Goal: Task Accomplishment & Management: Use online tool/utility

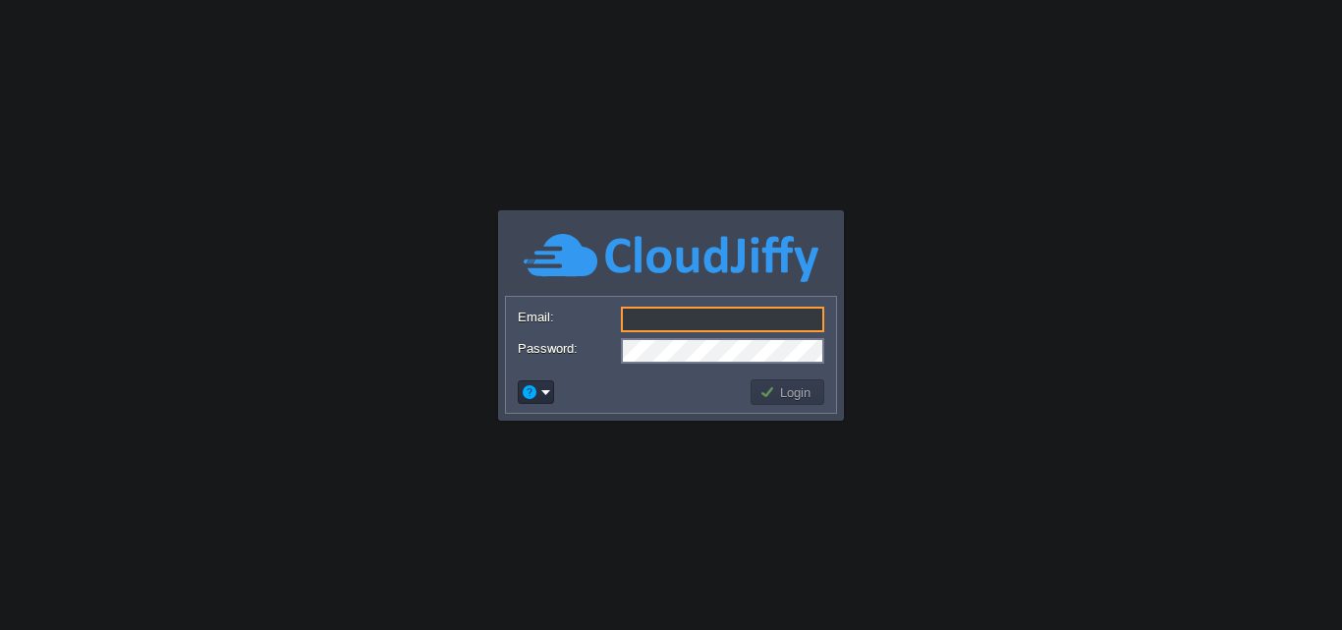
click at [645, 323] on input "Email:" at bounding box center [722, 320] width 203 height 26
paste input "[DOMAIN_NAME][EMAIL_ADDRESS][DOMAIN_NAME]"
type input "[DOMAIN_NAME][EMAIL_ADDRESS][DOMAIN_NAME]"
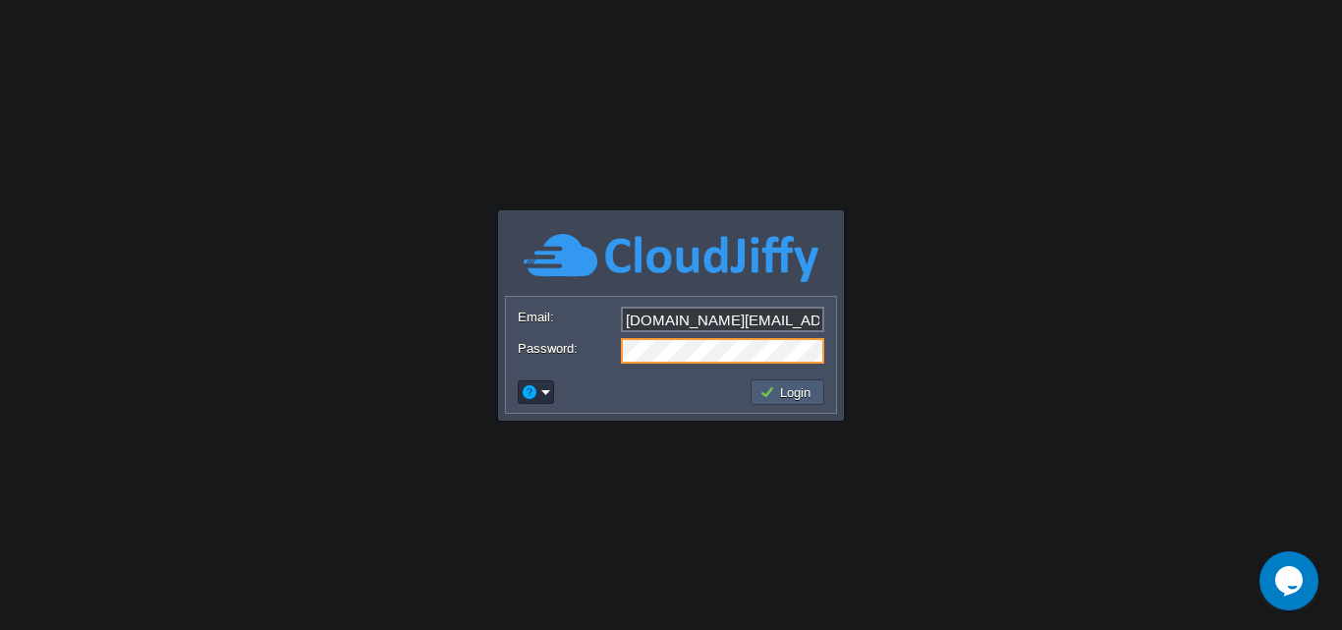
click at [773, 392] on button "Login" at bounding box center [787, 392] width 57 height 18
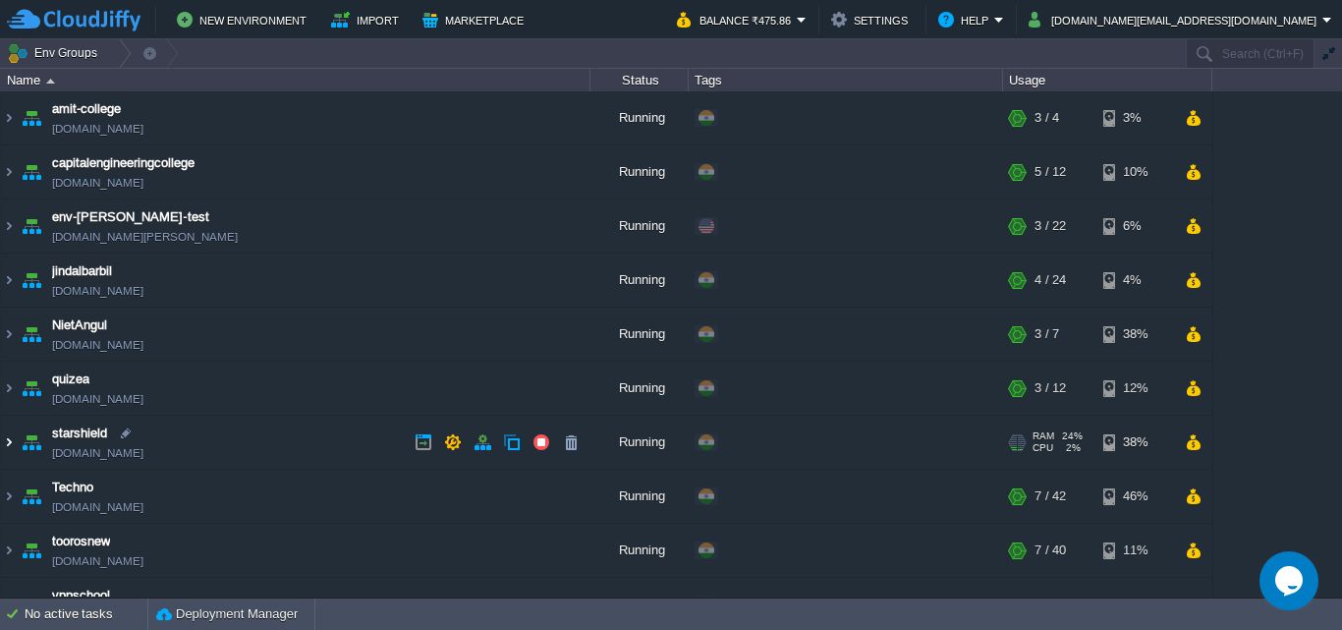
click at [8, 442] on img at bounding box center [9, 442] width 16 height 53
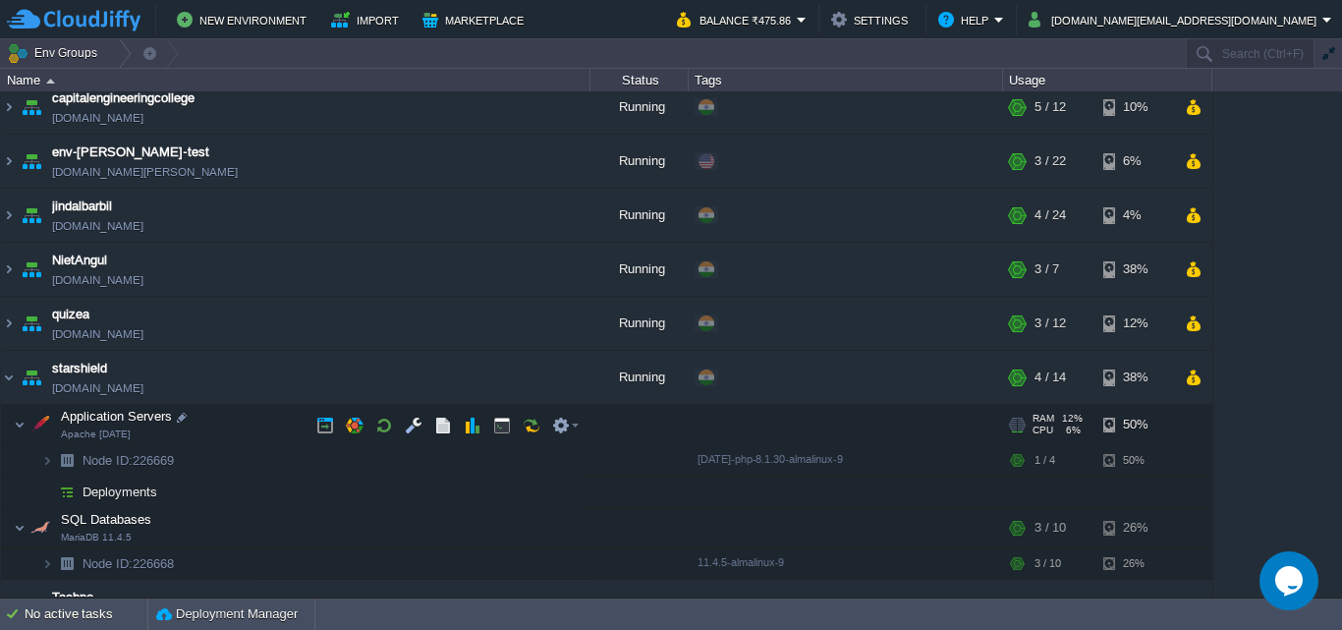
scroll to position [98, 0]
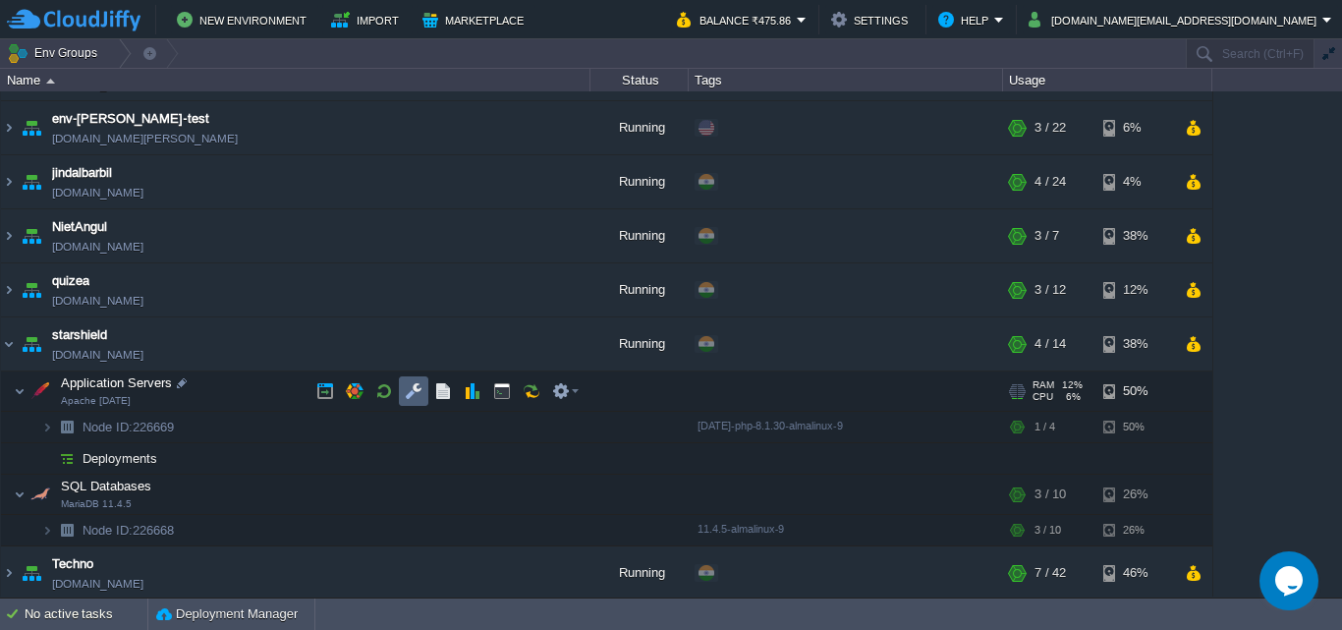
click at [420, 387] on button "button" at bounding box center [414, 391] width 18 height 18
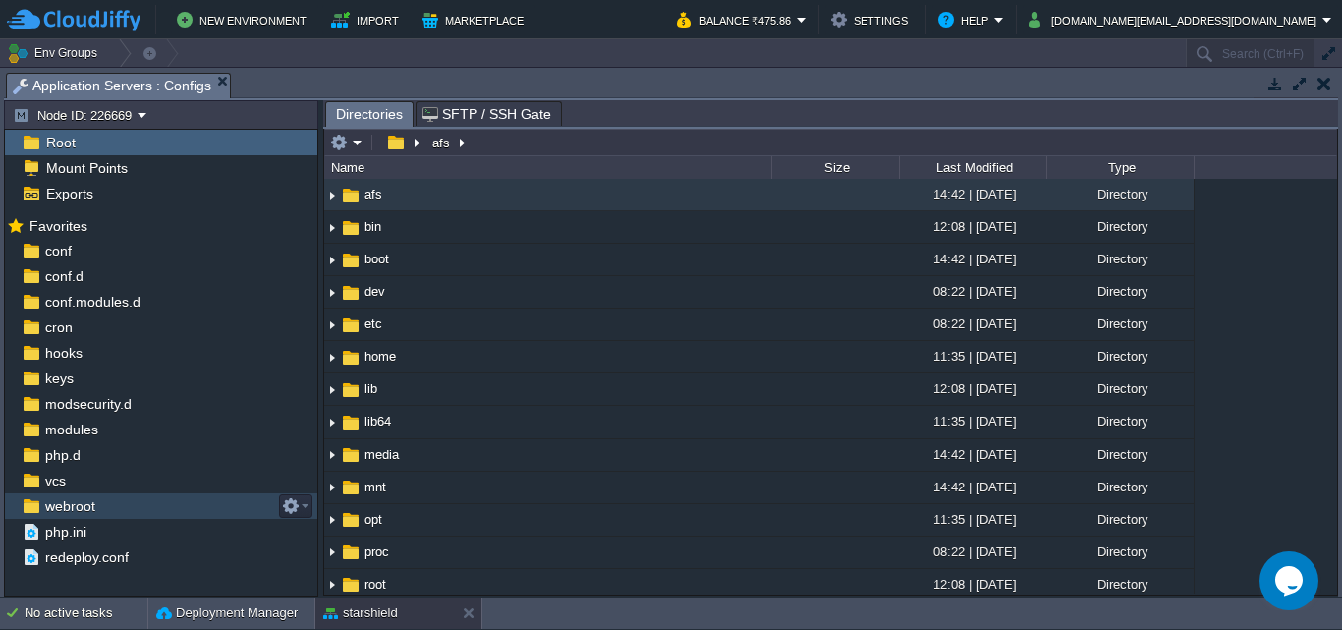
click at [52, 511] on span "webroot" at bounding box center [69, 506] width 57 height 18
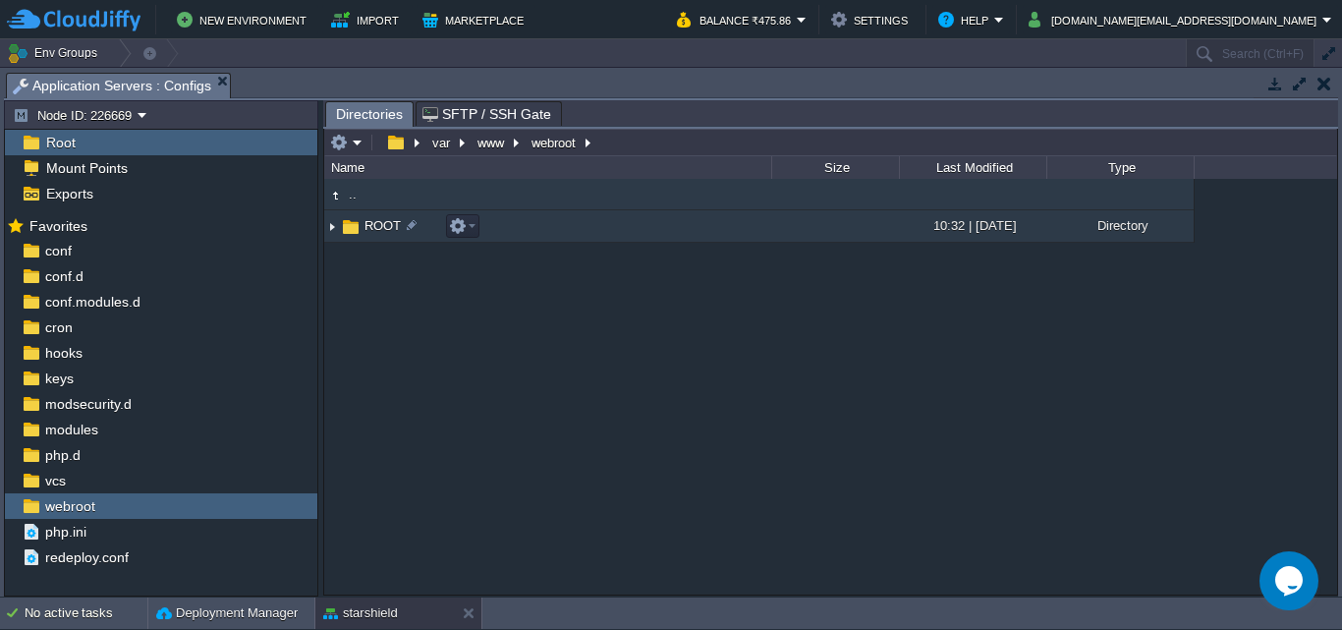
click at [330, 228] on img at bounding box center [332, 226] width 16 height 30
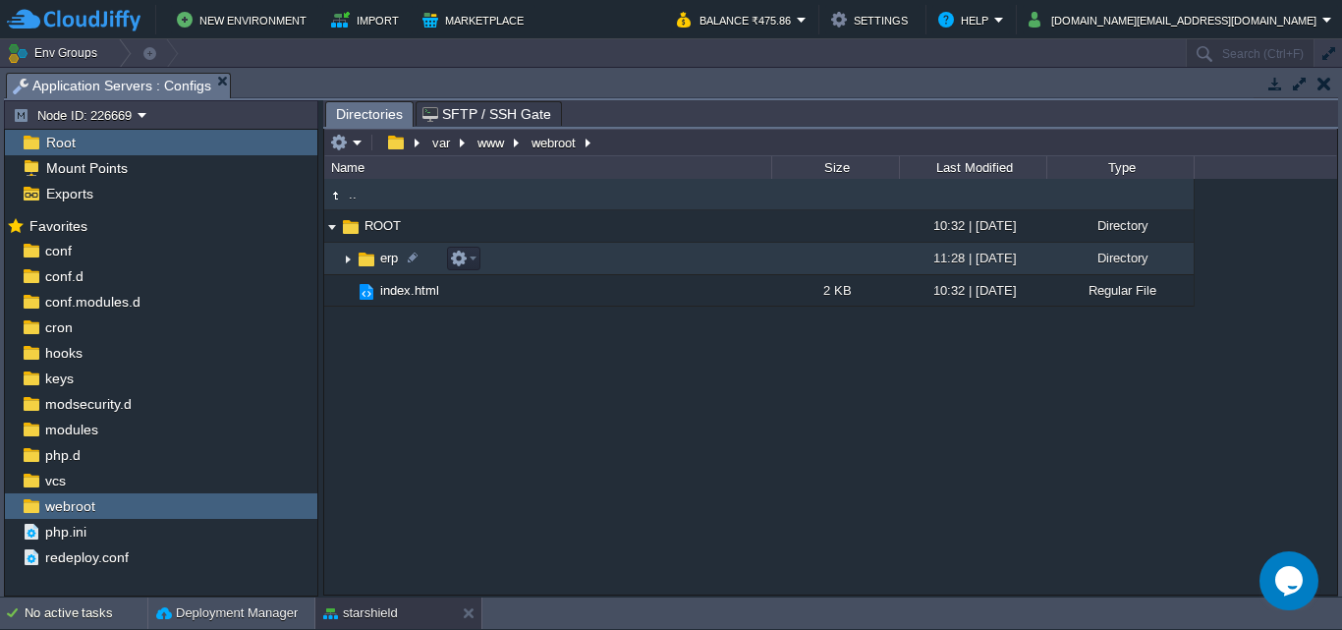
click at [347, 258] on img at bounding box center [348, 259] width 16 height 30
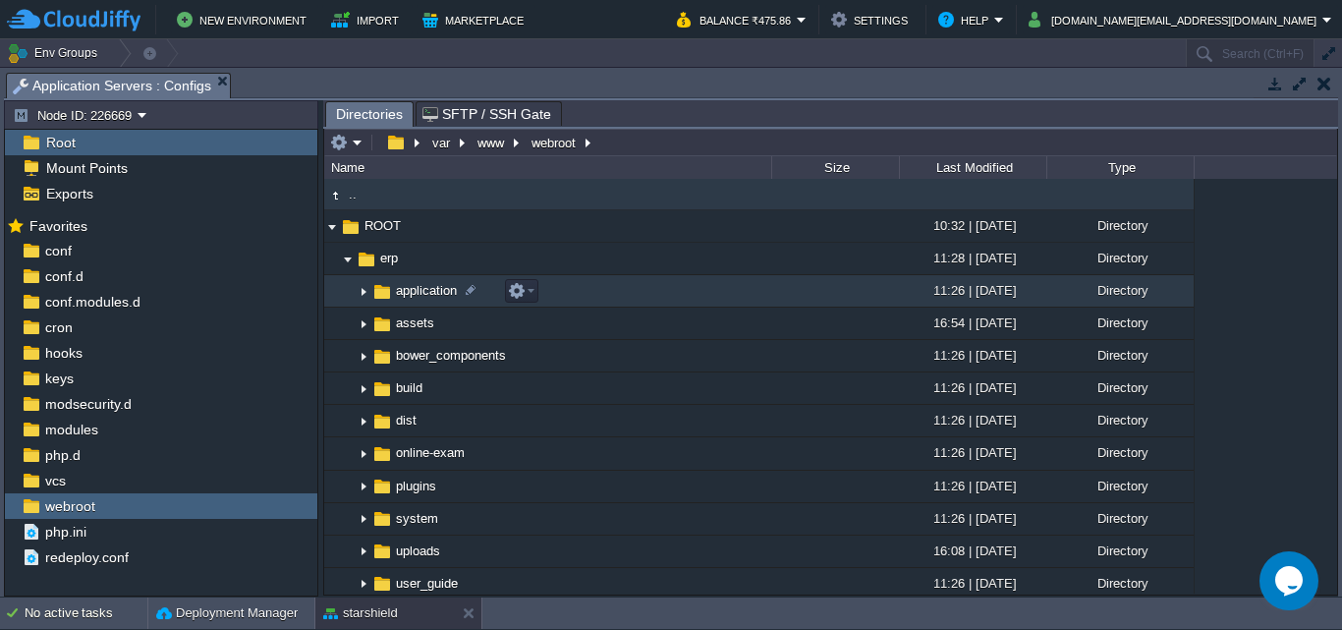
click at [362, 293] on img at bounding box center [364, 291] width 16 height 30
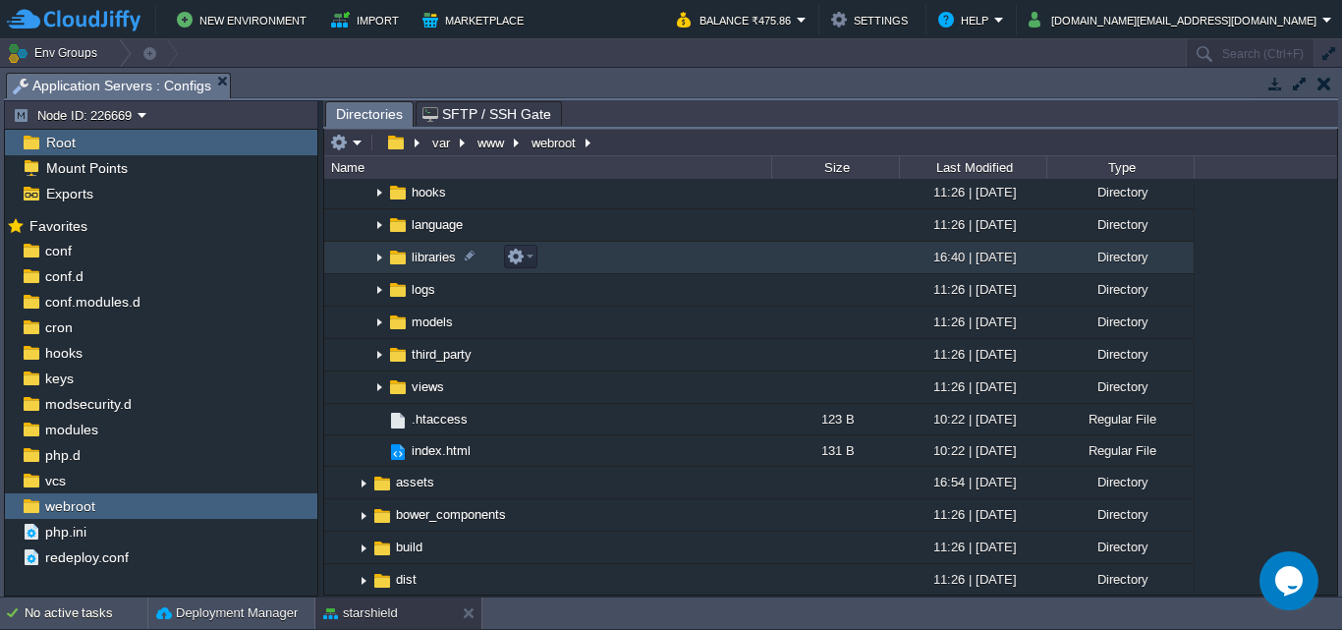
scroll to position [295, 0]
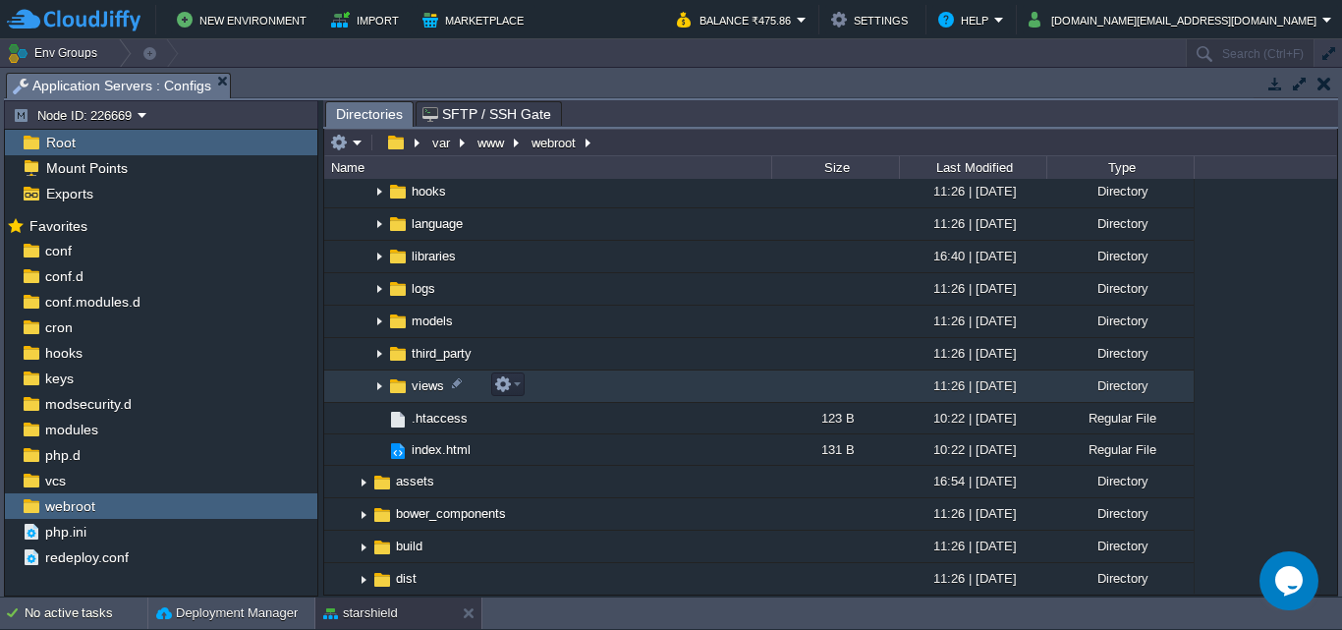
click at [379, 390] on img at bounding box center [379, 386] width 16 height 30
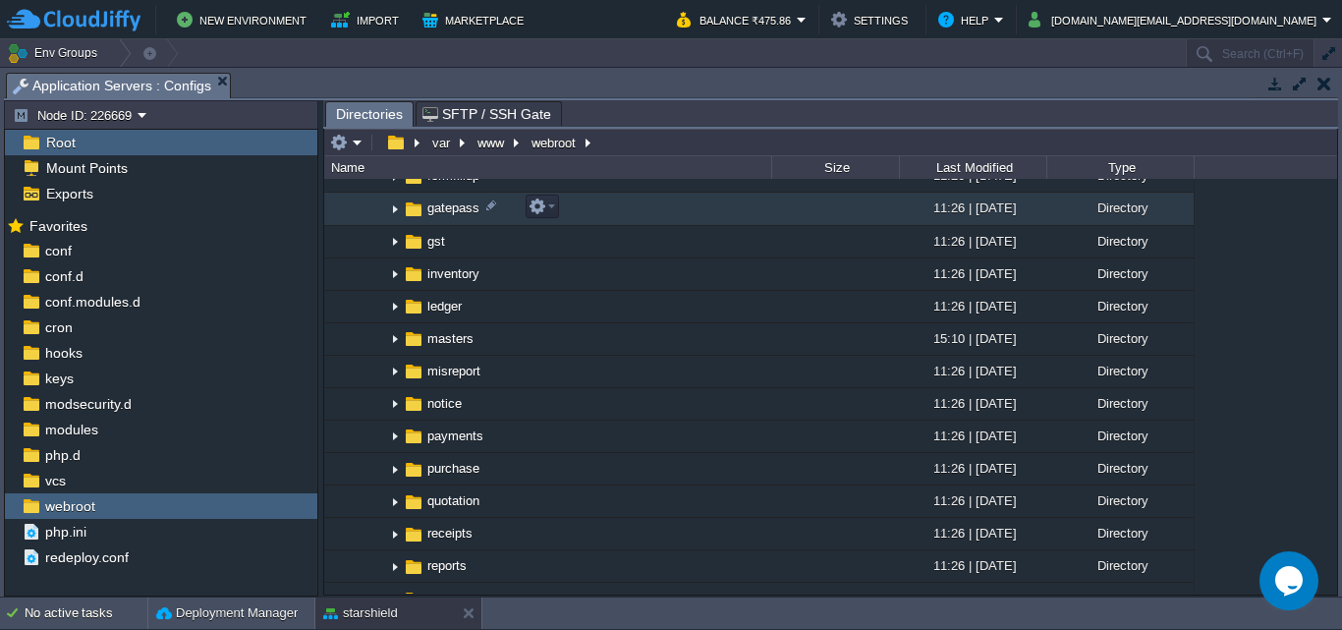
scroll to position [786, 0]
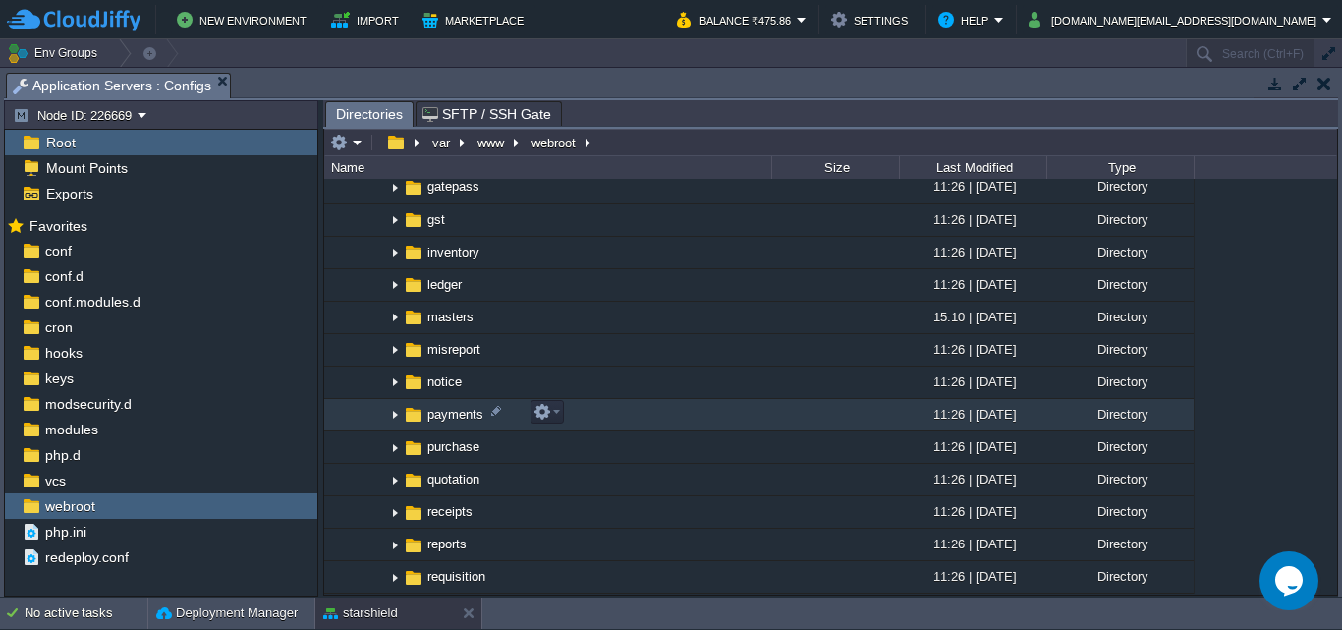
click at [394, 417] on img at bounding box center [395, 415] width 16 height 30
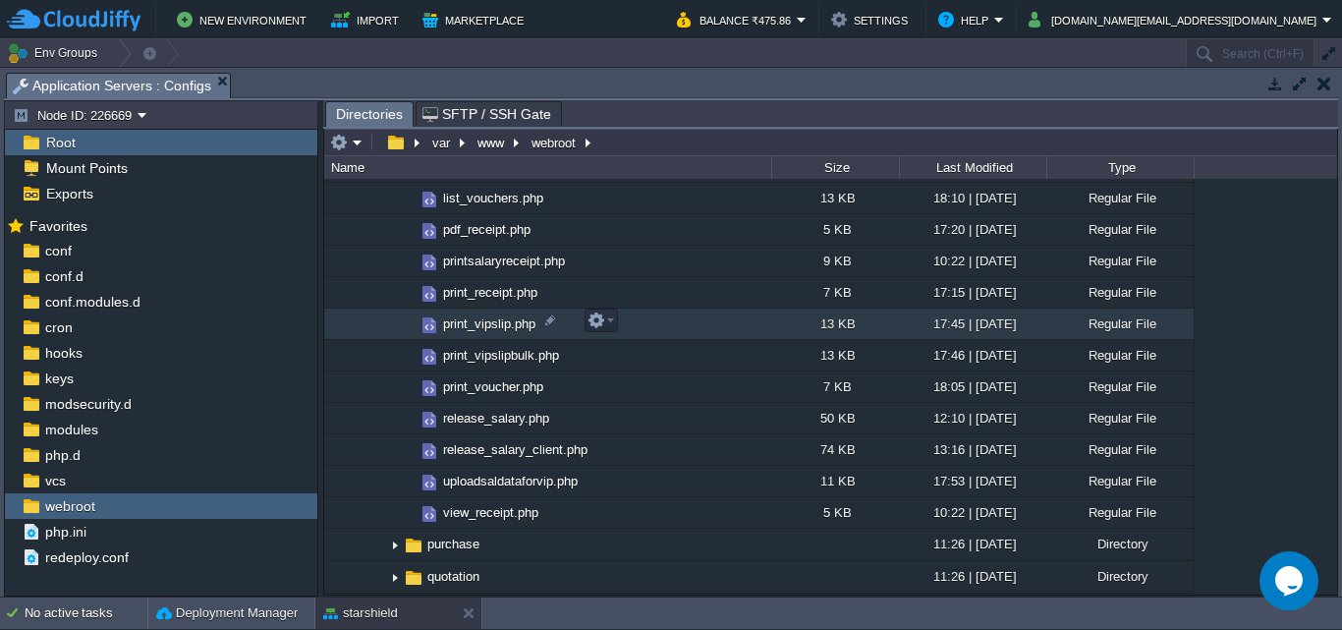
scroll to position [1572, 0]
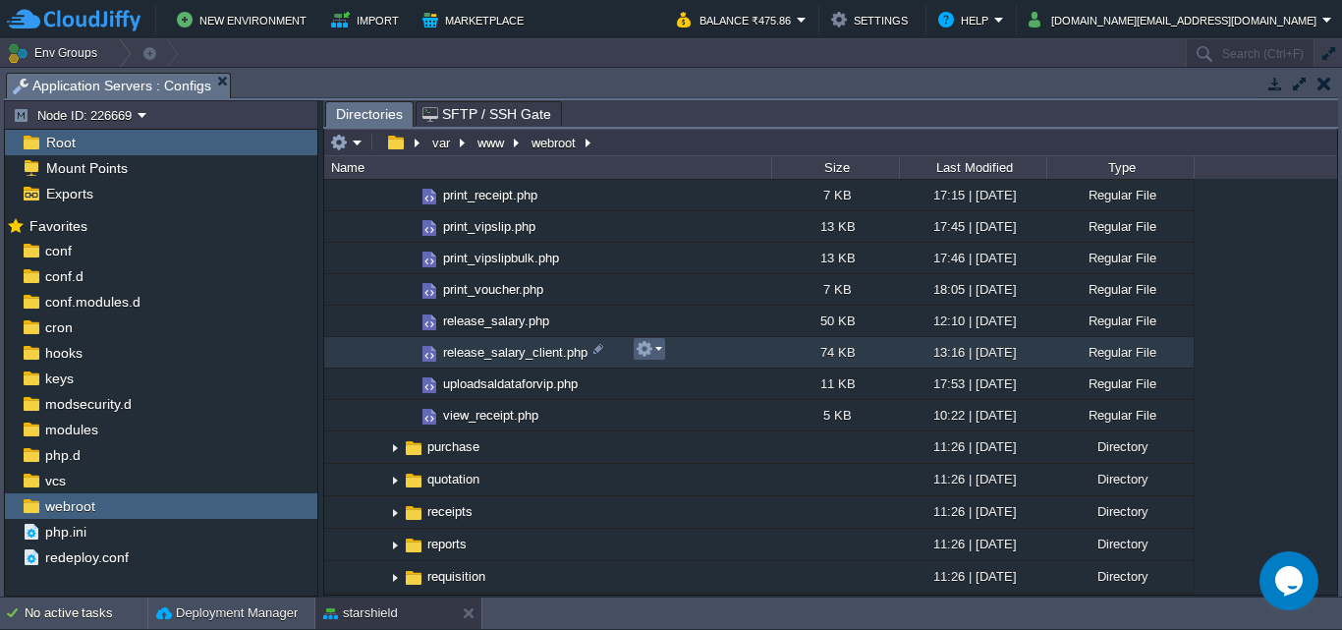
click at [660, 353] on em at bounding box center [649, 349] width 27 height 18
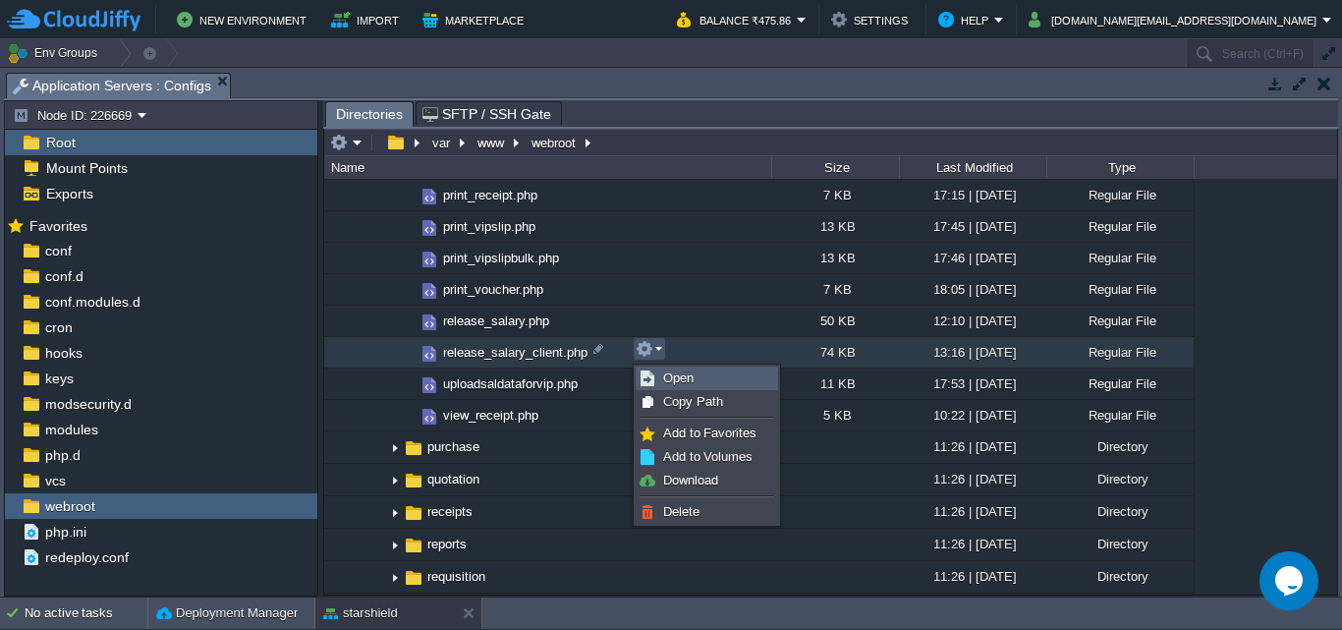
click at [670, 382] on span "Open" at bounding box center [678, 377] width 30 height 15
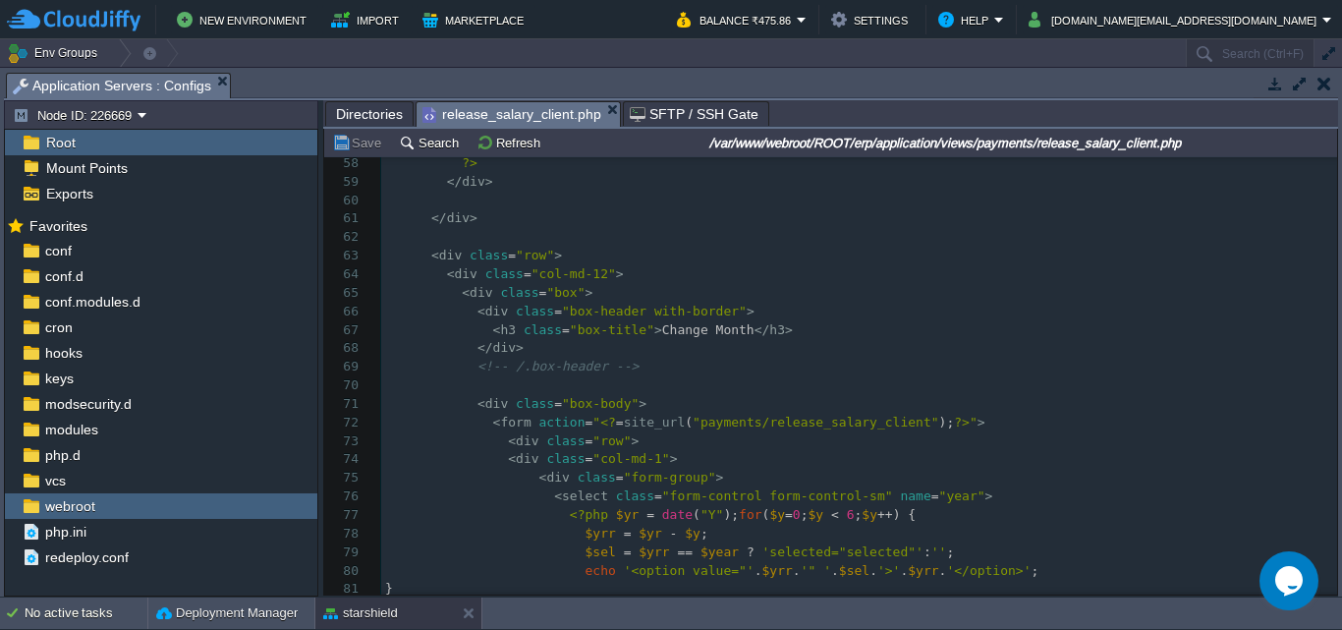
scroll to position [0, 0]
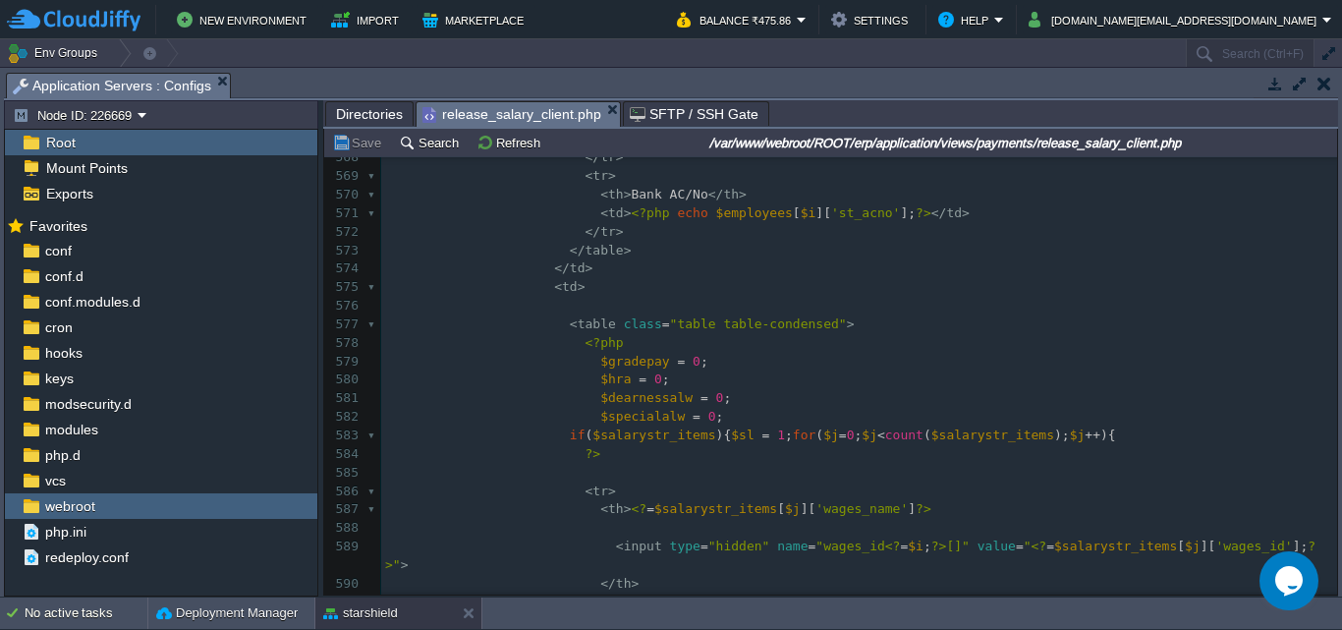
click at [566, 308] on pre at bounding box center [859, 306] width 956 height 19
click at [362, 119] on span "Directories" at bounding box center [369, 114] width 67 height 24
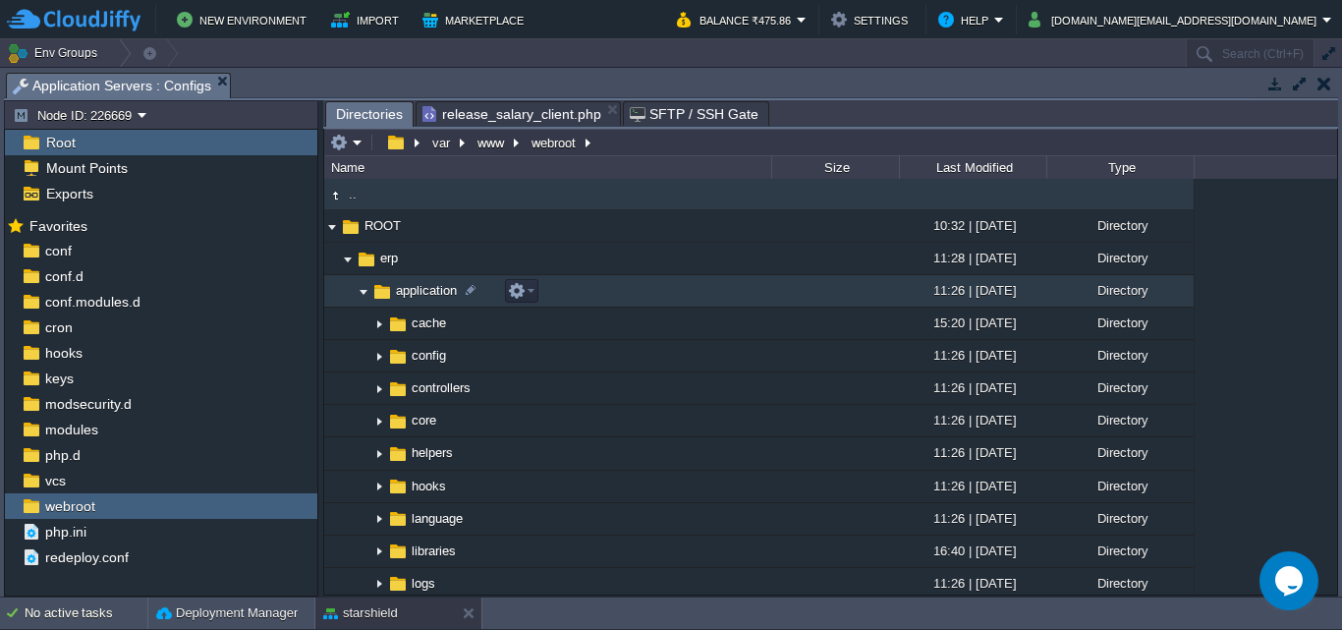
click at [364, 293] on img at bounding box center [364, 291] width 16 height 30
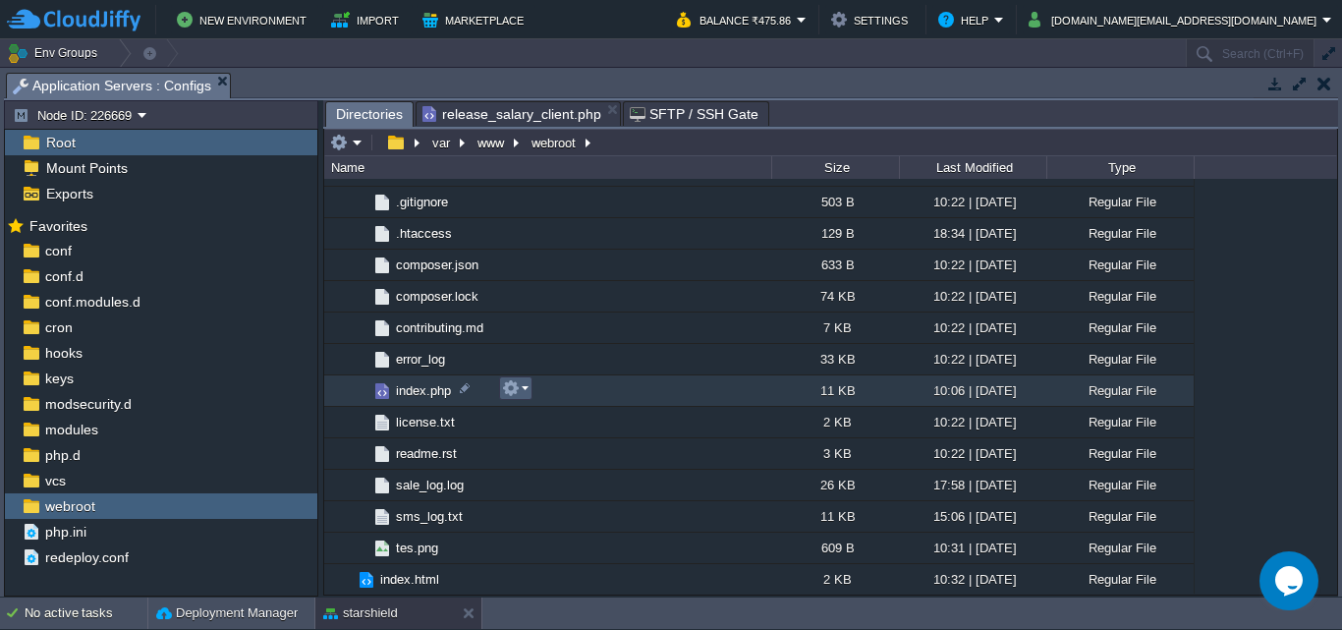
click at [524, 387] on em at bounding box center [515, 388] width 27 height 18
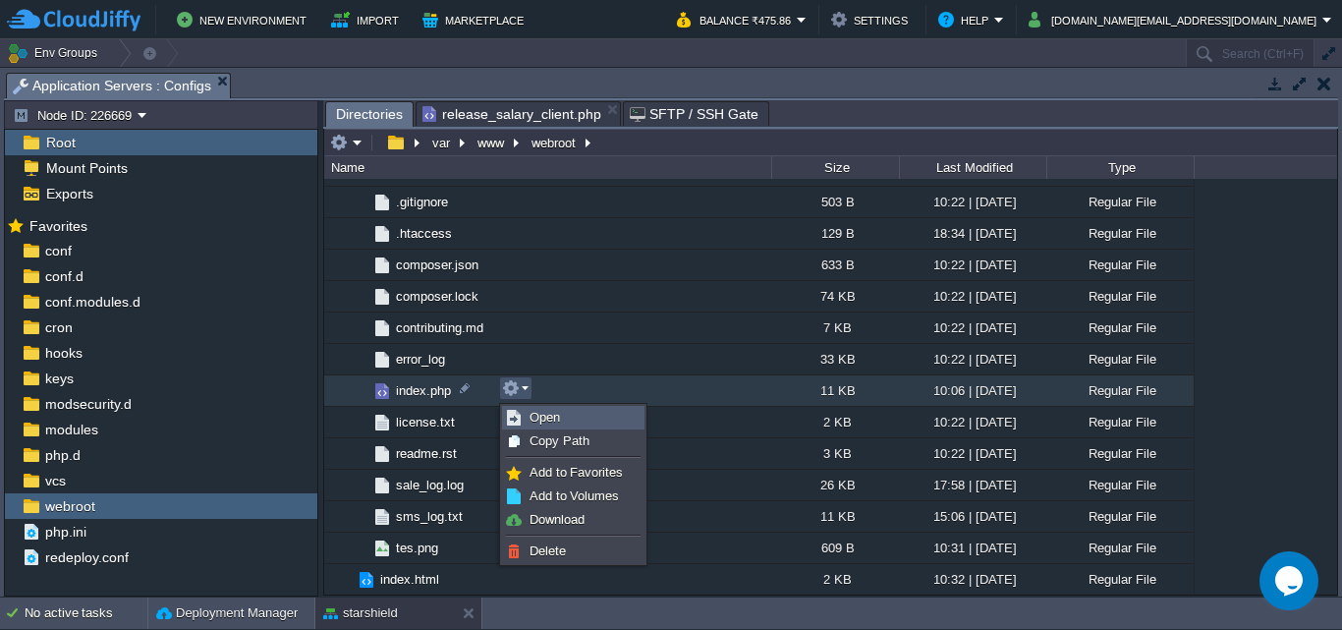
click at [549, 421] on span "Open" at bounding box center [545, 417] width 30 height 15
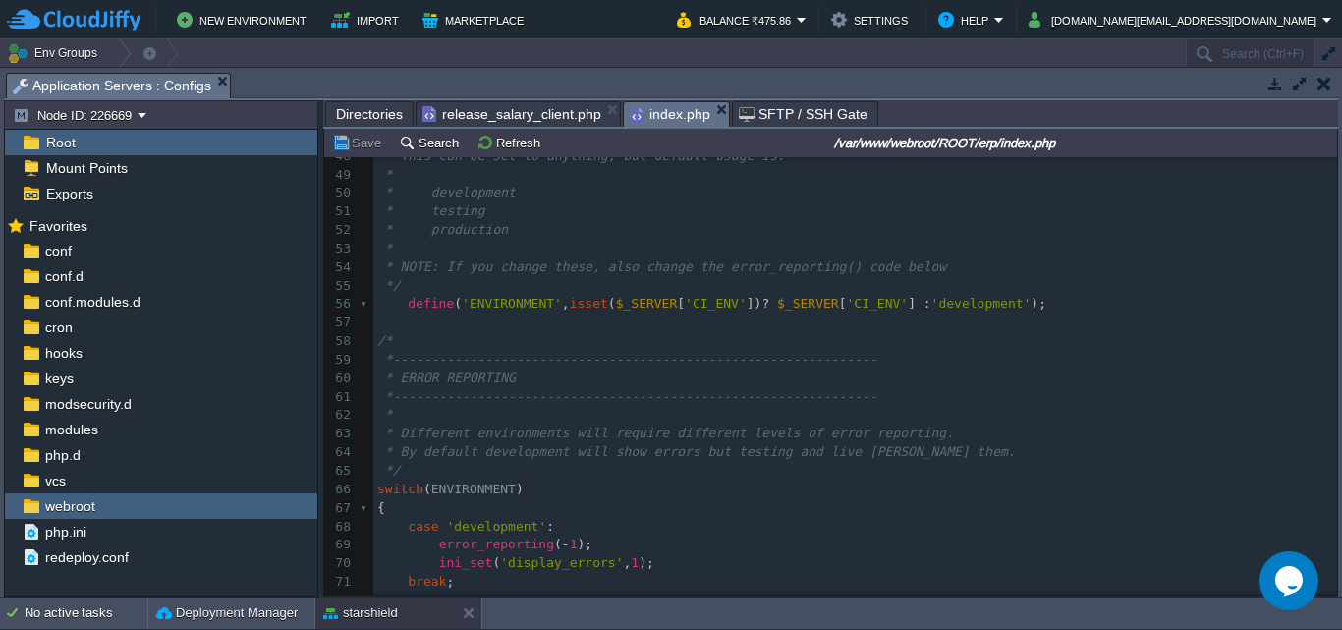
click at [467, 196] on span "* development" at bounding box center [450, 192] width 131 height 15
type textarea "development"
click at [935, 307] on div "x <?php 35 * @since Version 1.0.0 36 * @filesource 37 */ 38 ​ 39 /* 40 *-------…" at bounding box center [855, 434] width 964 height 1055
type textarea "development"
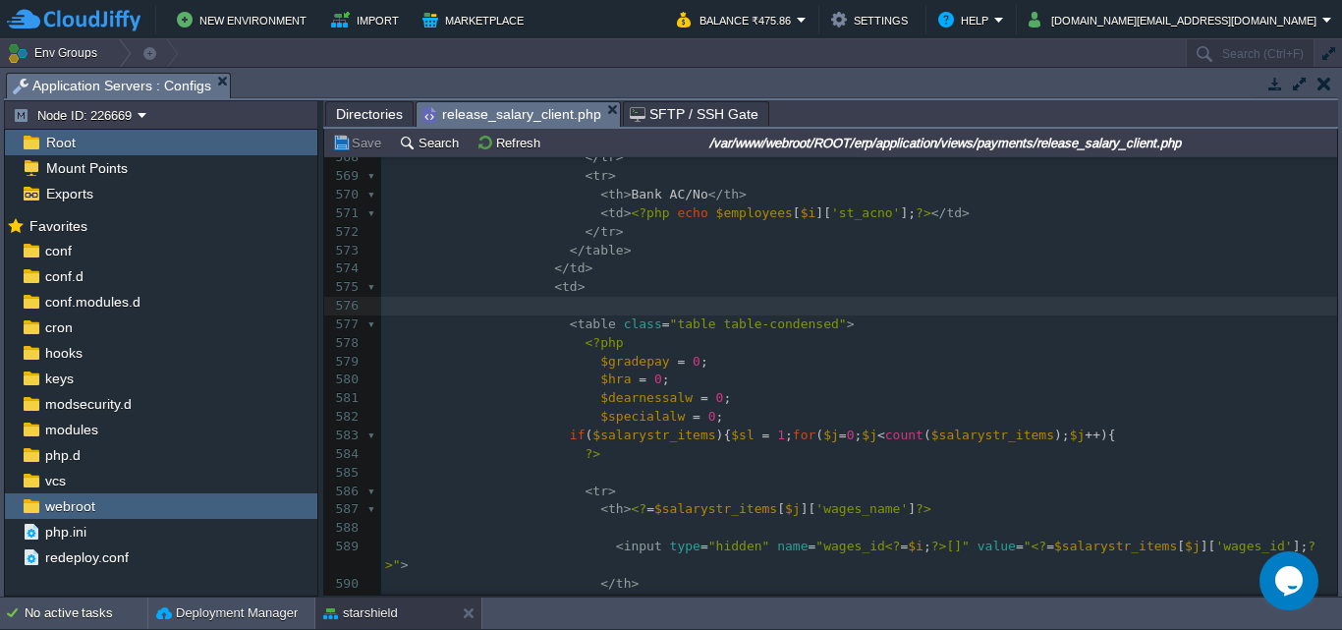
click at [504, 112] on span "release_salary_client.php" at bounding box center [511, 114] width 179 height 25
click at [561, 308] on div "1416 <?php $this -> load -> view ( "common/meta" ); ?> 555 < td > <?php echo $e…" at bounding box center [859, 417] width 956 height 1018
type textarea "<?php?>"
type textarea "php echo 11;exit;"
click at [373, 153] on td "Save" at bounding box center [359, 143] width 61 height 24
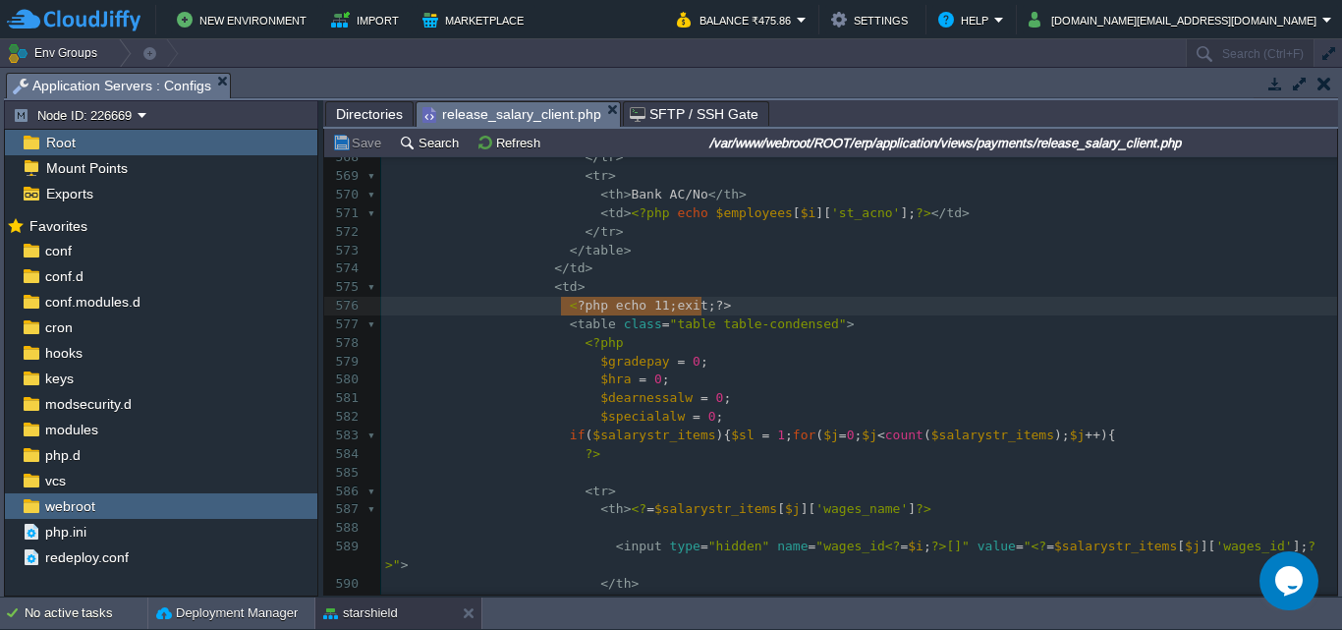
type textarea "<?php echo 11;exit;?>"
drag, startPoint x: 705, startPoint y: 309, endPoint x: 555, endPoint y: 308, distance: 150.3
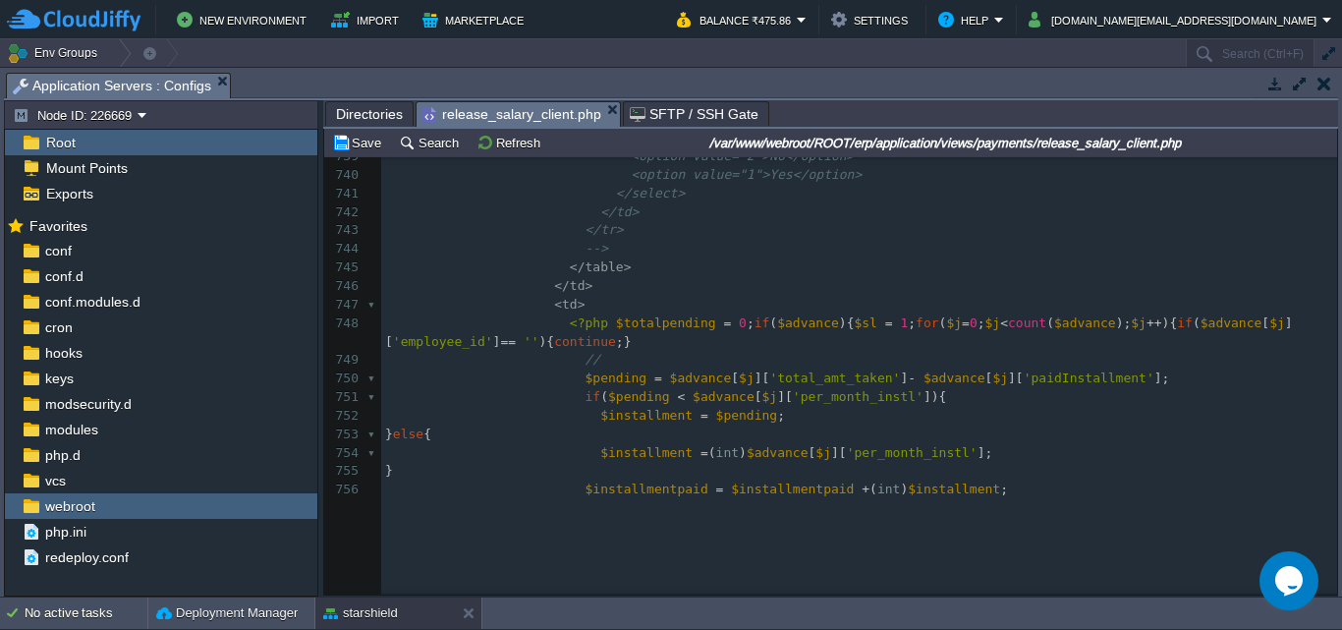
scroll to position [14344, 0]
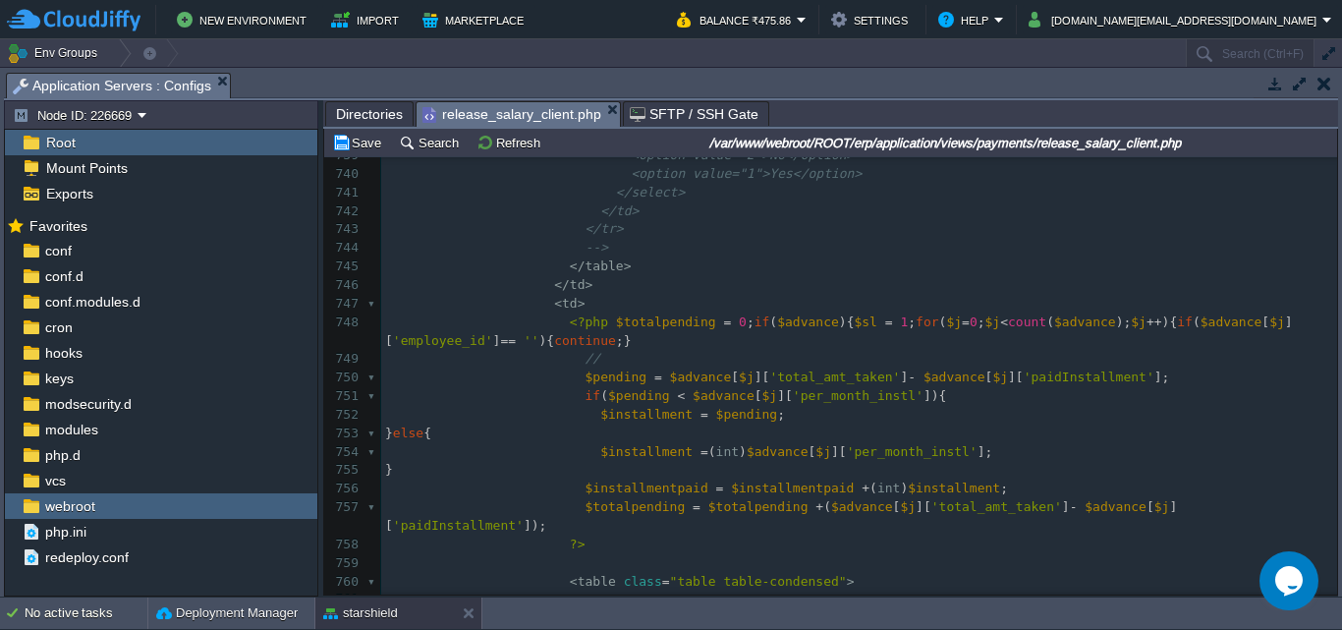
click at [585, 289] on pre "</ td >" at bounding box center [859, 285] width 956 height 19
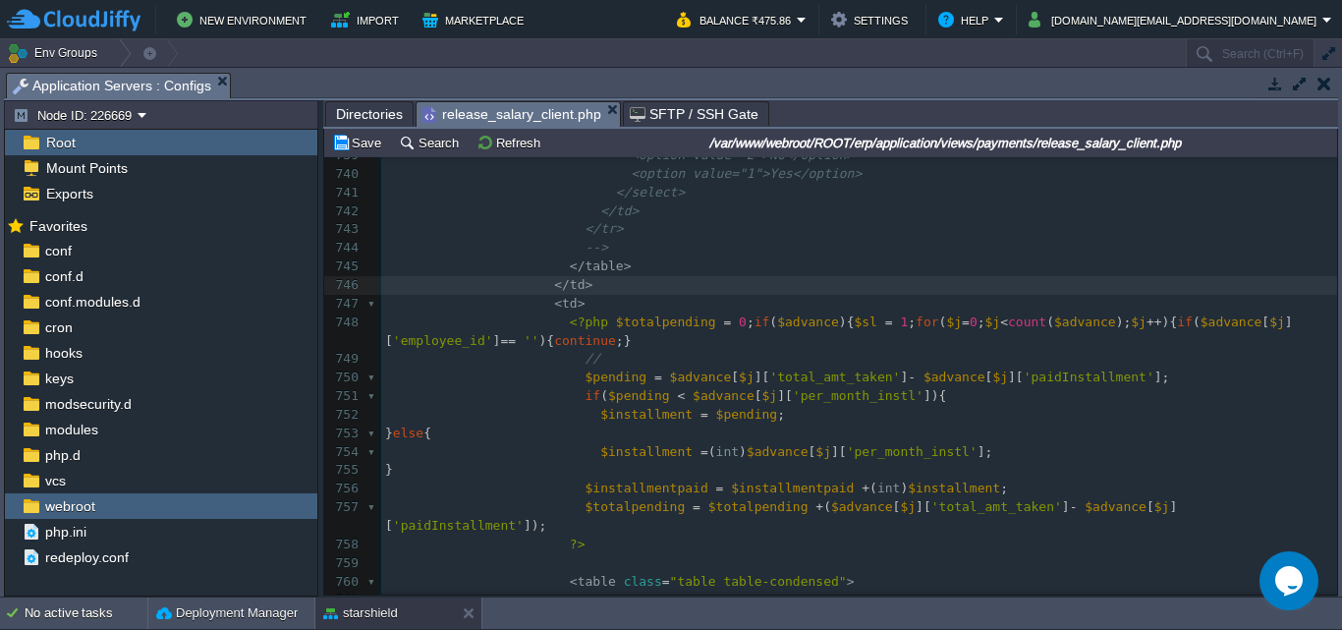
paste textarea ";?>"
type textarea "<?php echo 11;exit;?>"
drag, startPoint x: 736, startPoint y: 287, endPoint x: 578, endPoint y: 287, distance: 158.2
type textarea ";exit;"
drag, startPoint x: 709, startPoint y: 286, endPoint x: 669, endPoint y: 289, distance: 40.4
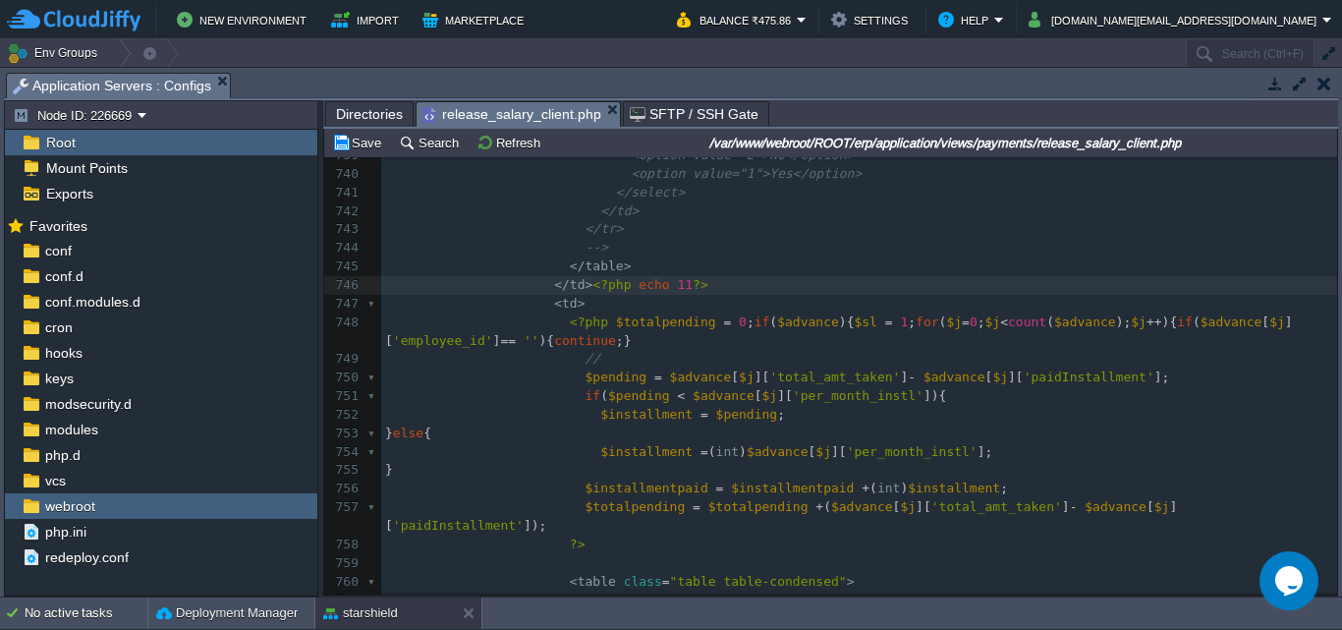
scroll to position [7, 8]
type textarea ";"
click at [359, 148] on button "Save" at bounding box center [359, 143] width 55 height 18
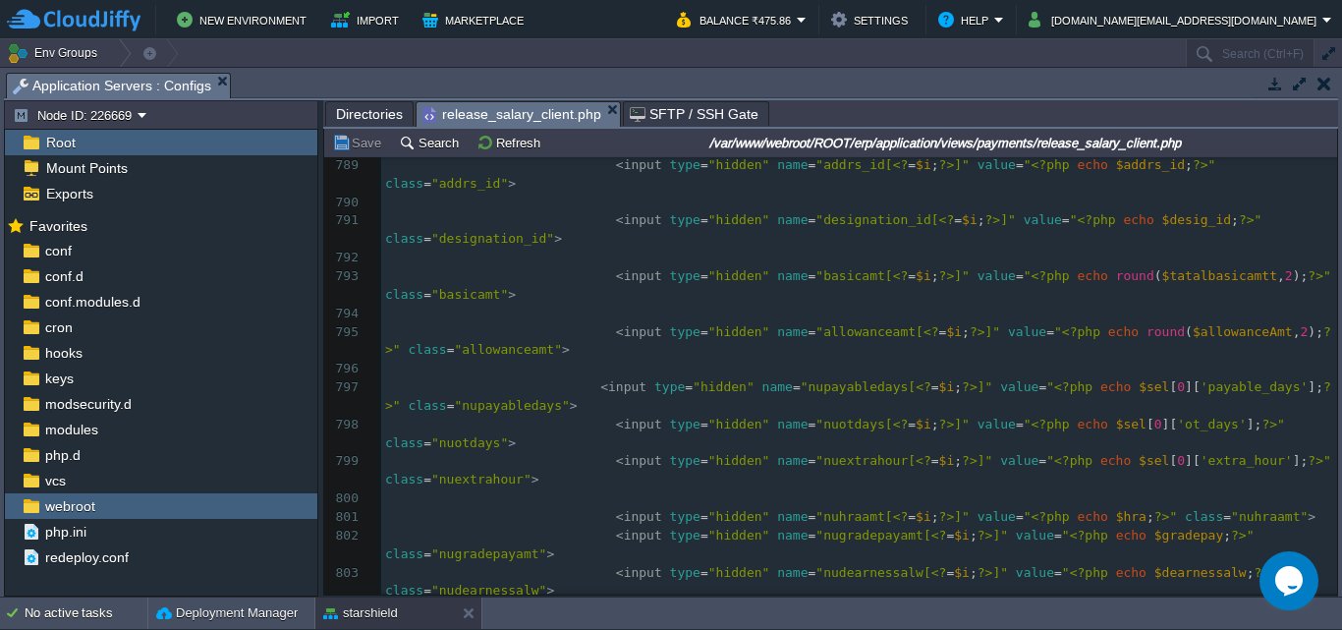
scroll to position [15425, 0]
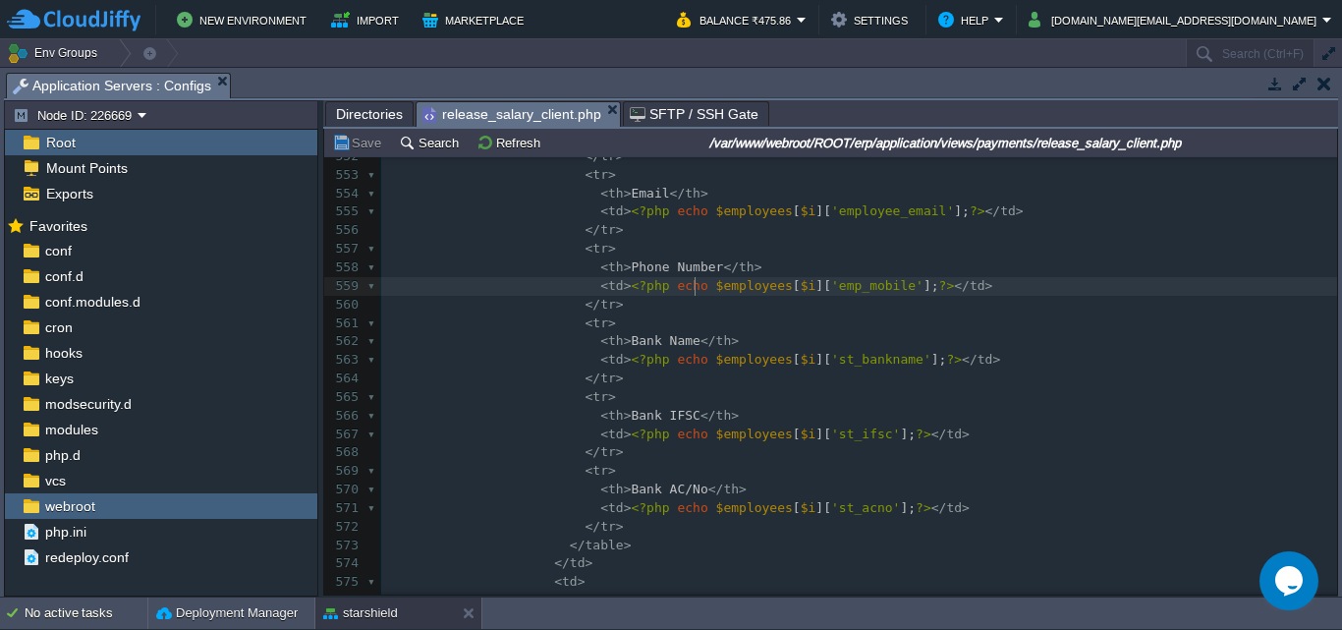
click at [716, 285] on span "$employees" at bounding box center [754, 285] width 77 height 15
type textarea "$employees[$i]['emp_mobile']"
drag, startPoint x: 688, startPoint y: 286, endPoint x: 886, endPoint y: 287, distance: 198.5
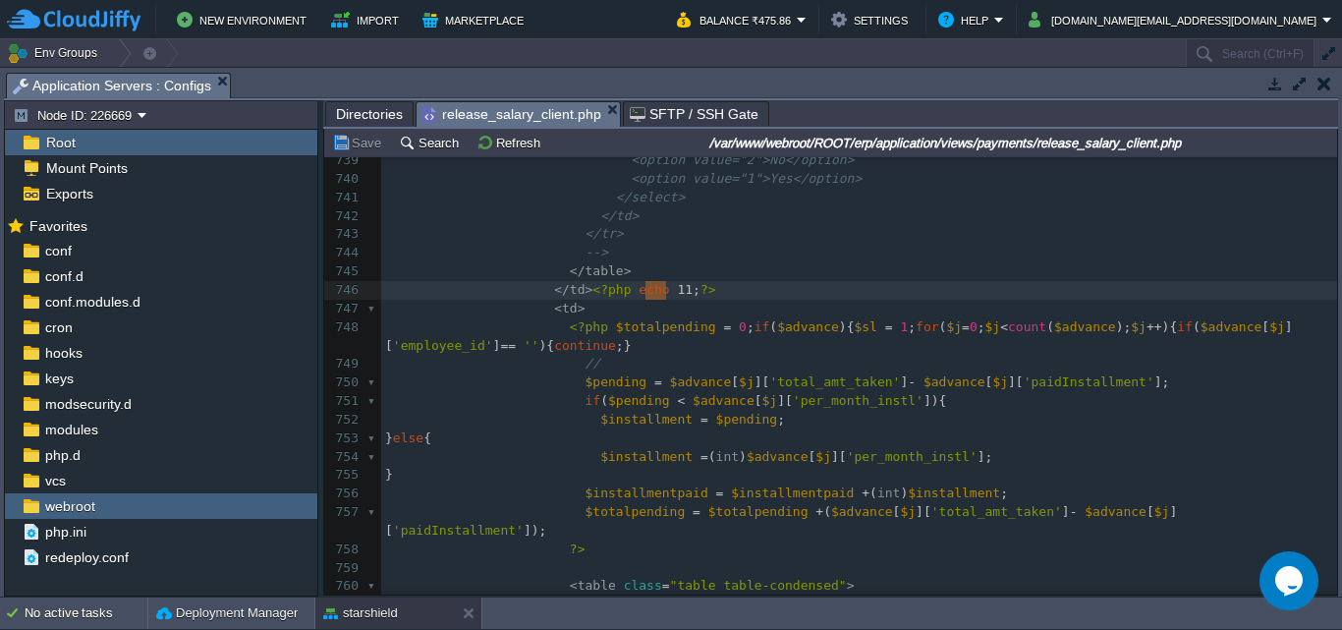
type textarea "11"
drag, startPoint x: 663, startPoint y: 290, endPoint x: 651, endPoint y: 290, distance: 11.8
paste textarea
type textarea "employee_id"
click at [372, 151] on button "Save" at bounding box center [359, 143] width 55 height 18
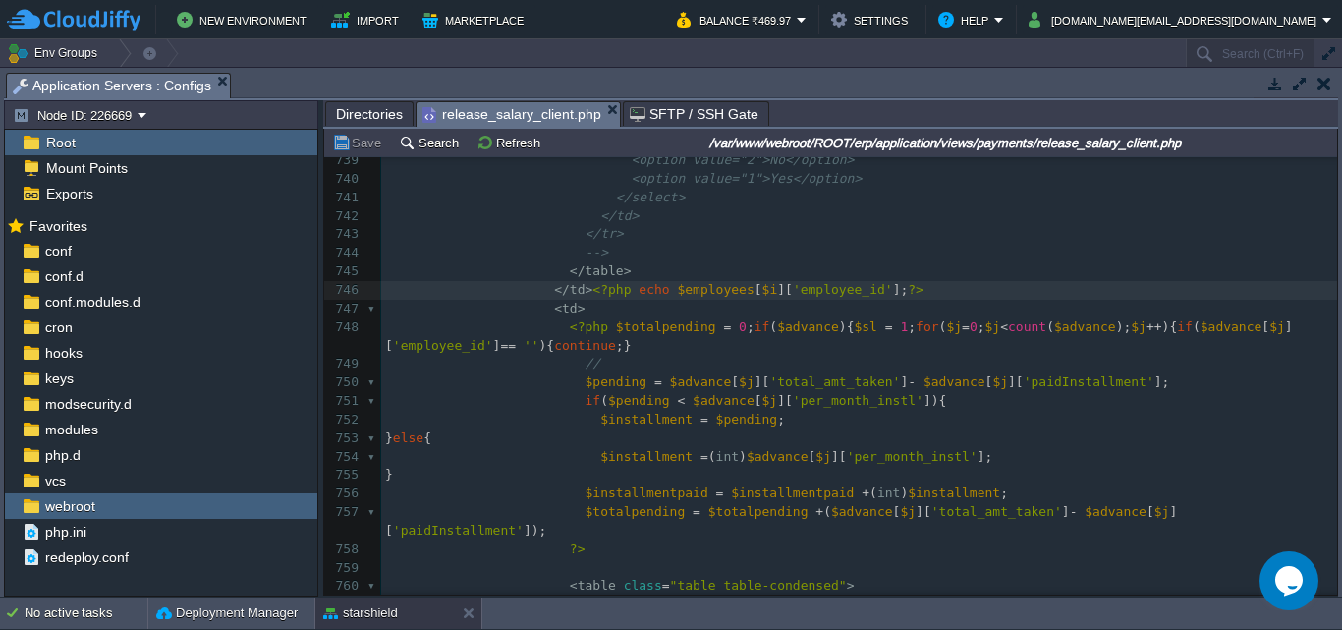
scroll to position [7, 79]
type textarea "<?php echo $employees[$i]['employee_id'];?>"
drag, startPoint x: 883, startPoint y: 295, endPoint x: 578, endPoint y: 292, distance: 305.6
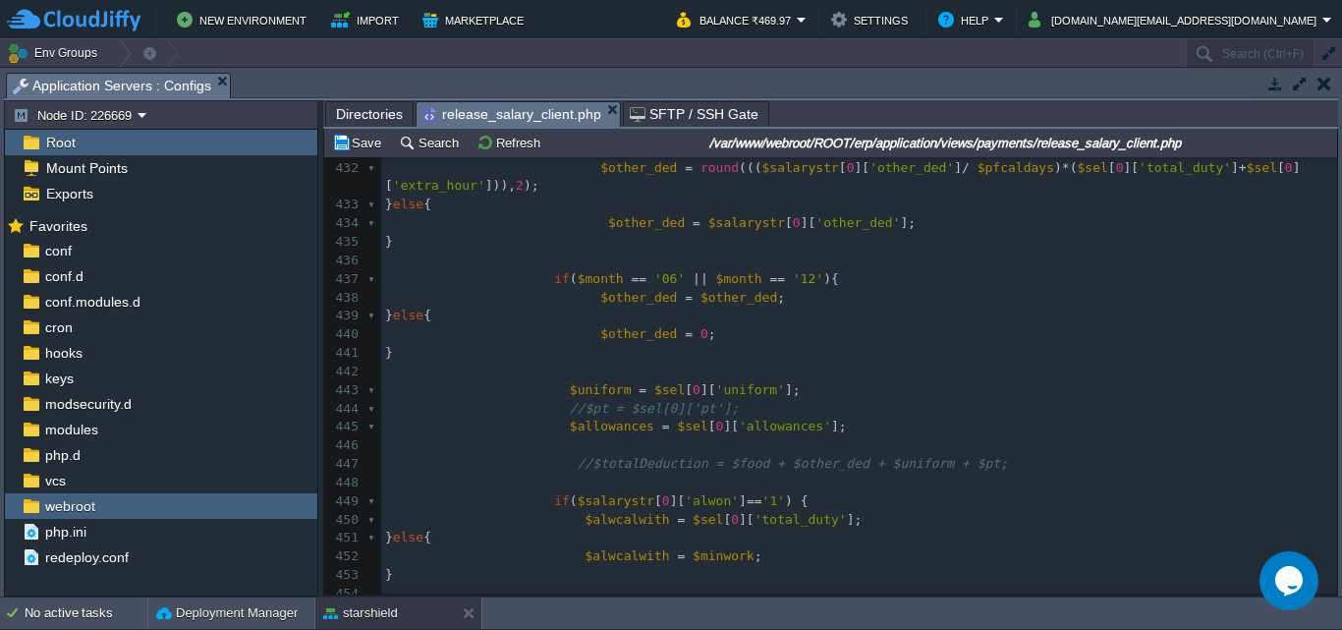
scroll to position [8150, 0]
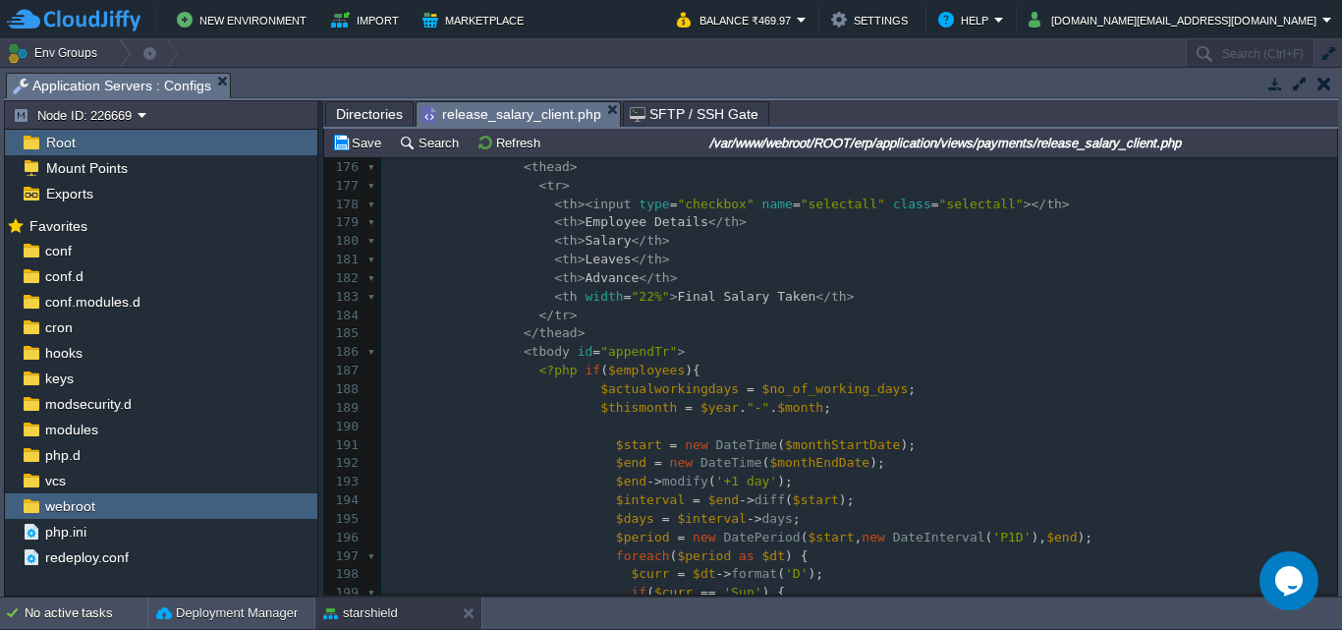
click at [663, 353] on div "x </ td > 168 < h3 class = "box-title" > Salary Release for the month of <? = d…" at bounding box center [859, 593] width 956 height 1166
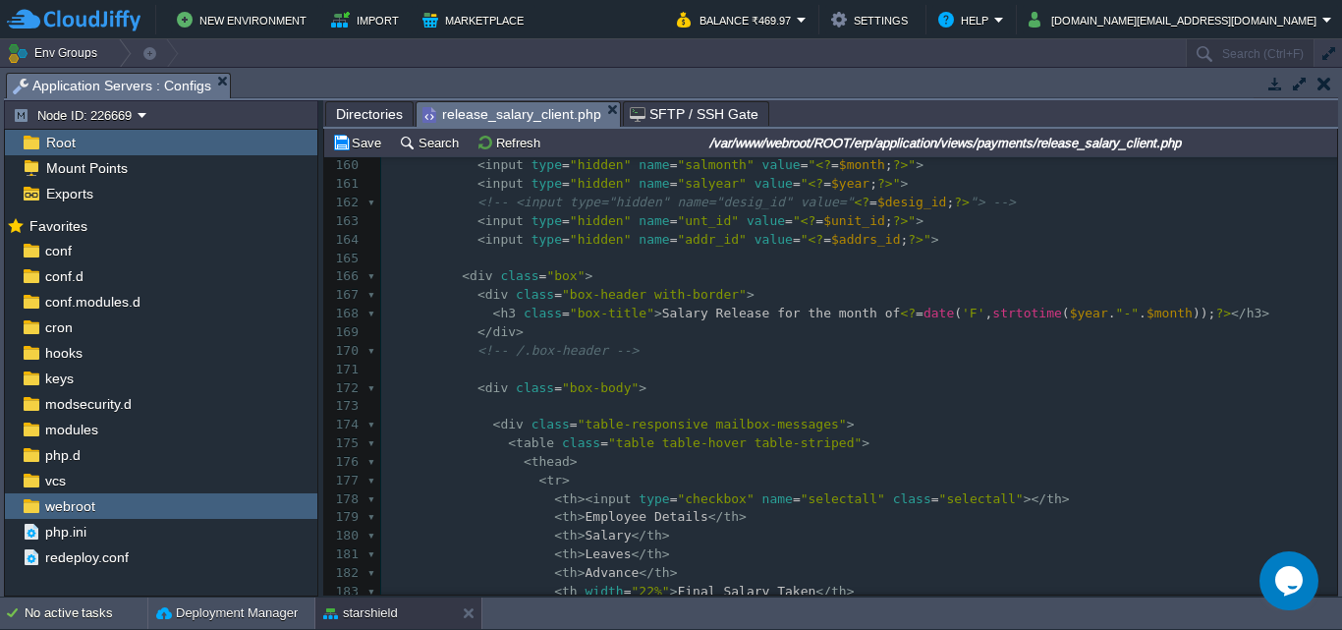
click at [518, 406] on pre at bounding box center [859, 406] width 956 height 19
click at [560, 408] on div "x </ td > 150 < button type = "button" name = "" class = "btn btn-xs btn-defaul…" at bounding box center [859, 388] width 956 height 944
type textarea "pru"
type textarea "int_r("
type textarea ");"
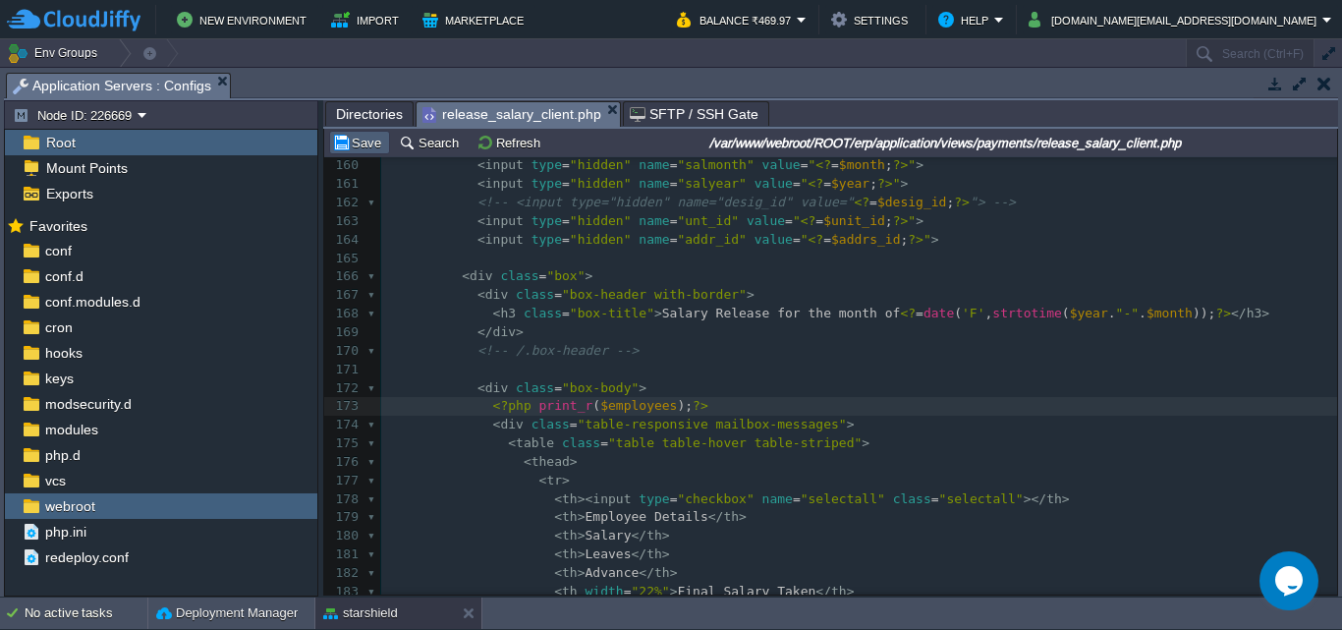
click at [360, 142] on button "Save" at bounding box center [359, 143] width 55 height 18
click at [668, 410] on div "x </ td > 150 < button type = "button" name = "" class = "btn btn-xs btn-defaul…" at bounding box center [859, 388] width 956 height 944
type textarea "exit;"
click at [362, 146] on button "Save" at bounding box center [359, 143] width 55 height 18
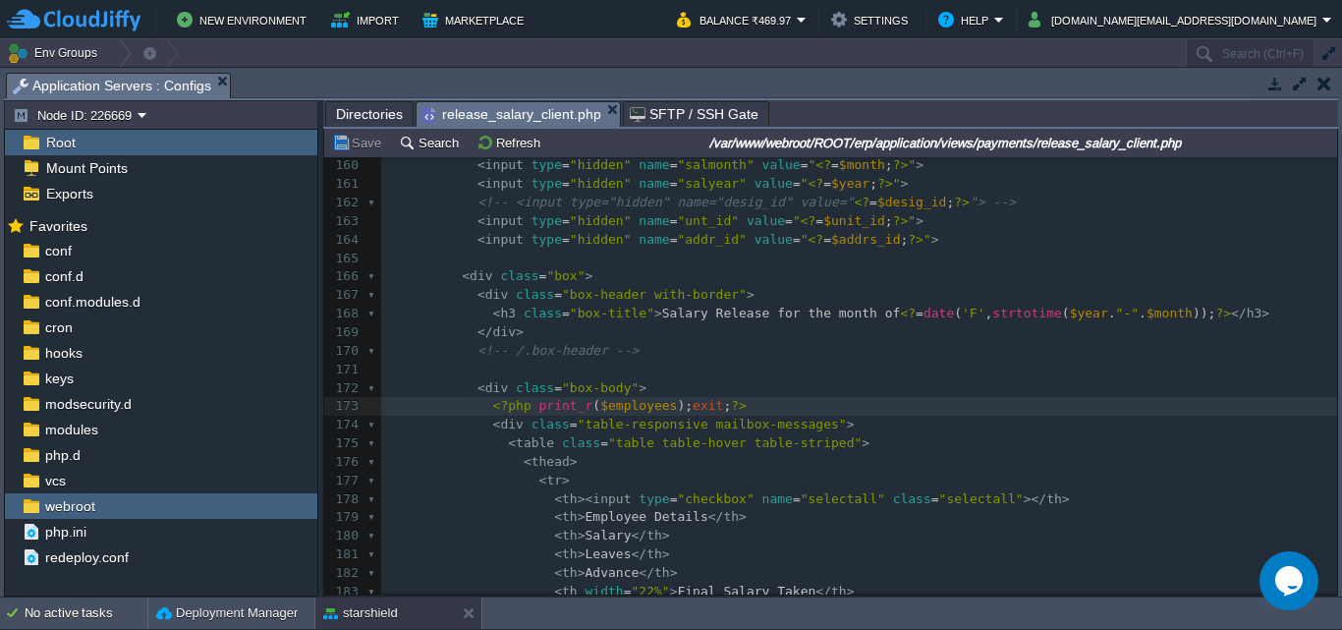
scroll to position [7, 35]
type textarea "<?php print_r($employees);exit;?>"
drag, startPoint x: 719, startPoint y: 406, endPoint x: 492, endPoint y: 407, distance: 227.0
type textarea "print_r($employees);exit;"
drag, startPoint x: 523, startPoint y: 406, endPoint x: 701, endPoint y: 405, distance: 178.8
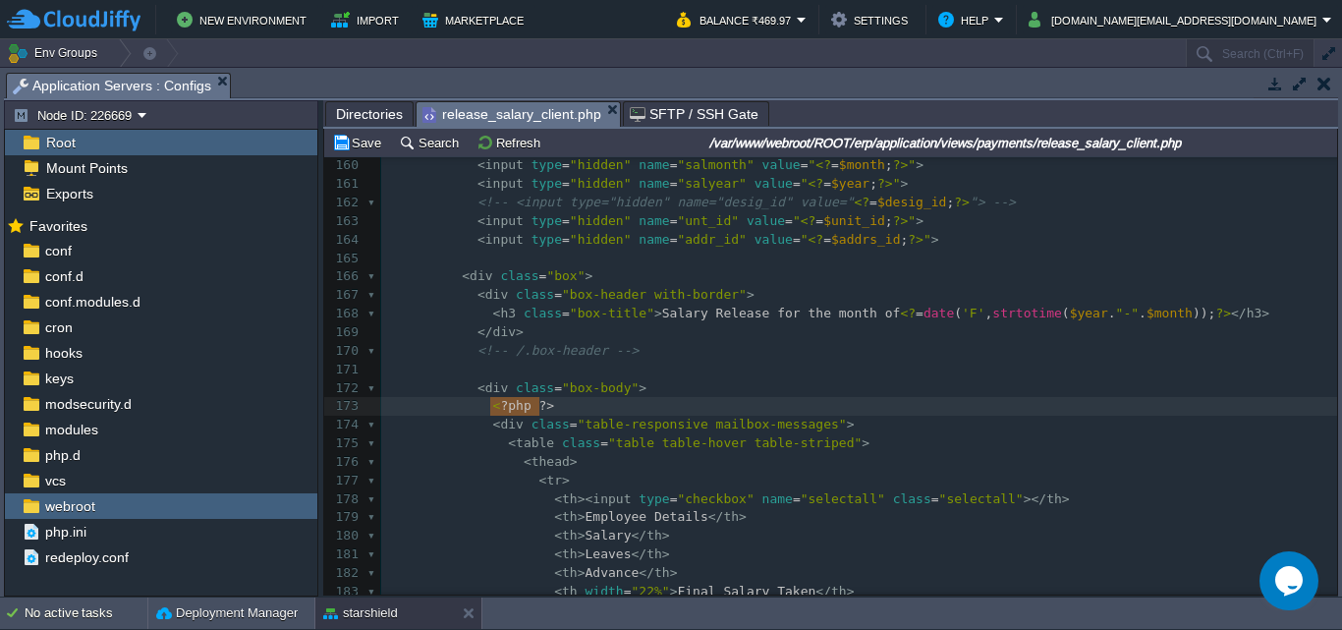
type textarea "<?php ?>"
drag, startPoint x: 625, startPoint y: 408, endPoint x: 486, endPoint y: 407, distance: 138.5
click at [364, 145] on button "Save" at bounding box center [359, 143] width 55 height 18
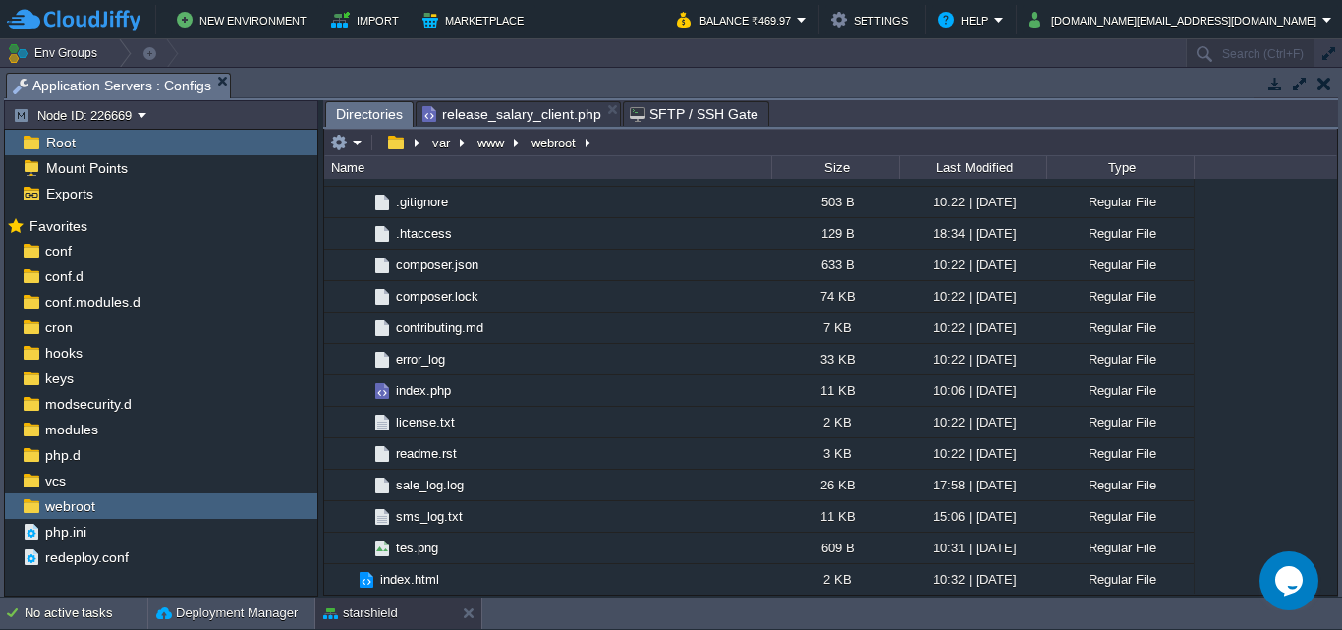
click at [374, 115] on span "Directories" at bounding box center [369, 114] width 67 height 25
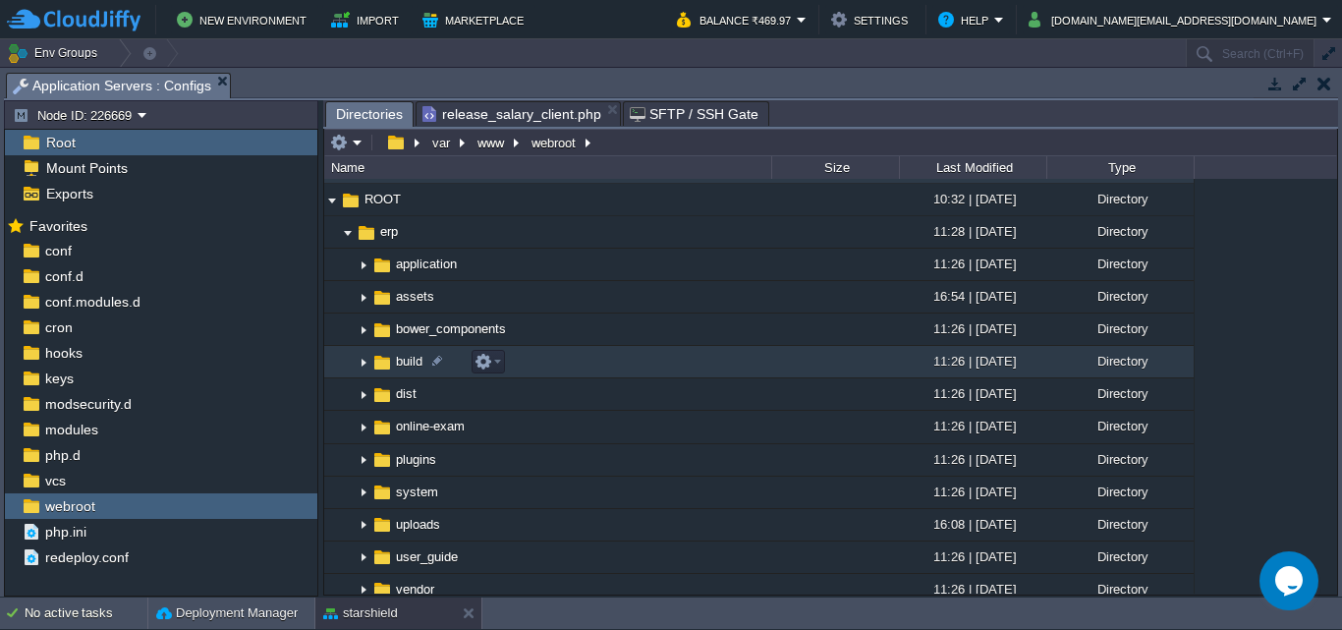
scroll to position [0, 0]
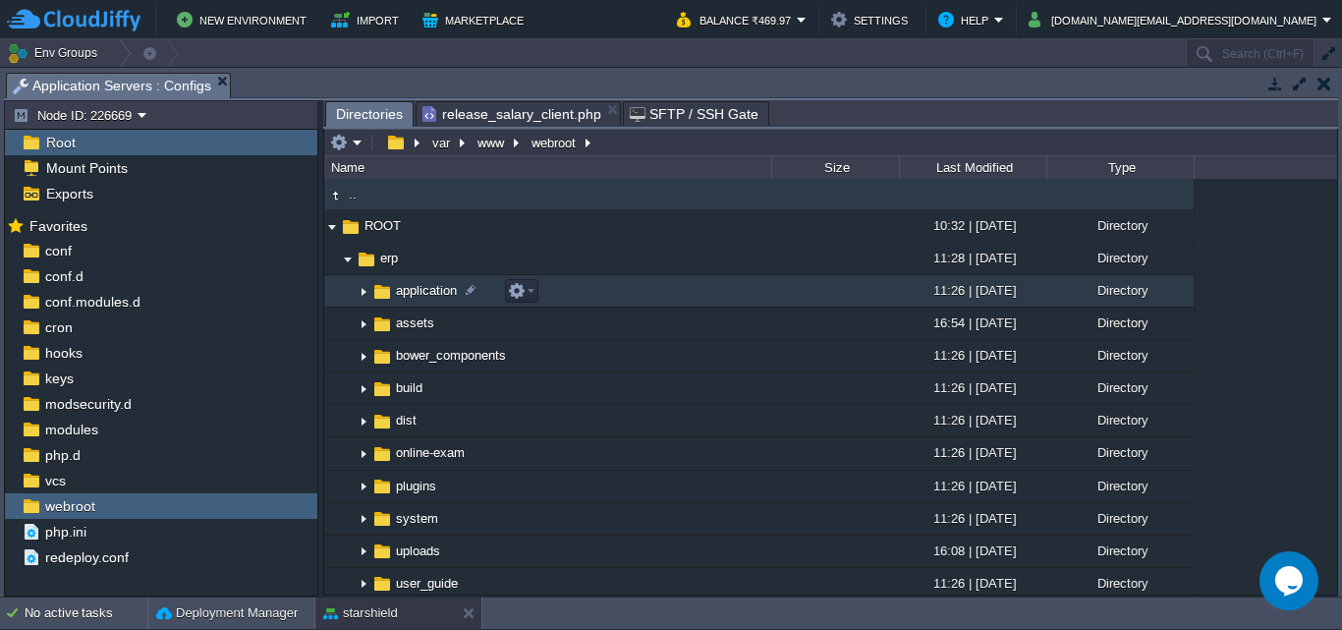
click at [365, 290] on img at bounding box center [364, 291] width 16 height 30
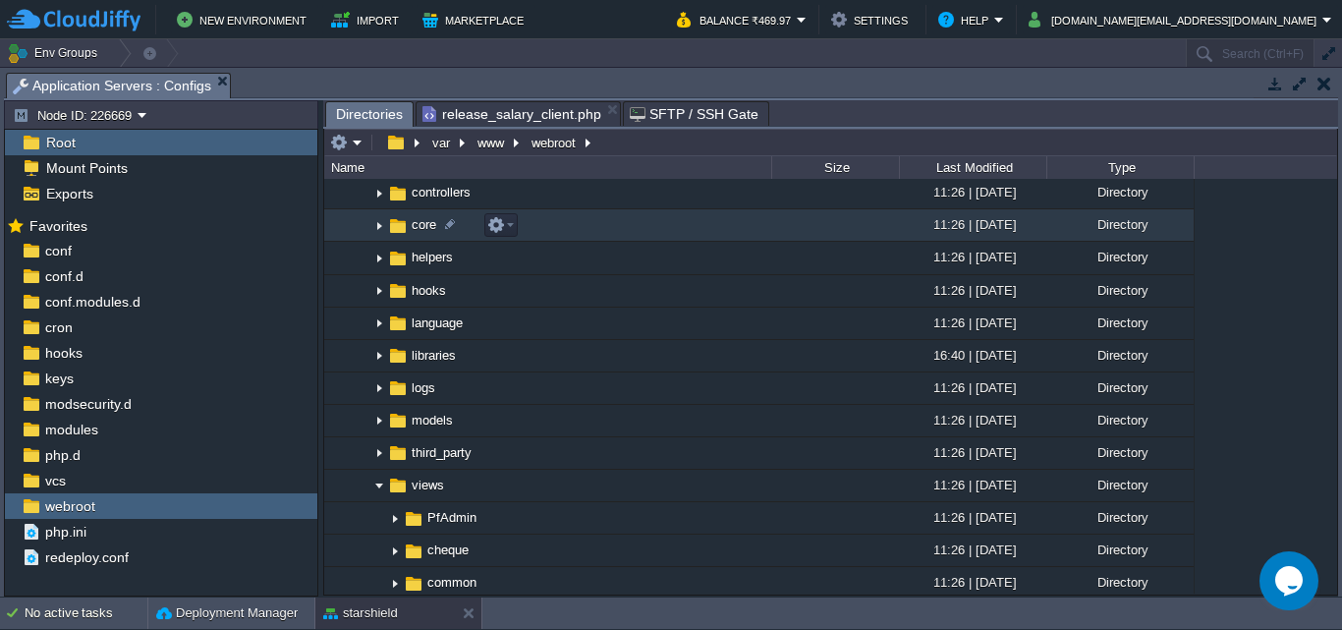
scroll to position [196, 0]
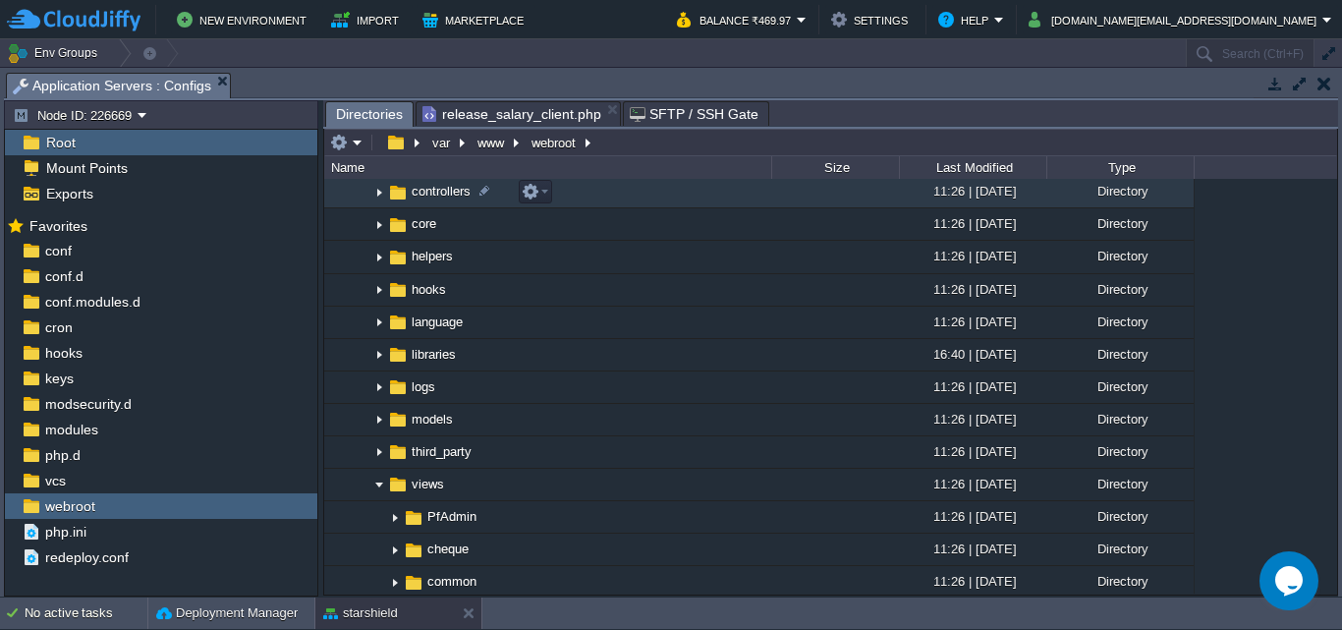
click at [372, 195] on img at bounding box center [379, 192] width 16 height 30
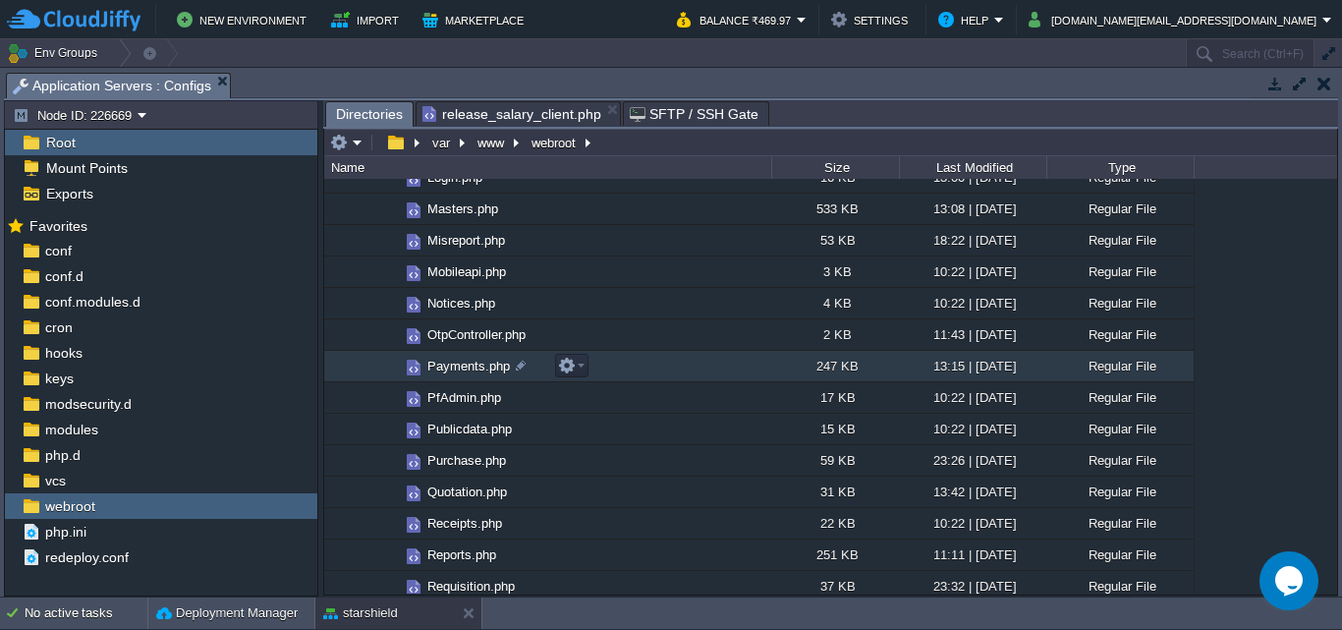
scroll to position [786, 0]
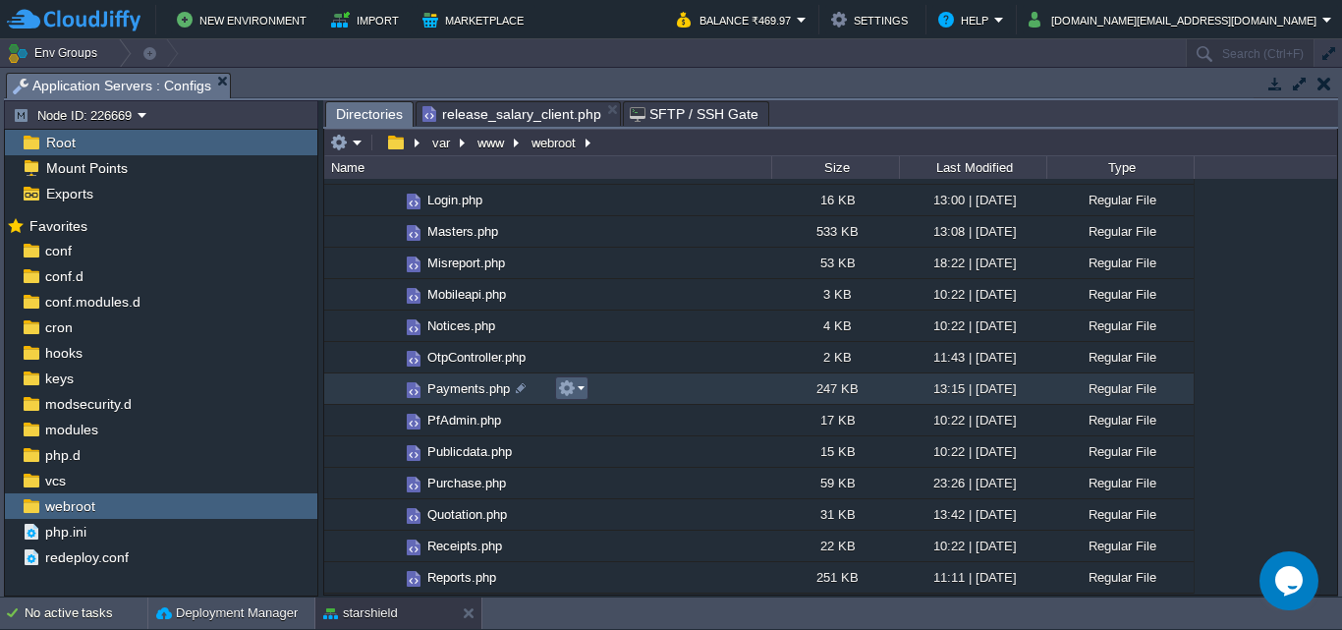
click at [583, 392] on em at bounding box center [571, 388] width 27 height 18
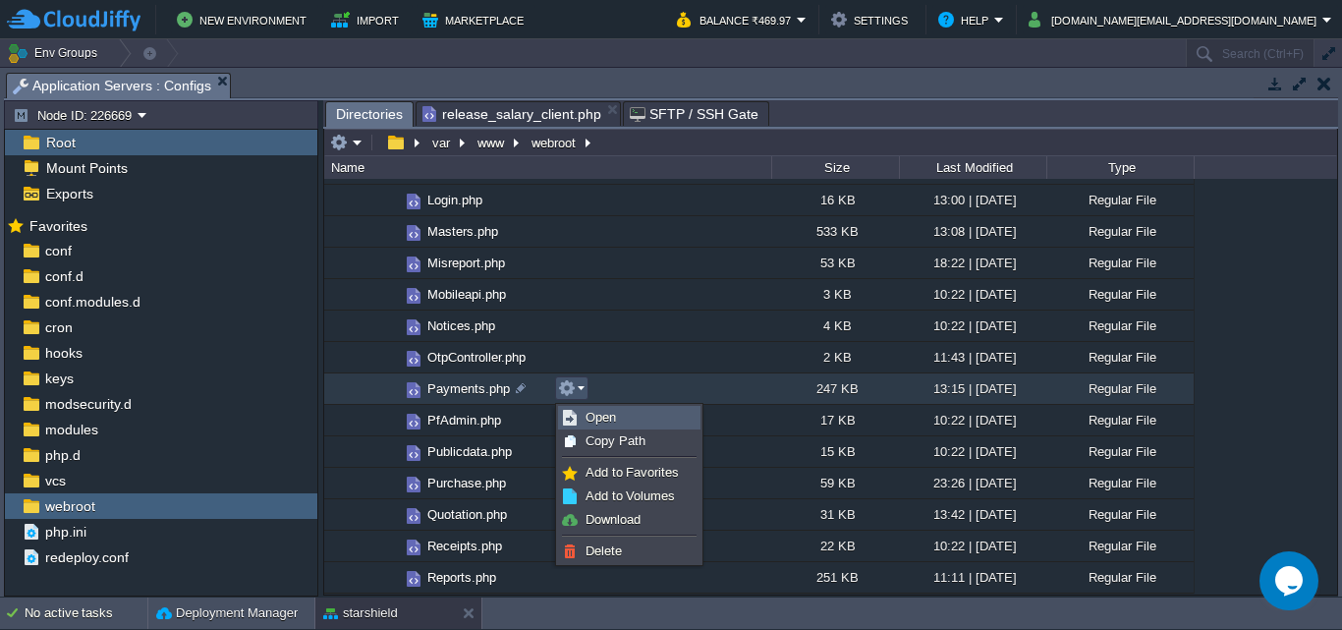
click at [603, 417] on span "Open" at bounding box center [601, 417] width 30 height 15
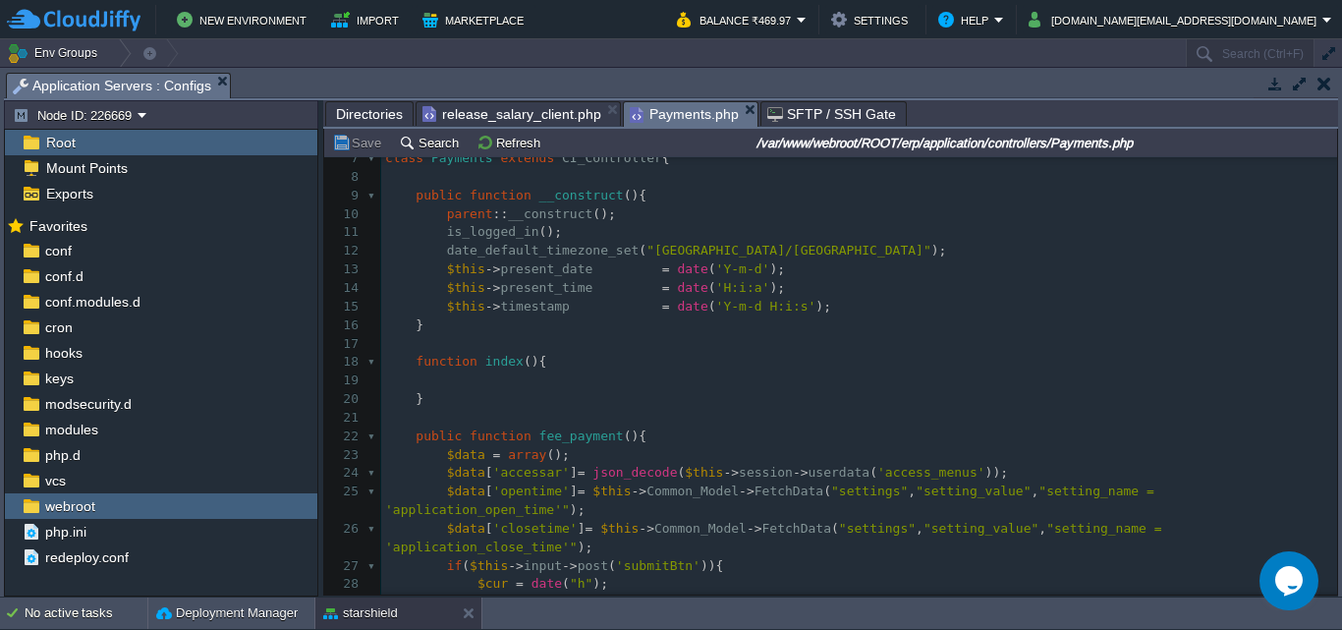
scroll to position [295, 0]
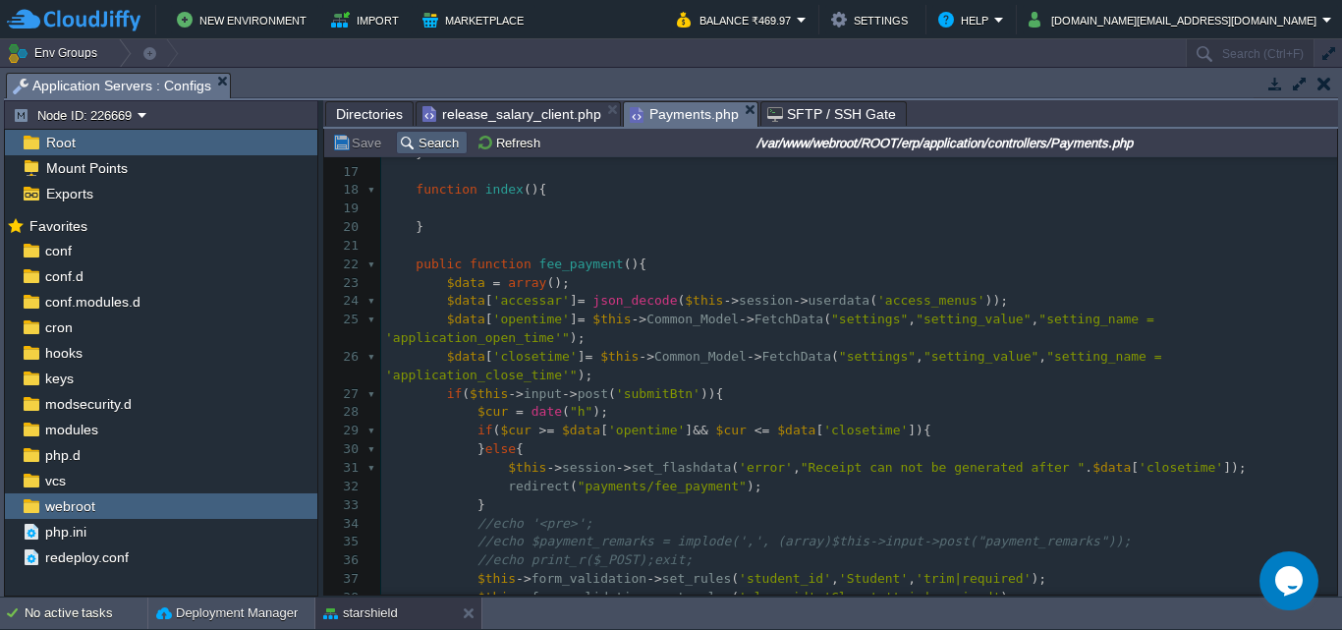
click at [424, 141] on button "Search" at bounding box center [432, 143] width 66 height 18
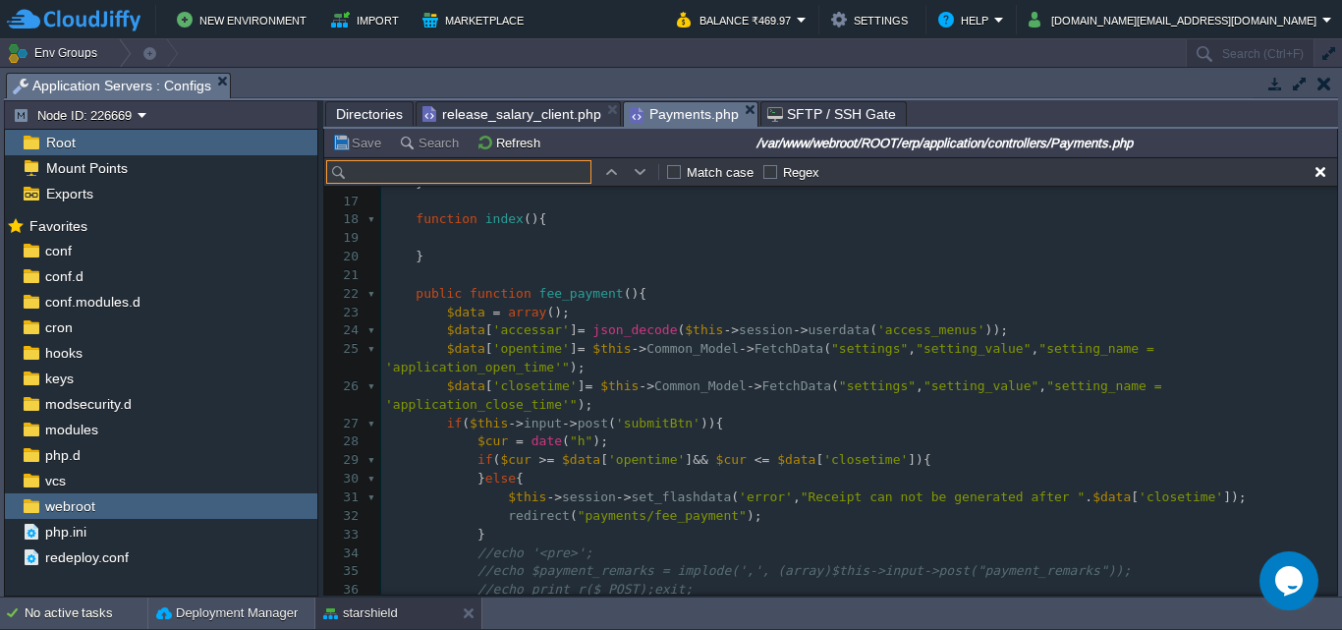
scroll to position [324, 0]
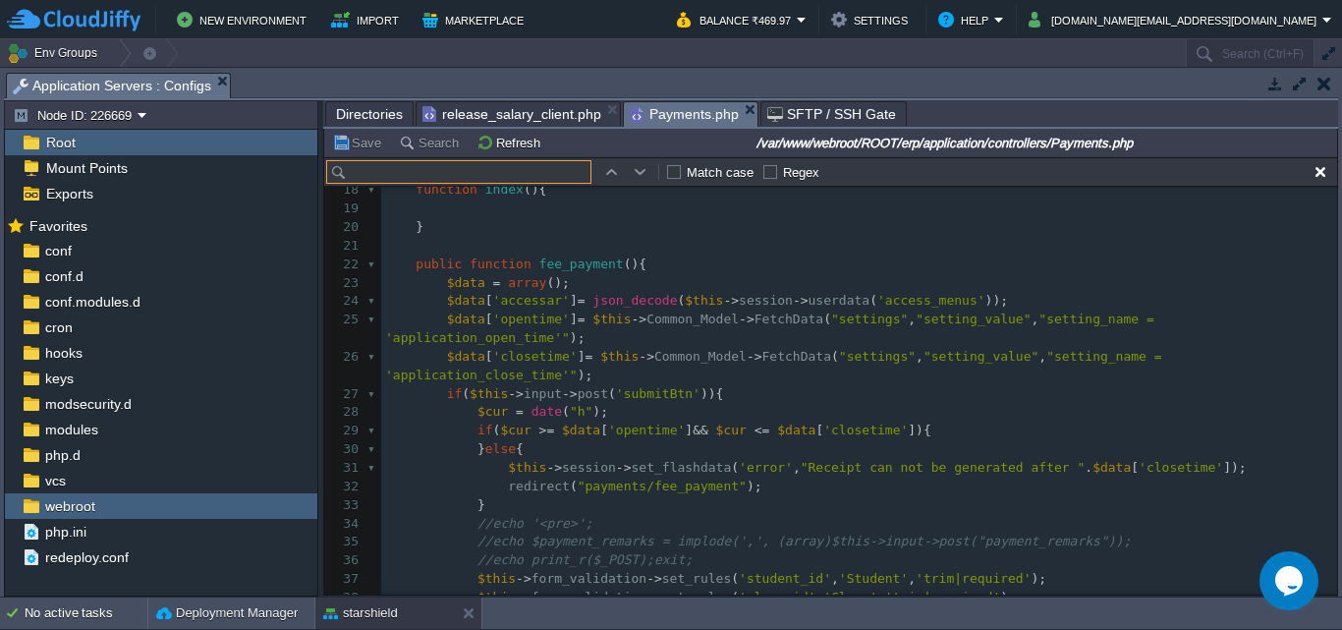
click at [456, 173] on input "text" at bounding box center [458, 172] width 265 height 24
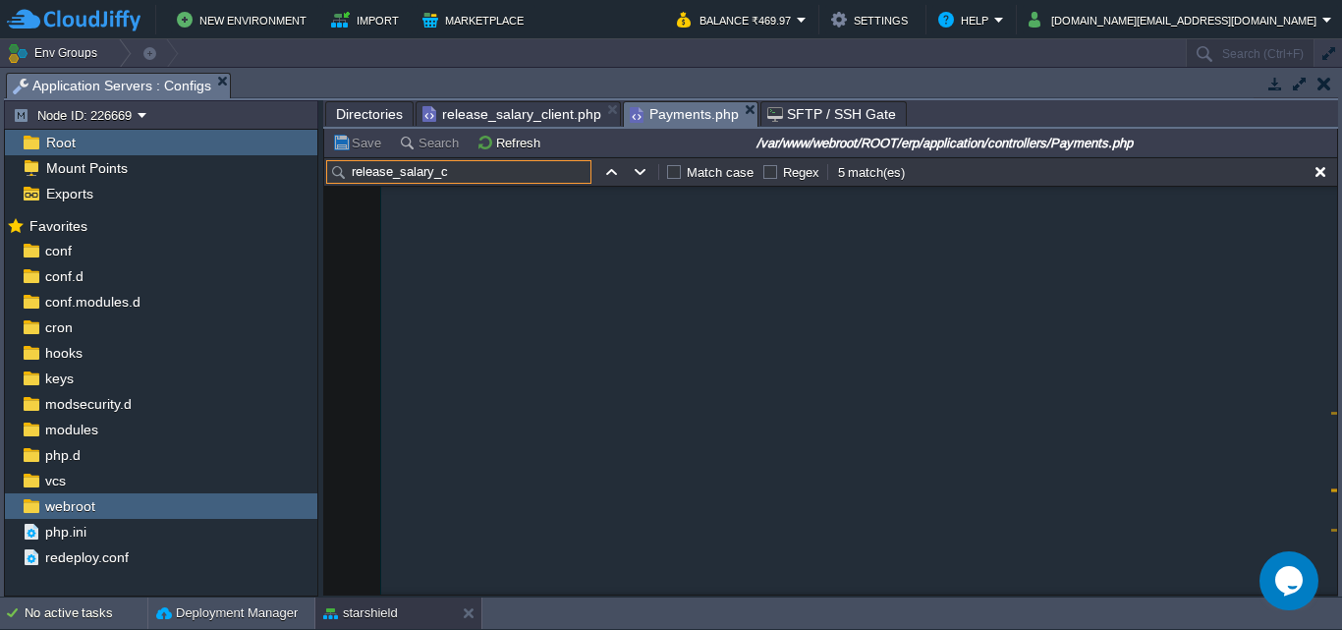
scroll to position [51185, 0]
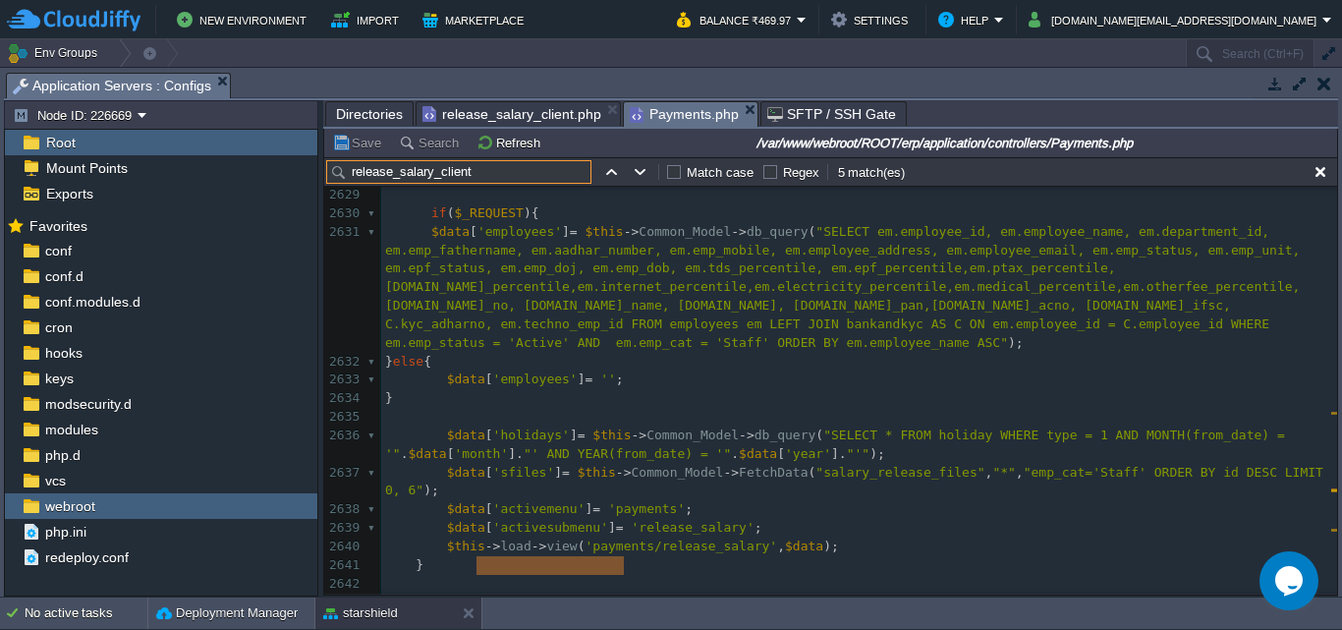
type input "release_salary_client"
click at [635, 184] on td at bounding box center [641, 172] width 24 height 24
type textarea "release_salary_client"
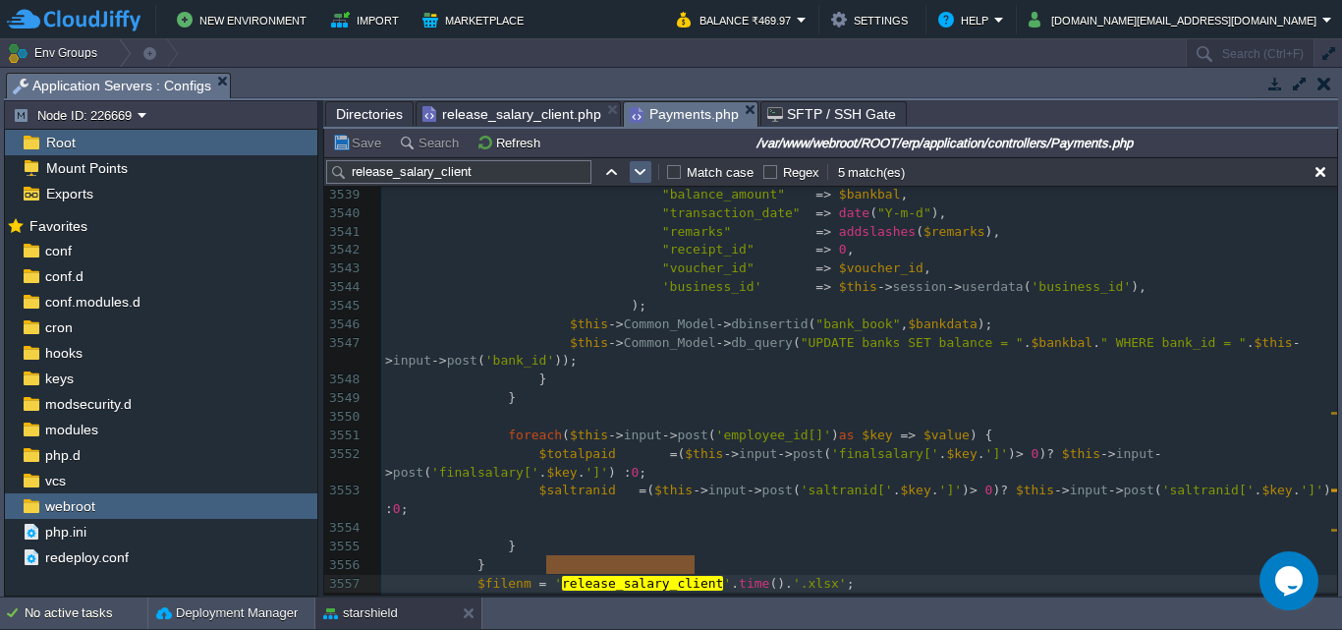
click at [635, 184] on td at bounding box center [641, 172] width 24 height 24
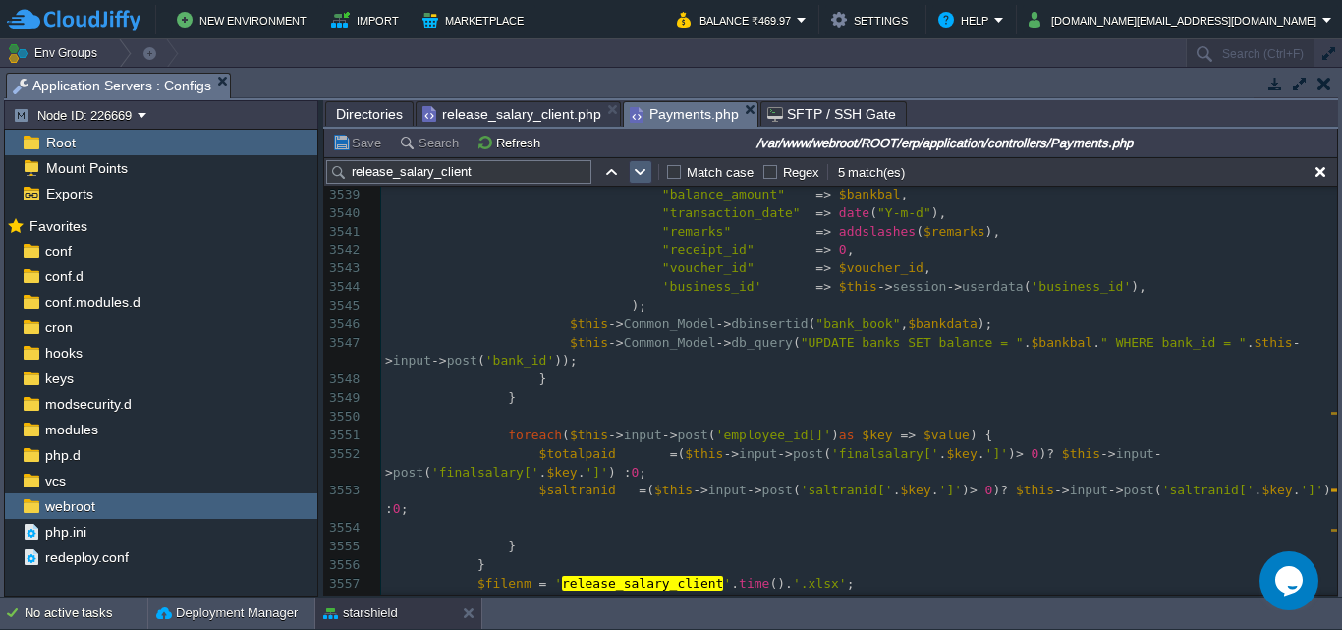
scroll to position [68954, 0]
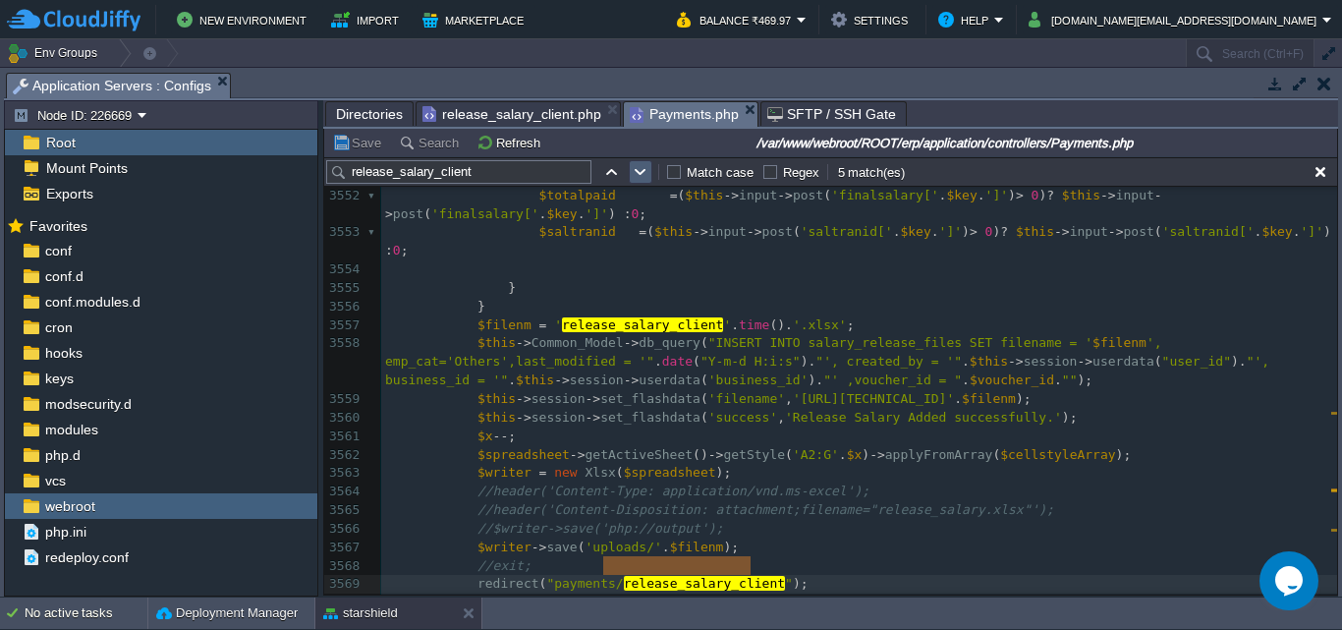
click at [635, 183] on td at bounding box center [641, 172] width 24 height 24
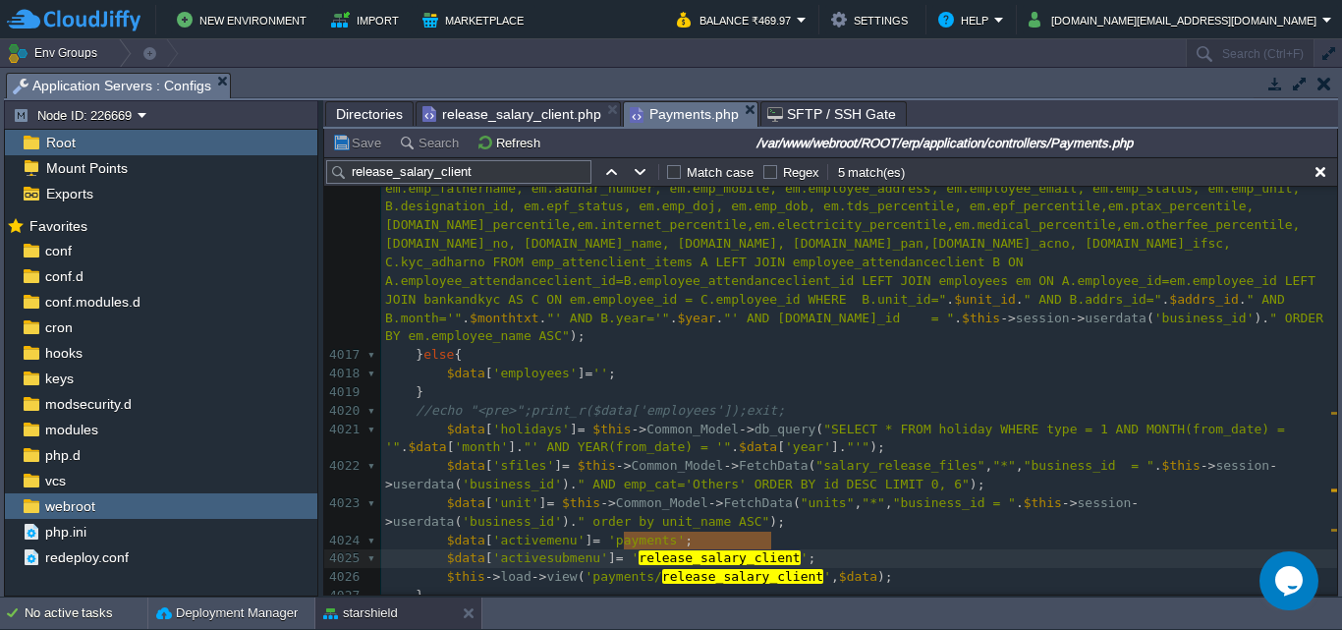
scroll to position [77877, 0]
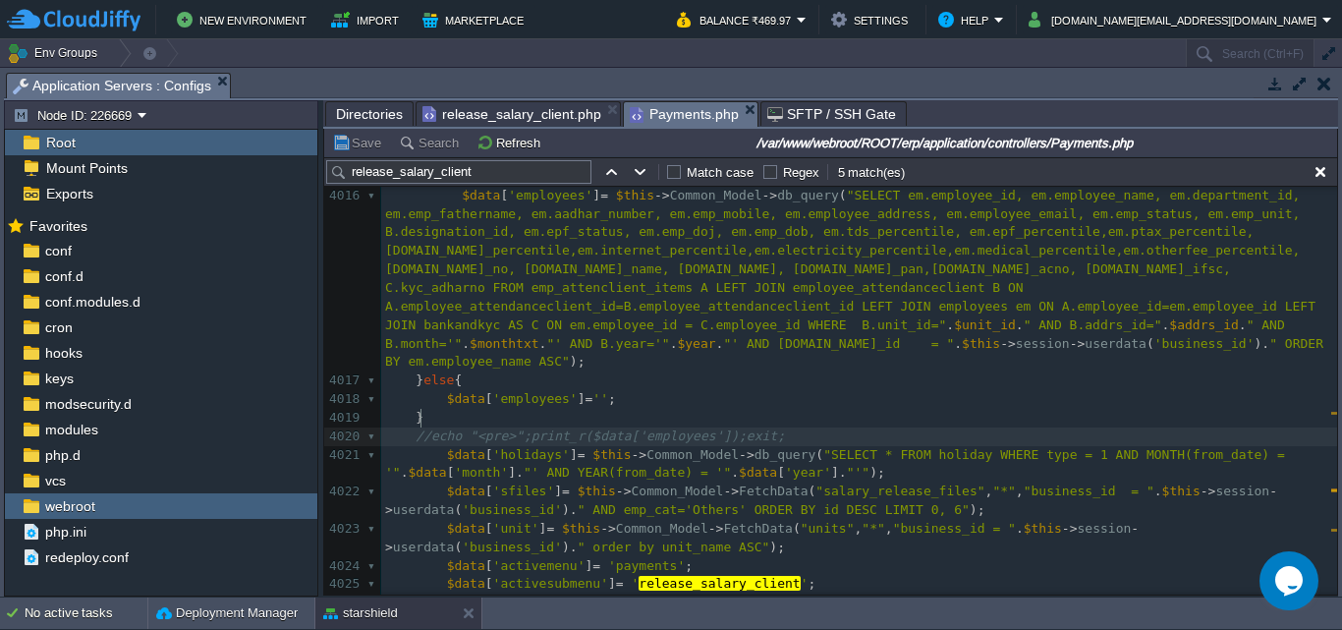
click at [422, 419] on div "x $data [ 'sfiles' ] = $this -> Common_Model -> FetchData ( "salary_ release_ f…" at bounding box center [859, 353] width 956 height 889
type textarea "//"
drag, startPoint x: 427, startPoint y: 416, endPoint x: 411, endPoint y: 417, distance: 16.7
click at [358, 148] on button "Save" at bounding box center [359, 143] width 55 height 18
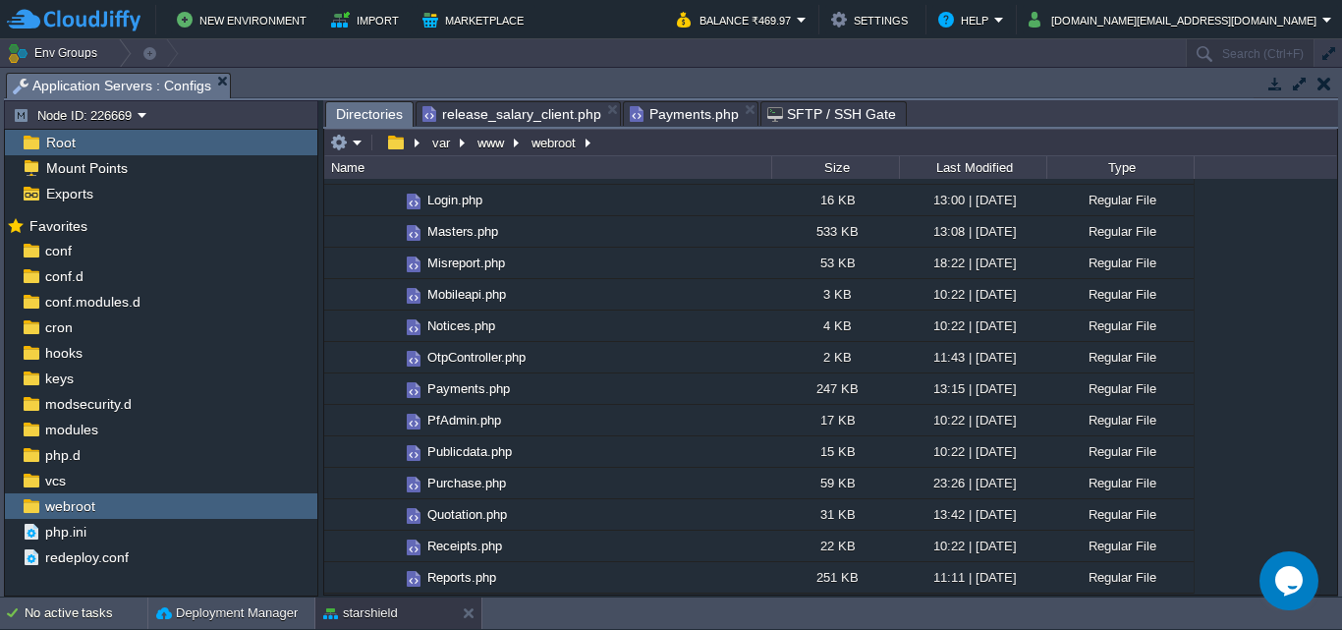
click at [370, 116] on span "Directories" at bounding box center [369, 114] width 67 height 25
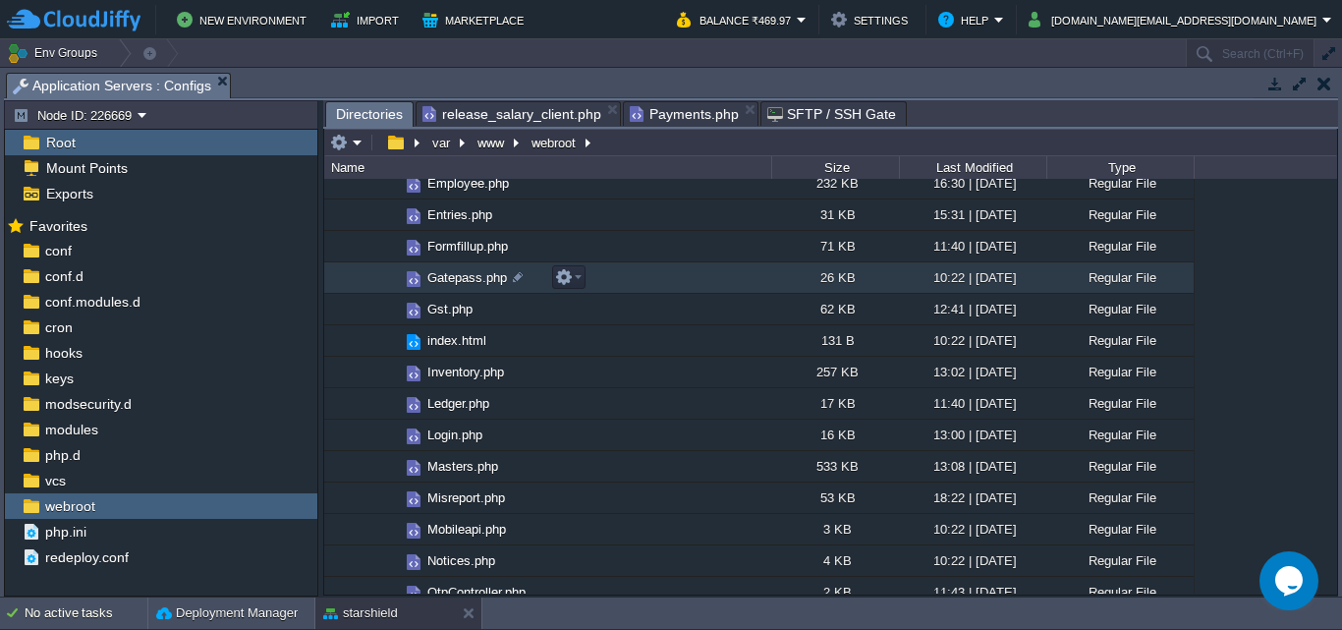
scroll to position [688, 0]
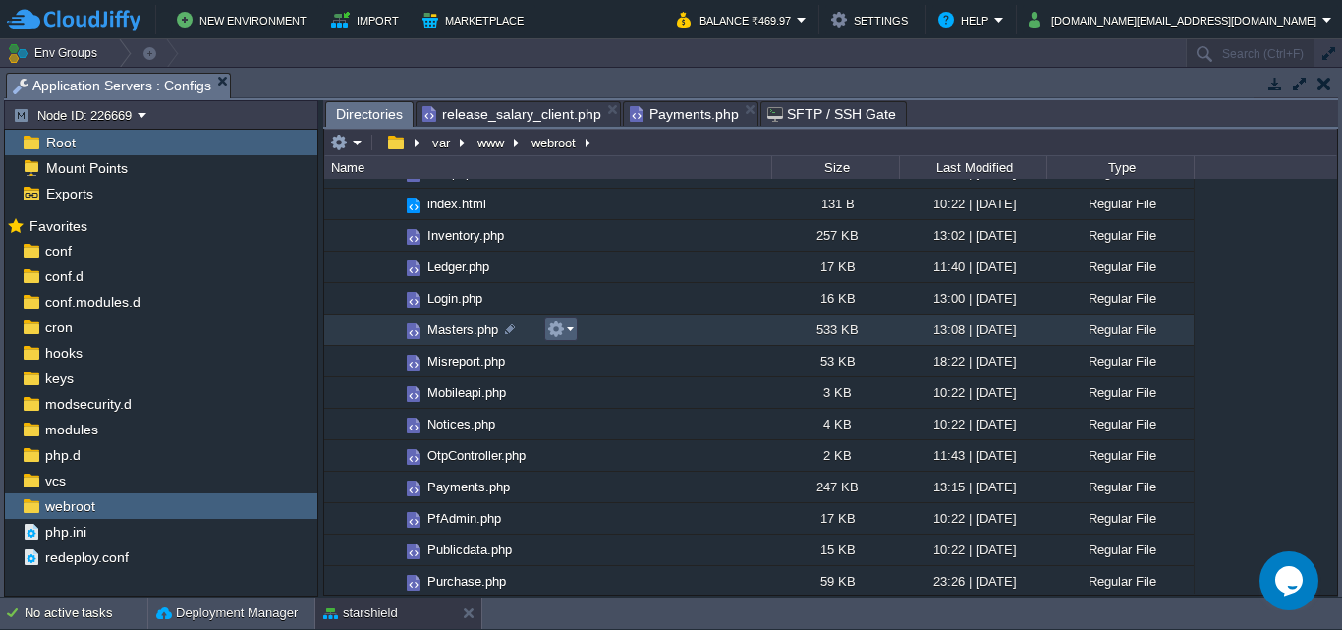
click at [573, 327] on em at bounding box center [560, 329] width 27 height 18
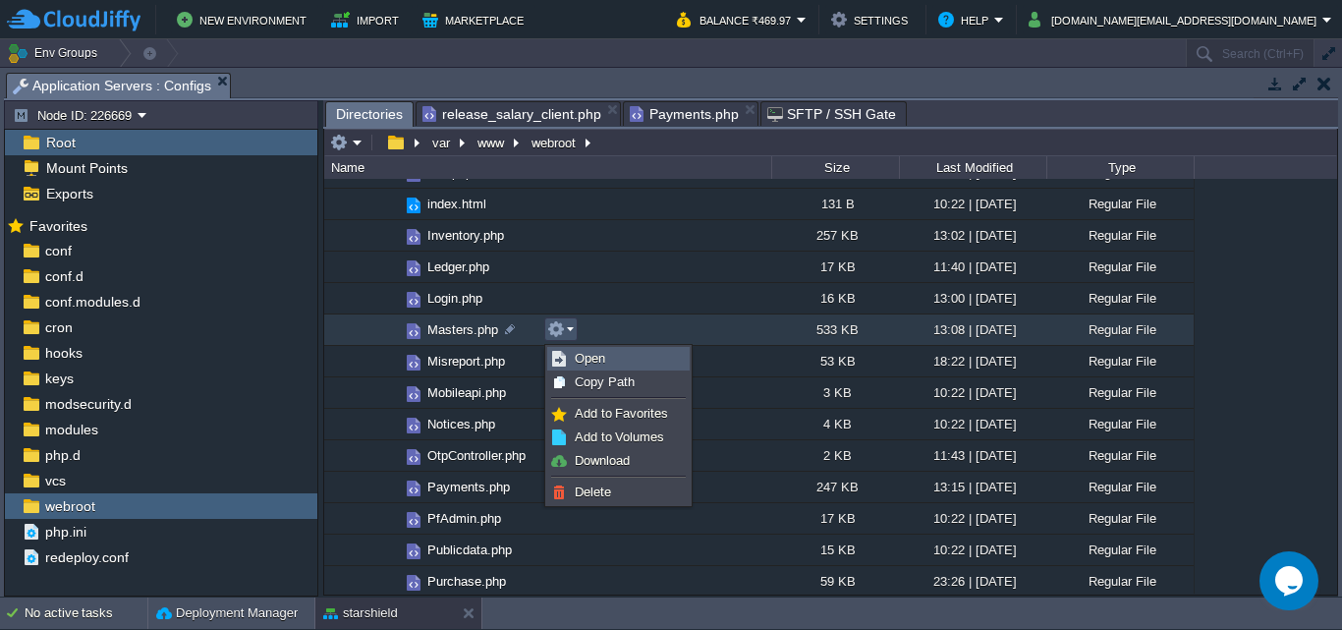
click at [584, 357] on span "Open" at bounding box center [590, 358] width 30 height 15
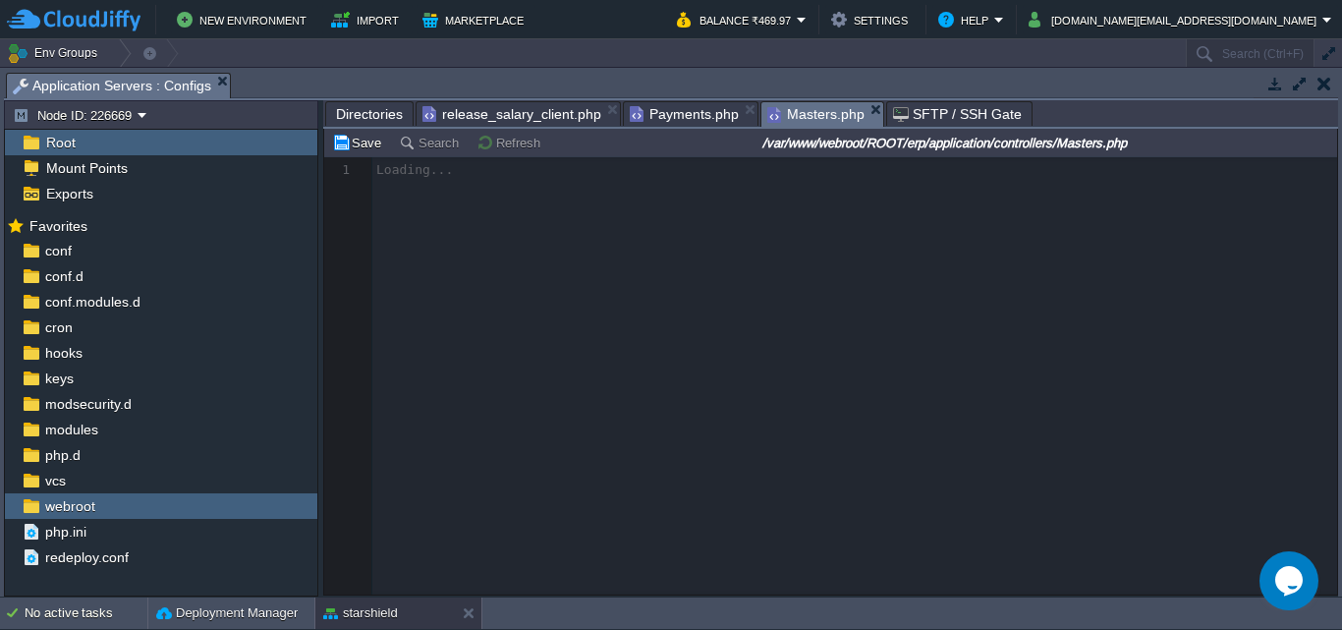
click at [669, 109] on span "Payments.php" at bounding box center [684, 114] width 109 height 24
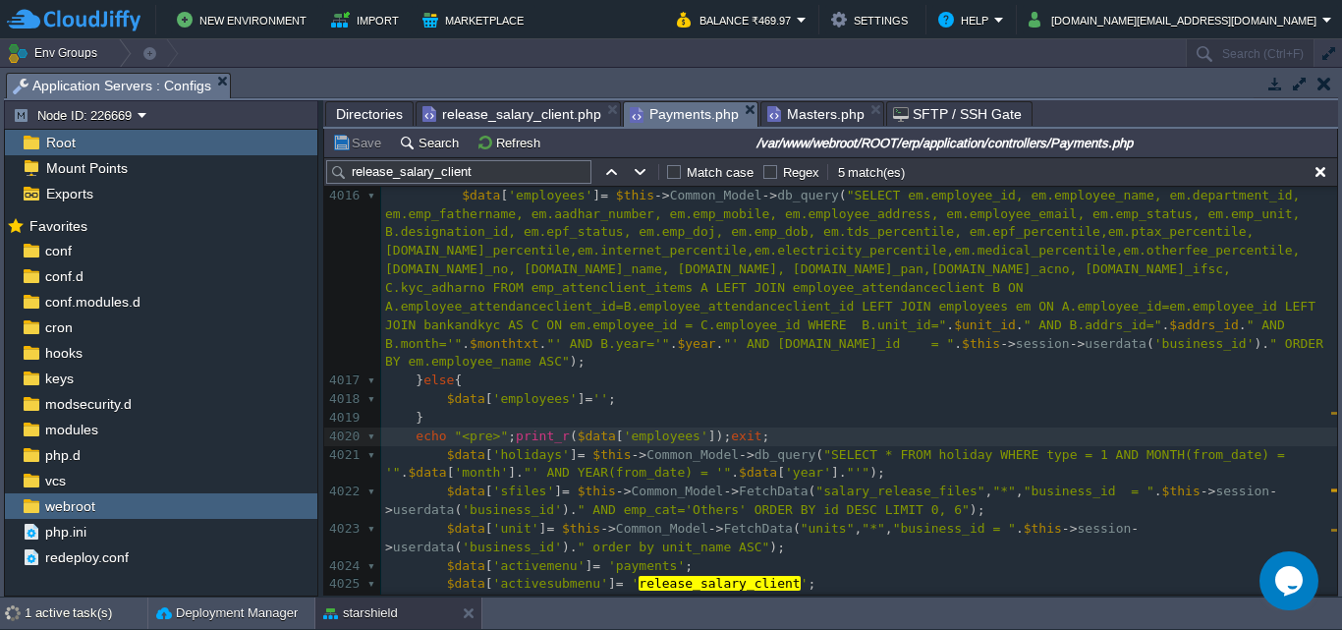
click at [795, 115] on span "Masters.php" at bounding box center [815, 114] width 97 height 24
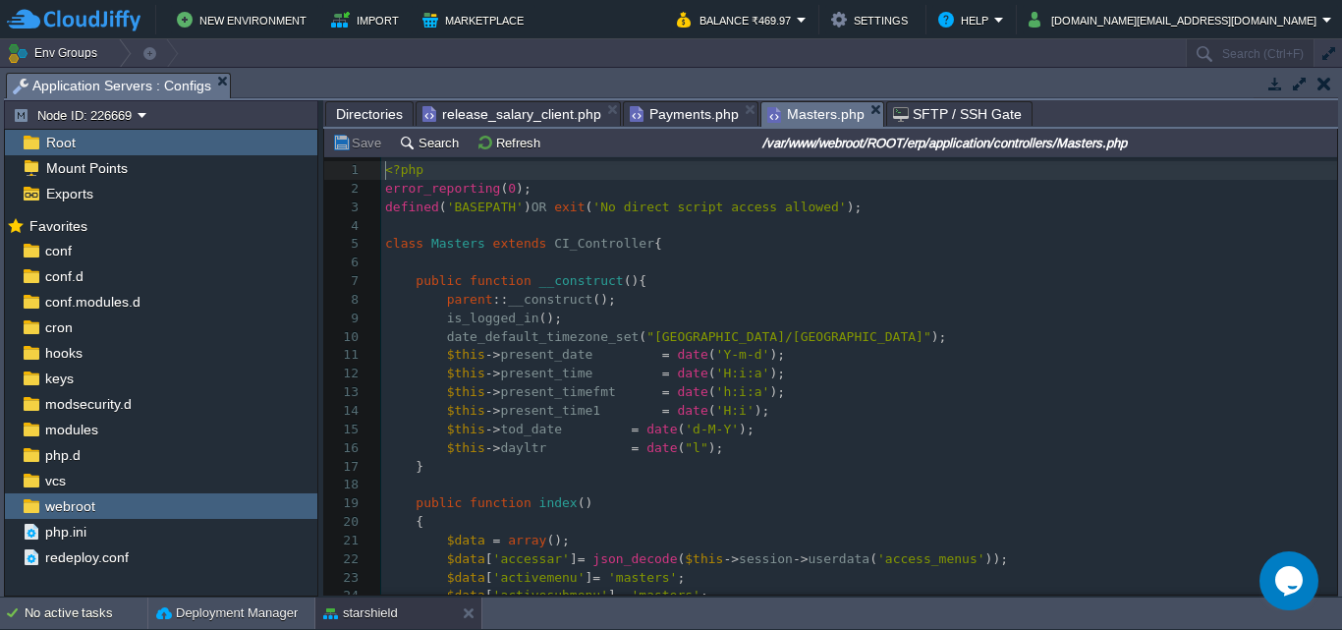
scroll to position [7, 0]
click at [433, 149] on button "Search" at bounding box center [432, 143] width 66 height 18
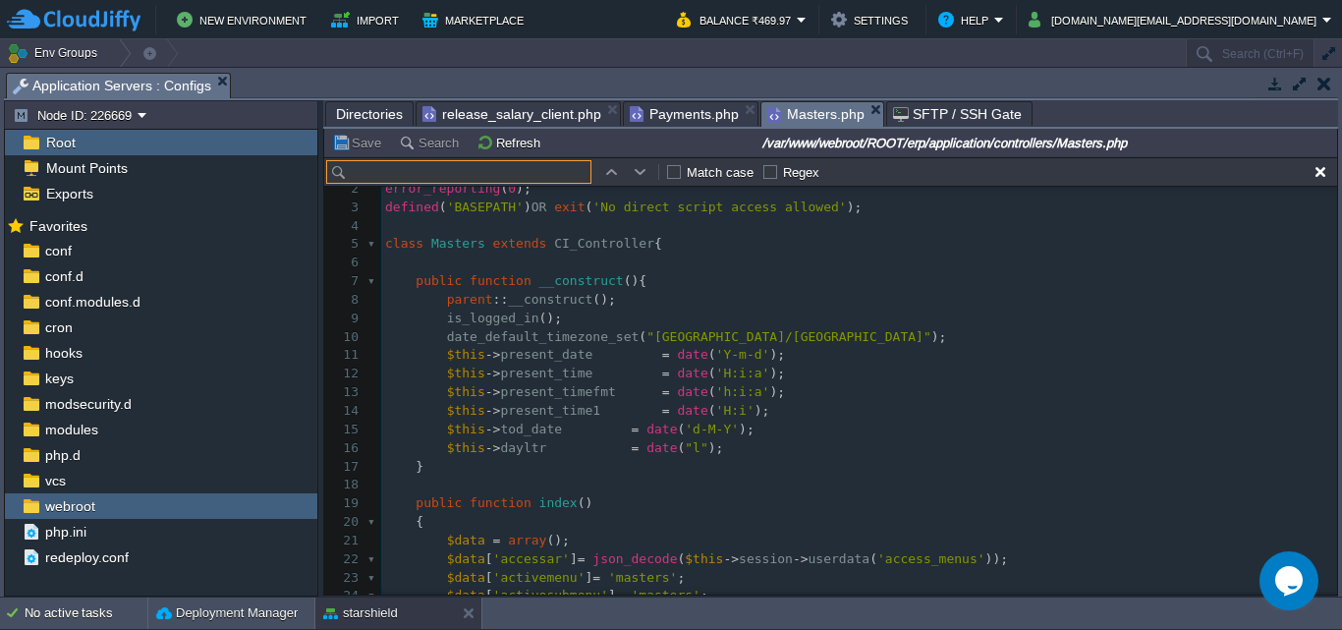
click at [433, 173] on input "text" at bounding box center [458, 172] width 265 height 24
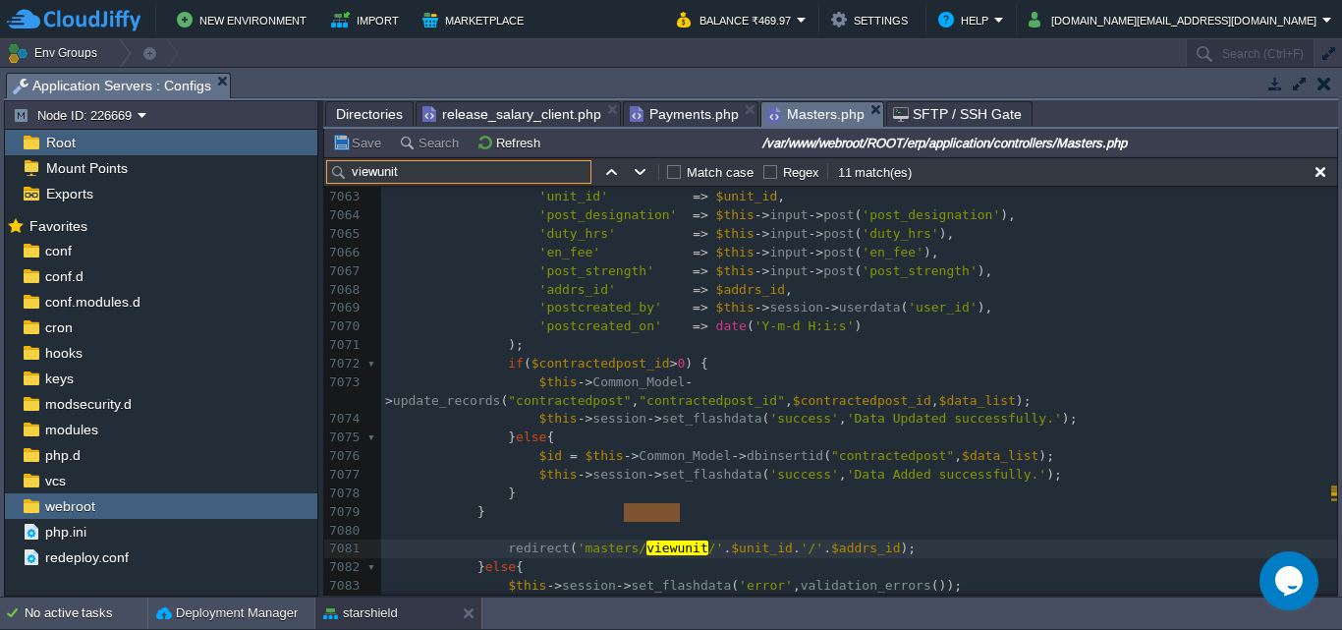
scroll to position [144442, 0]
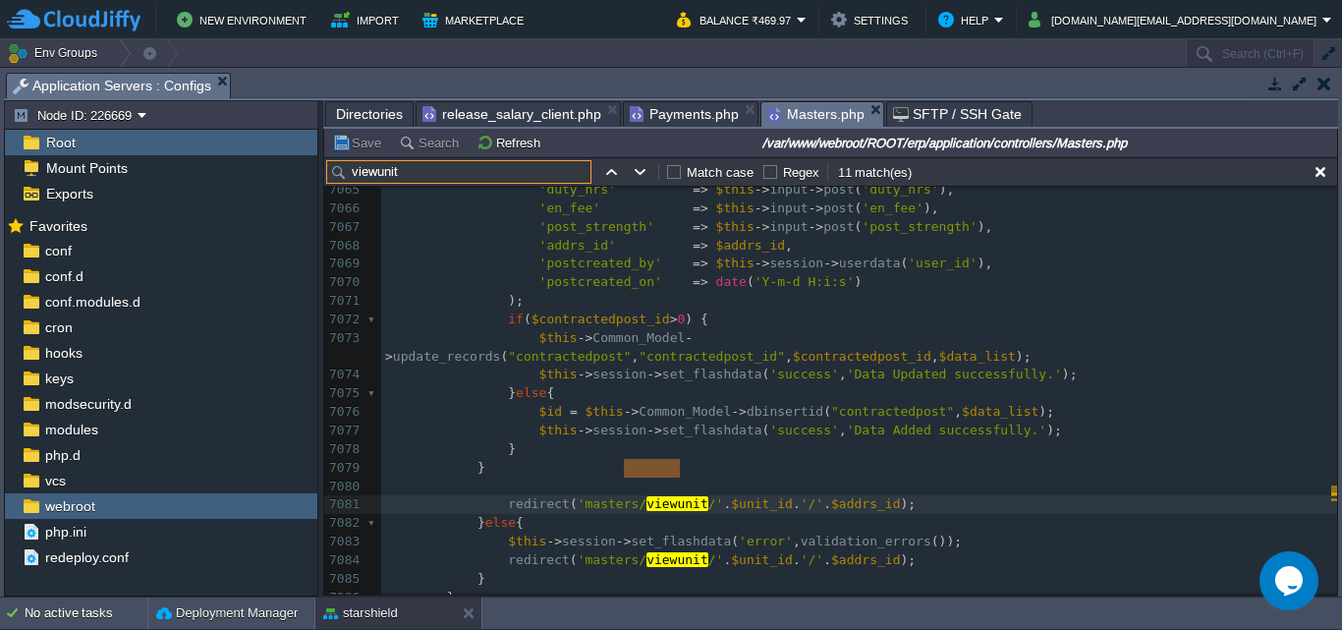
click at [353, 175] on input "viewunit" at bounding box center [458, 172] width 265 height 24
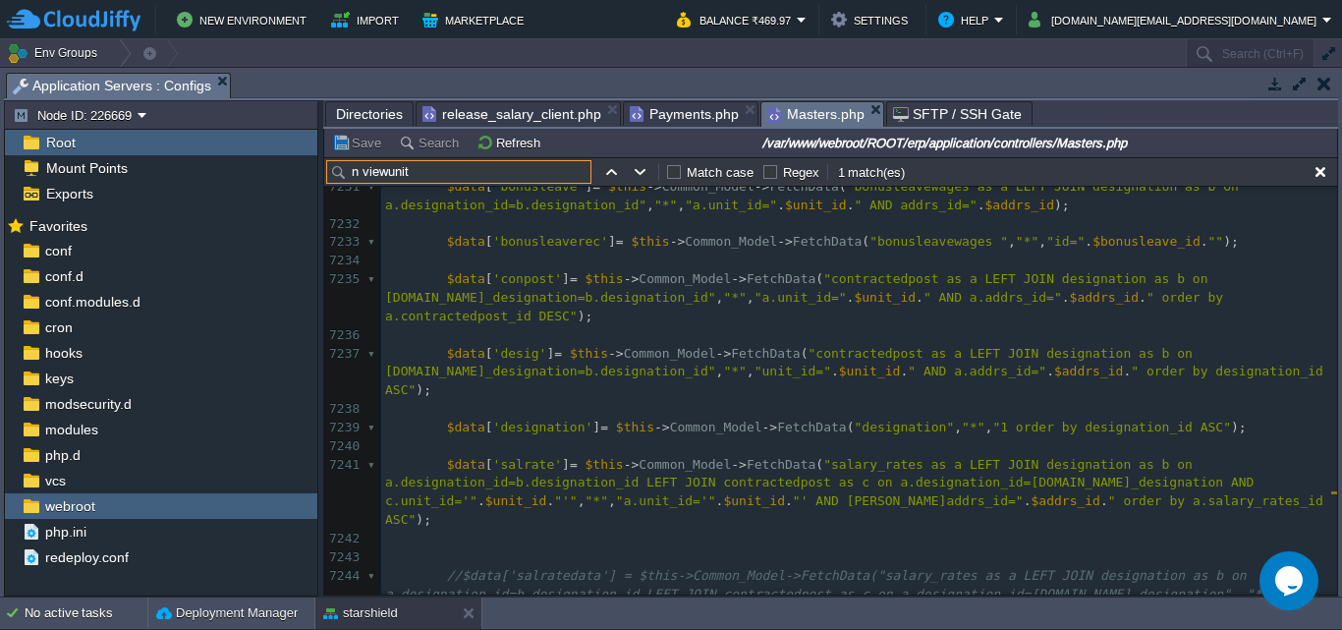
scroll to position [147673, 0]
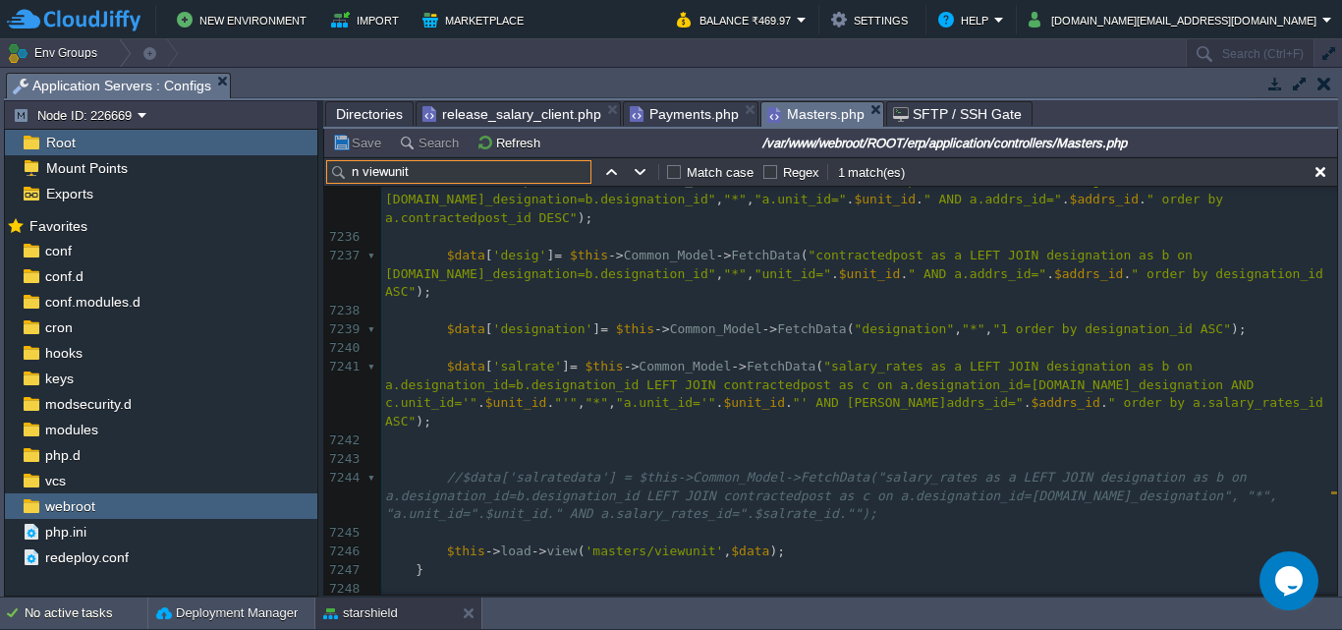
type input "n viewunit"
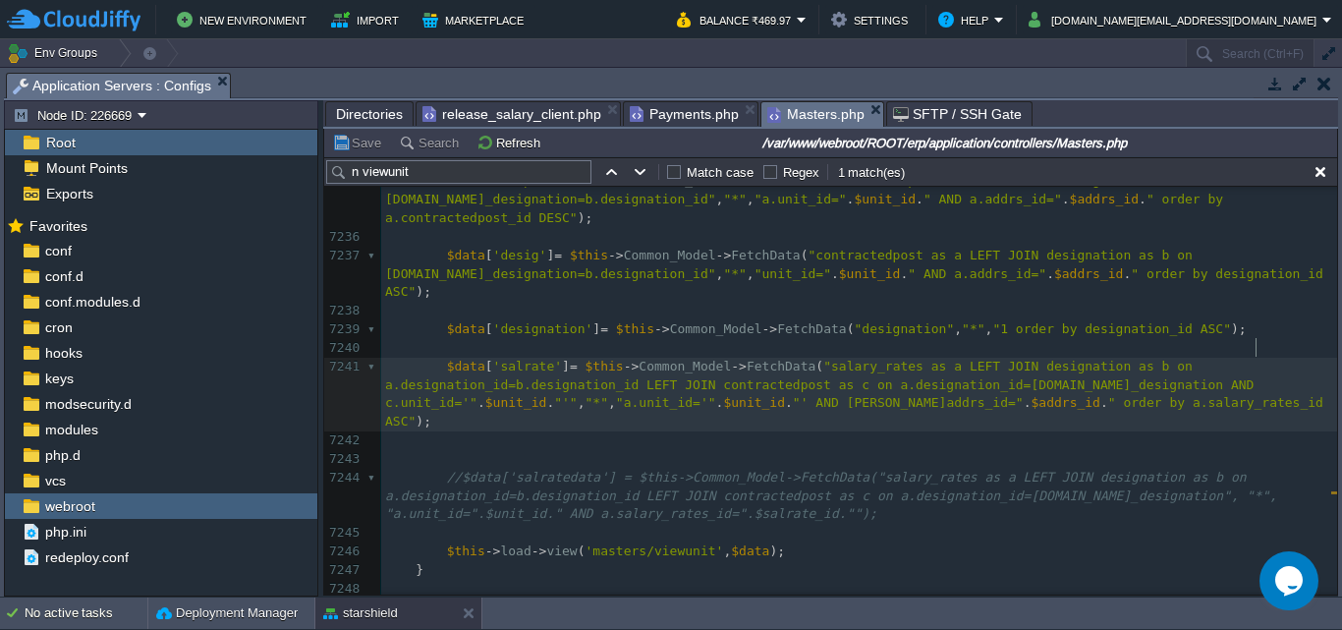
click at [1259, 349] on div "x public functio n viewunit ( $unit_id = 0 , $addrs_id = 0 , $id = 0 , $bonusle…" at bounding box center [859, 431] width 956 height 925
type textarea "$unit_id"
click at [547, 395] on span "$unit_id" at bounding box center [516, 402] width 62 height 15
type textarea "$unit_id"
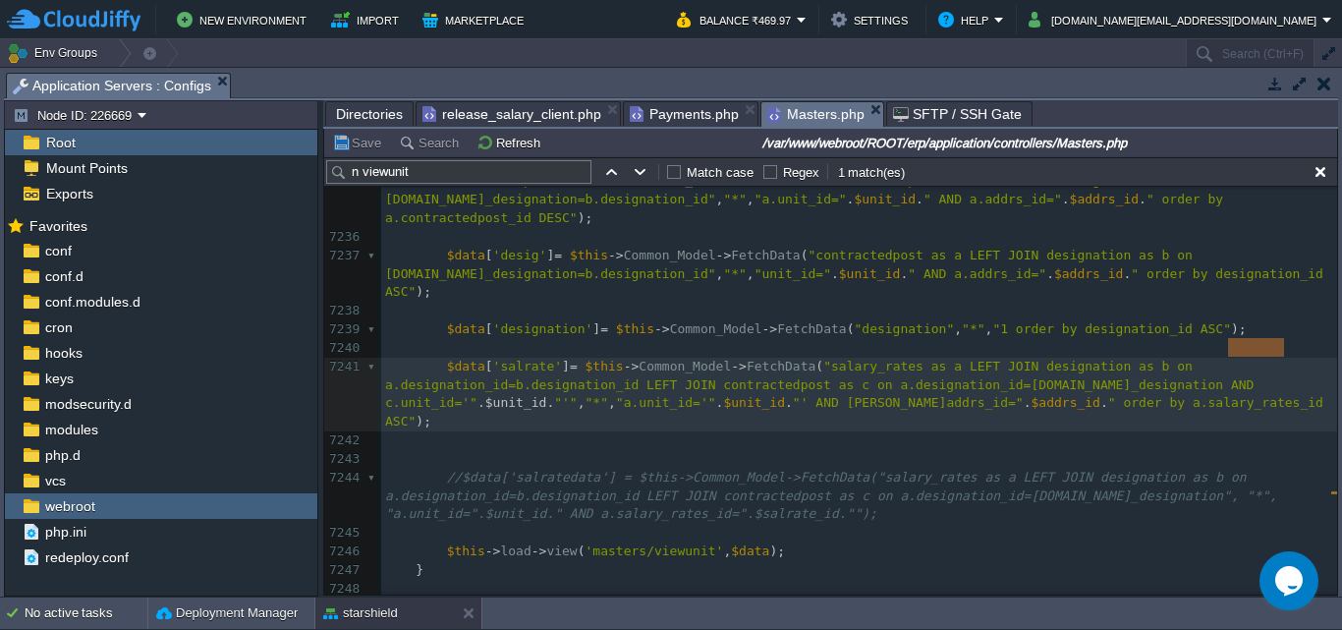
type textarea "unit_id"
click at [765, 348] on div "x public functio n viewunit ( $unit_id = 0 , $addrs_id = 0 , $id = 0 , $bonusle…" at bounding box center [859, 431] width 956 height 925
type textarea "contractedpost"
click at [927, 352] on div "x public functio n viewunit ( $unit_id = 0 , $addrs_id = 0 , $id = 0 , $bonusle…" at bounding box center [859, 431] width 956 height 925
type textarea "designation_id"
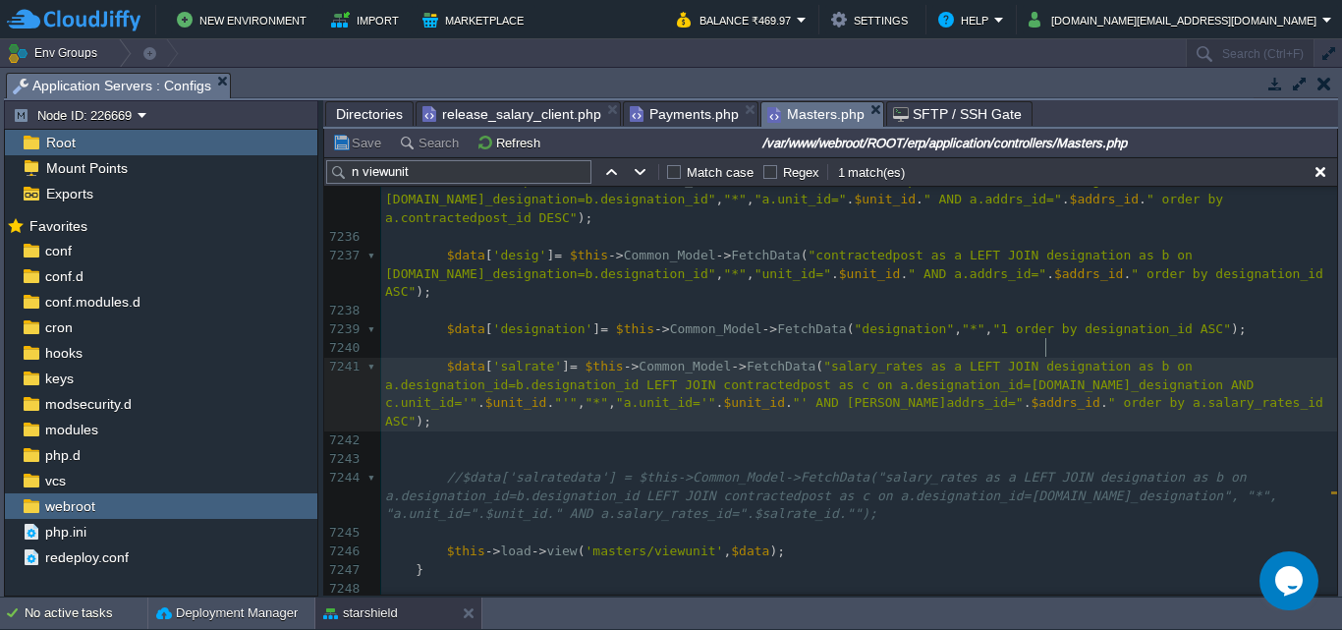
click at [1043, 359] on span ""salary_rates as a LEFT JOIN designation as b on a.designation_id=b.designation…" at bounding box center [823, 385] width 876 height 52
click at [934, 354] on div "x public functio n viewunit ( $unit_id = 0 , $addrs_id = 0 , $id = 0 , $bonusle…" at bounding box center [859, 431] width 956 height 925
type textarea "designation_id"
type textarea "post_designation"
click at [1032, 395] on span "$addrs_id" at bounding box center [1066, 402] width 69 height 15
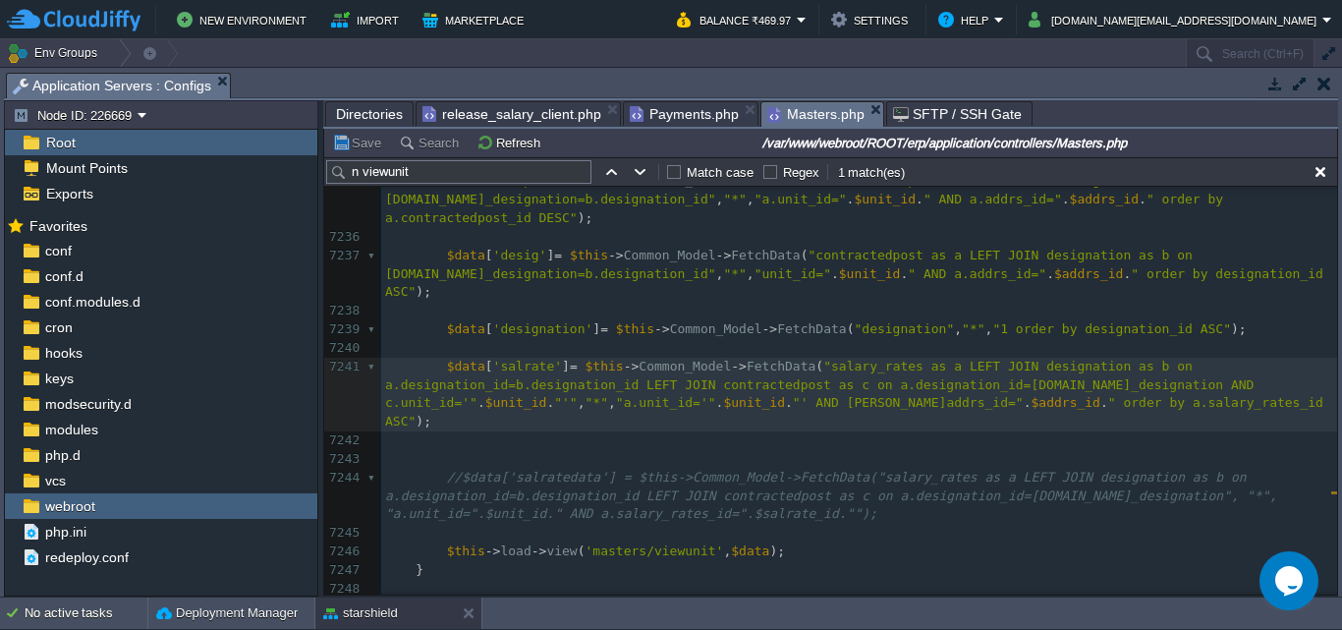
type textarea "$addrs_id"
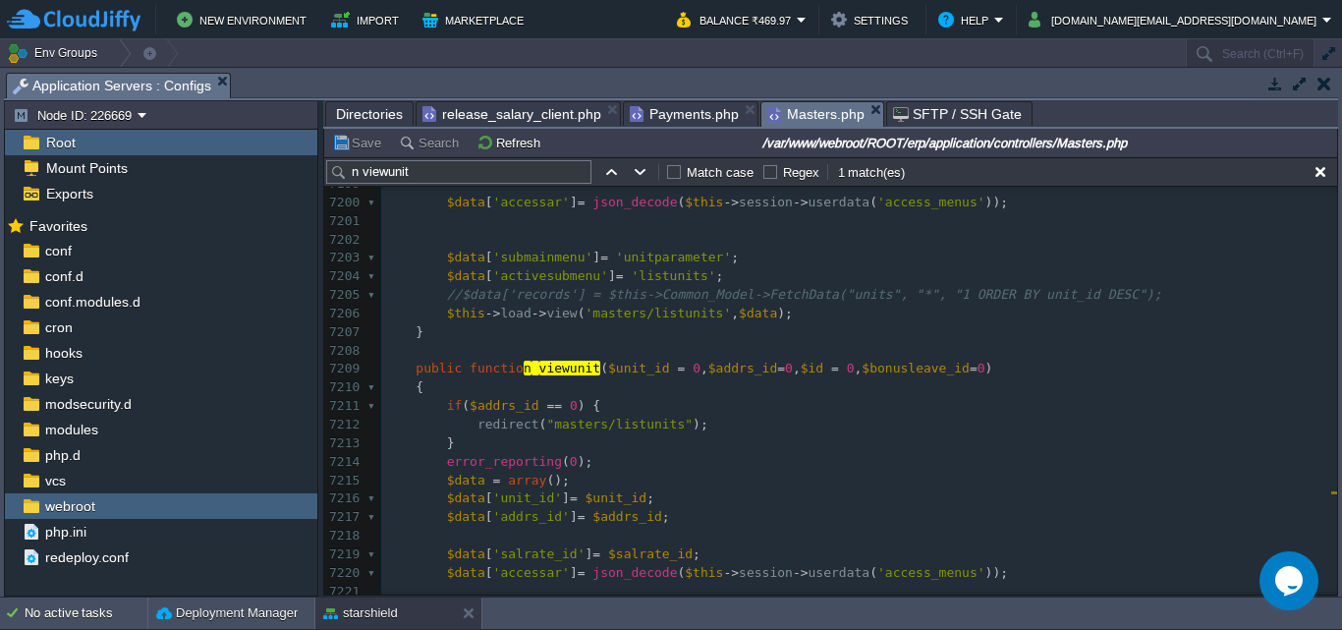
scroll to position [147120, 0]
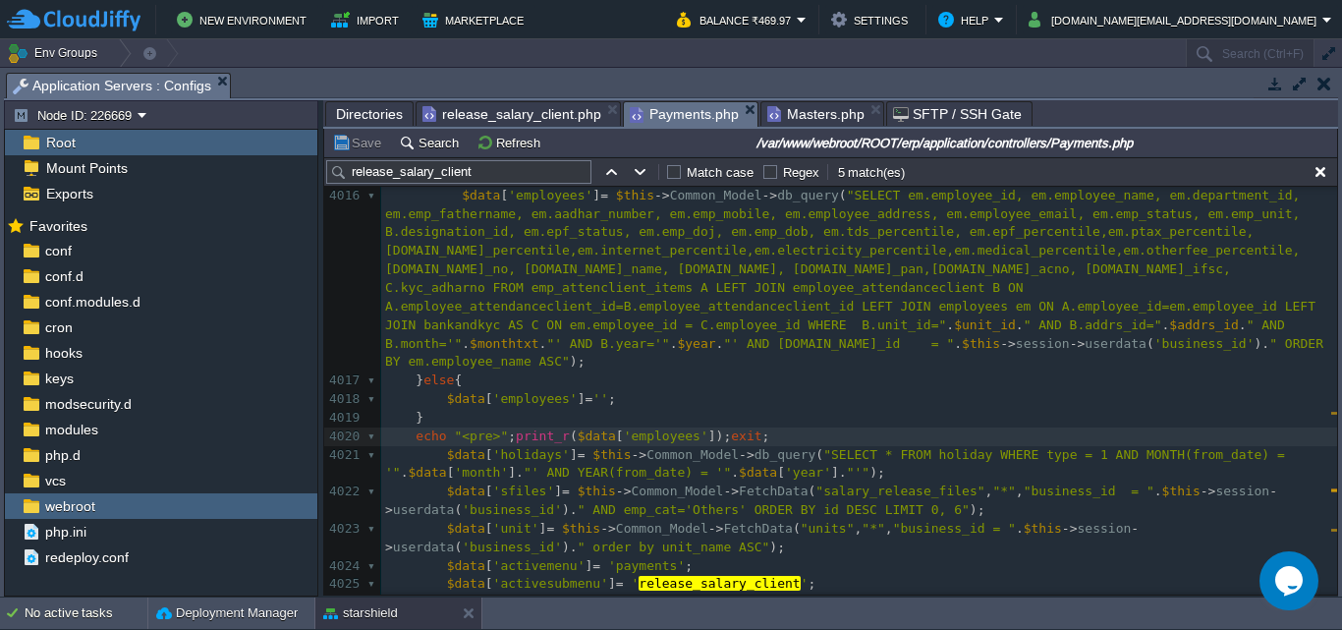
click at [660, 112] on span "Payments.php" at bounding box center [684, 114] width 109 height 25
click at [641, 434] on div "xxxxxxxxxx $data [ 'sfiles' ] = $this -> Common_Model -> FetchData ( "salary_ r…" at bounding box center [859, 353] width 956 height 889
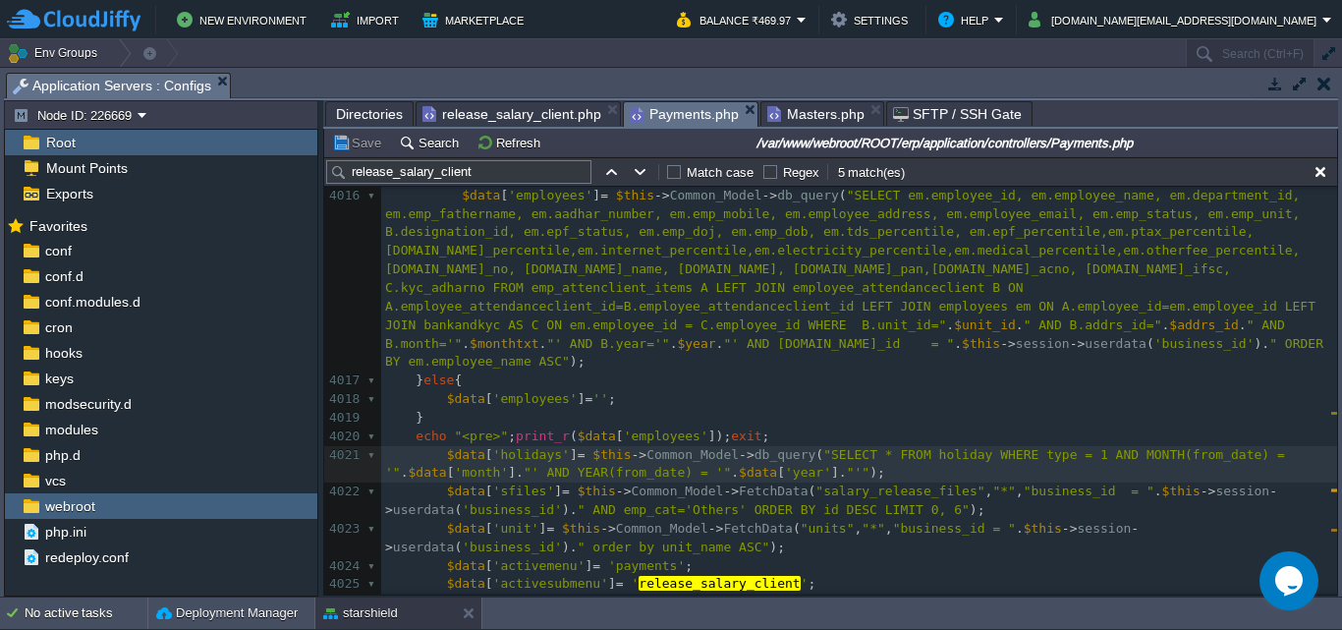
type textarea "//"
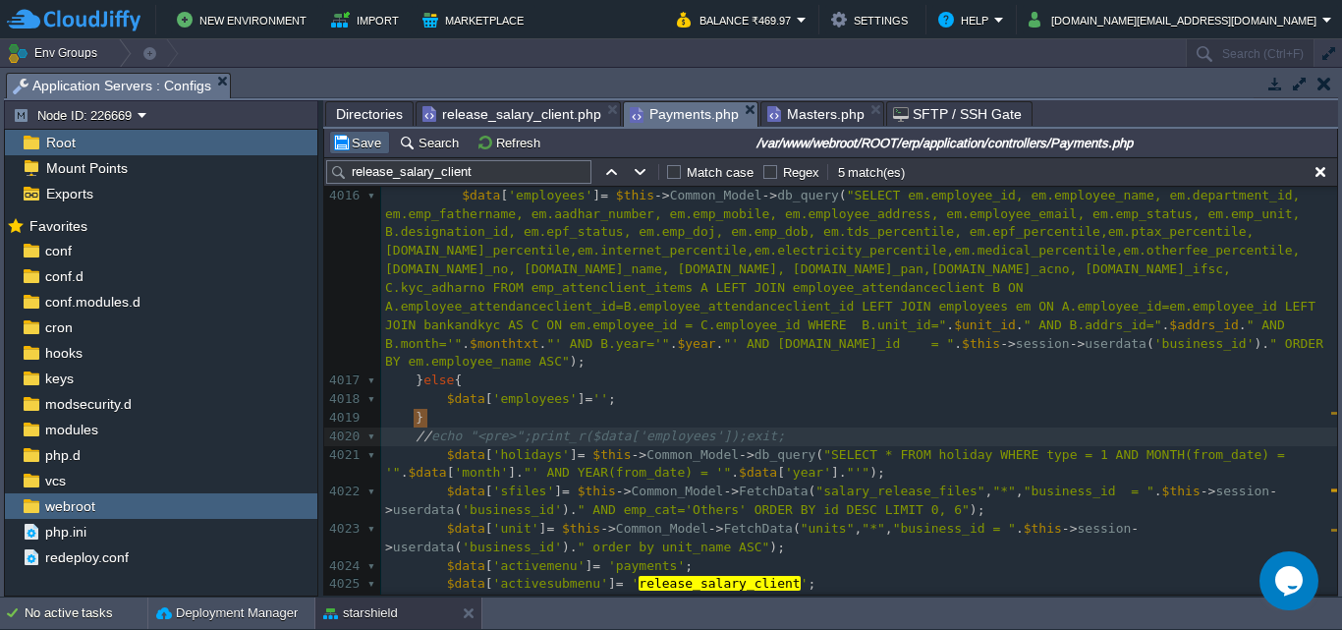
click at [347, 143] on button "Save" at bounding box center [359, 143] width 55 height 18
click at [364, 143] on button "Save" at bounding box center [359, 143] width 55 height 18
click at [806, 114] on span "Masters.php" at bounding box center [815, 114] width 97 height 24
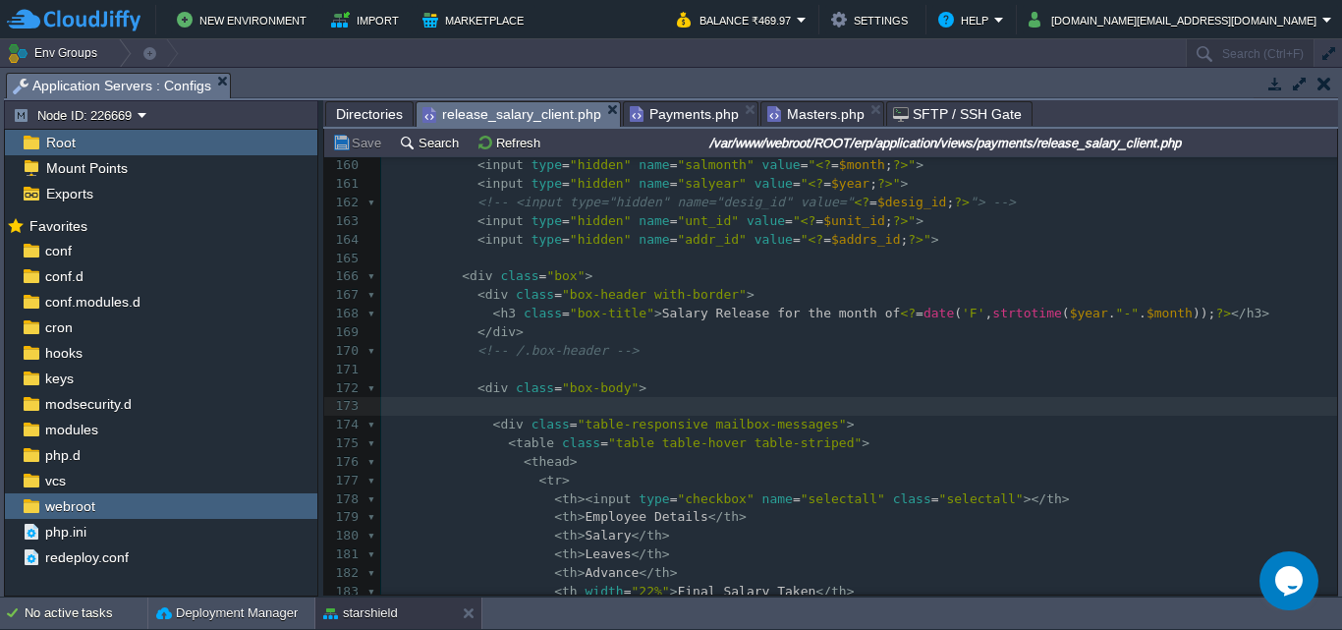
click at [524, 114] on span "release_salary_client.php" at bounding box center [511, 114] width 179 height 25
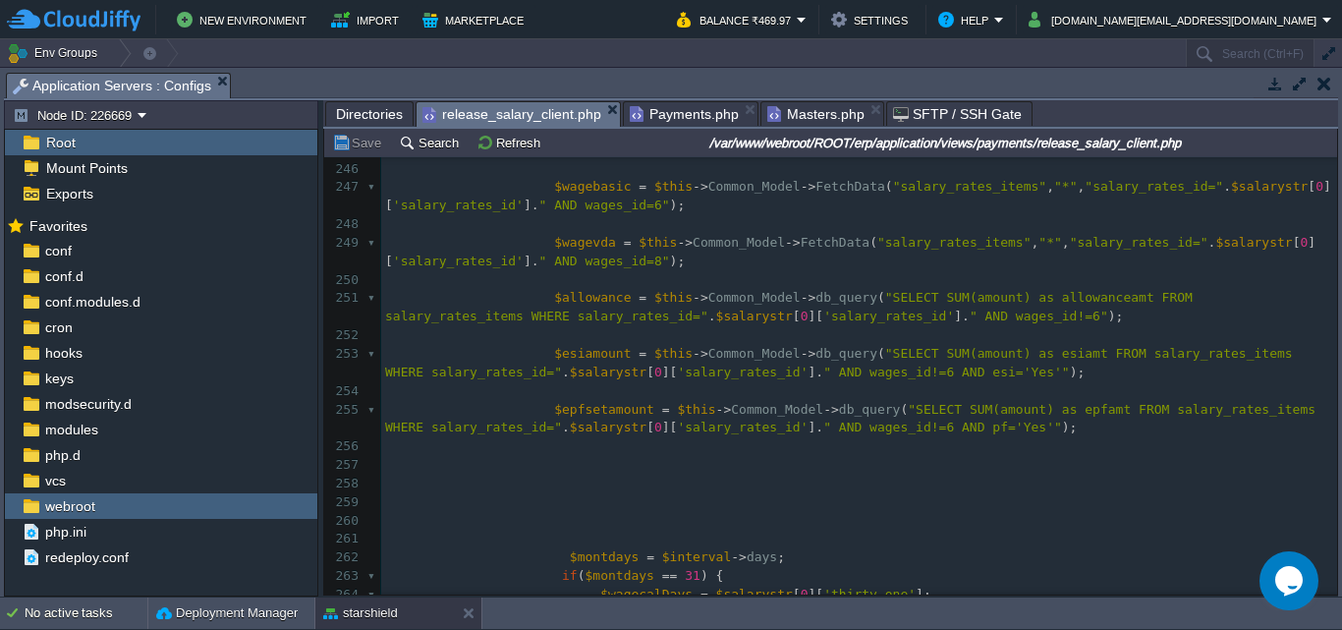
scroll to position [5497, 0]
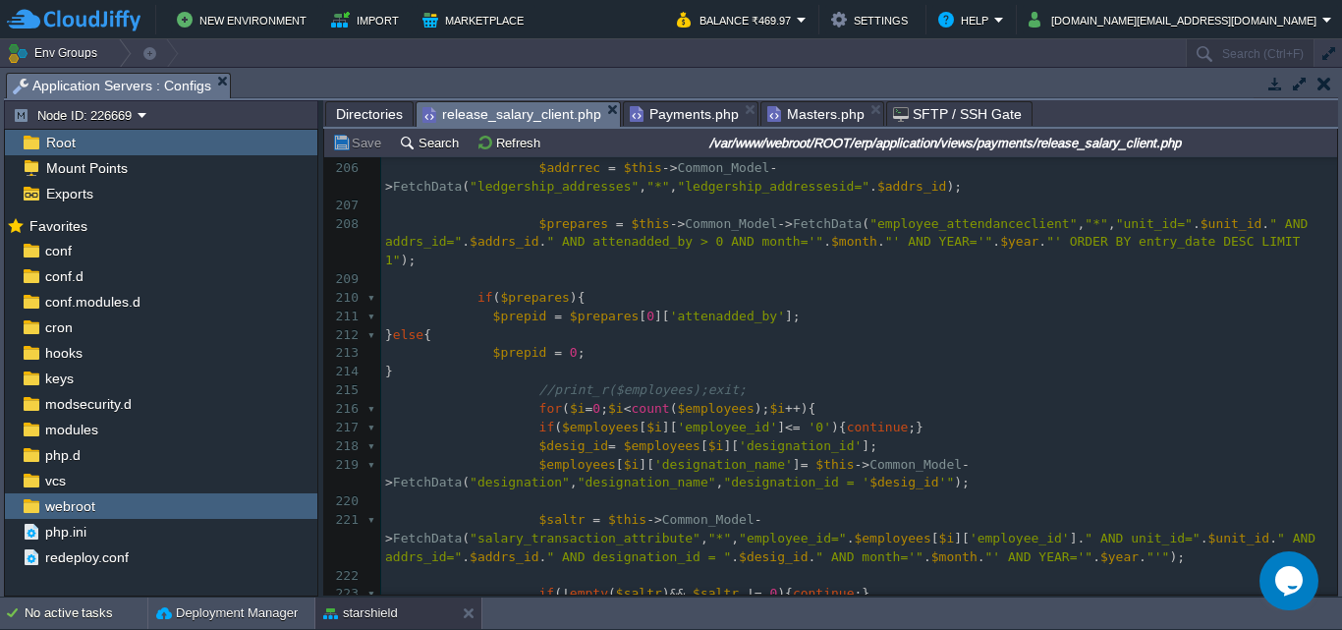
click at [539, 382] on span "//print_r($employees);exit;" at bounding box center [642, 389] width 207 height 15
click at [540, 352] on div "x 193 $end -> modify ( '+1 day' ); 194 $interval = $end -> diff ( $start ); 195…" at bounding box center [859, 446] width 956 height 1093
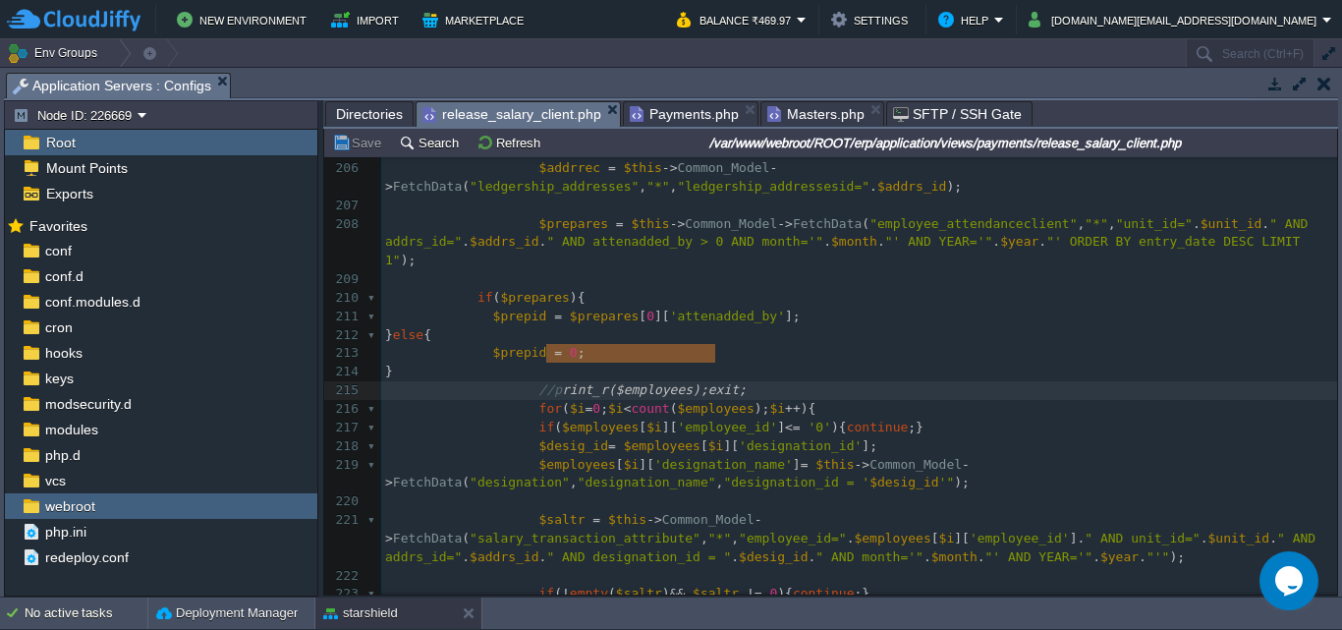
type textarea "//print_r($employees);exit;"
drag, startPoint x: 716, startPoint y: 353, endPoint x: 542, endPoint y: 362, distance: 174.1
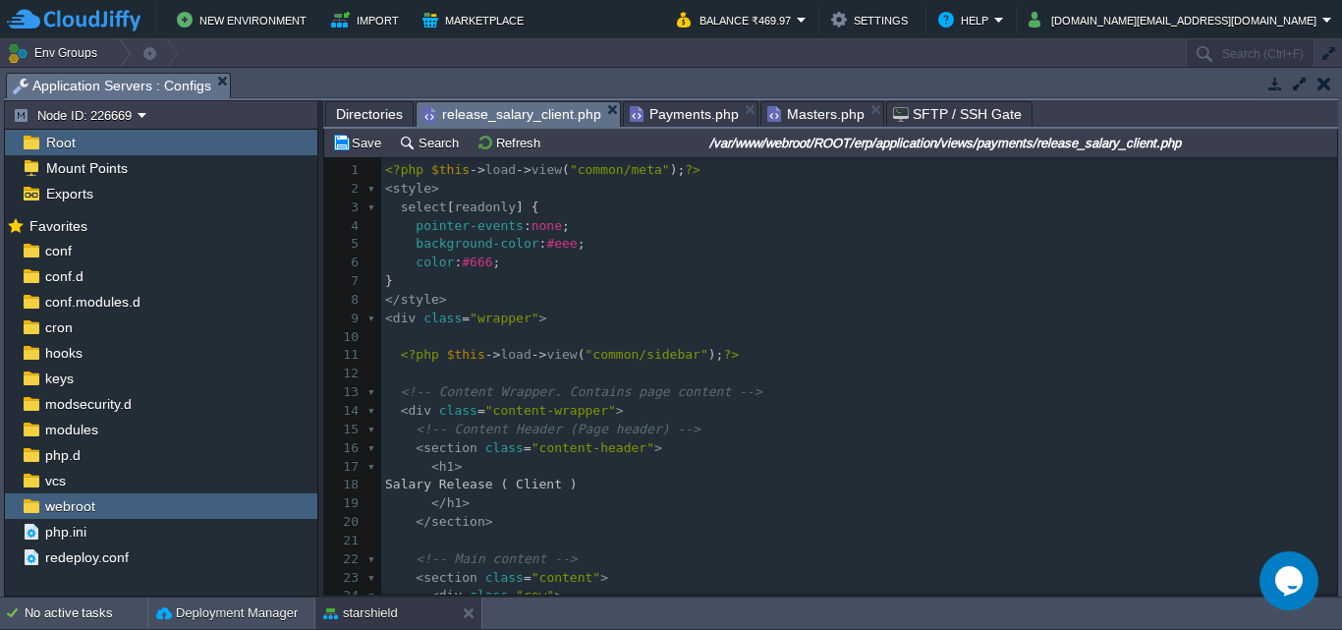
click at [387, 172] on div "x 1 <?php $this -> load -> view ( "common/meta" ); ?> 2 < style > 3 select [ re…" at bounding box center [859, 485] width 956 height 648
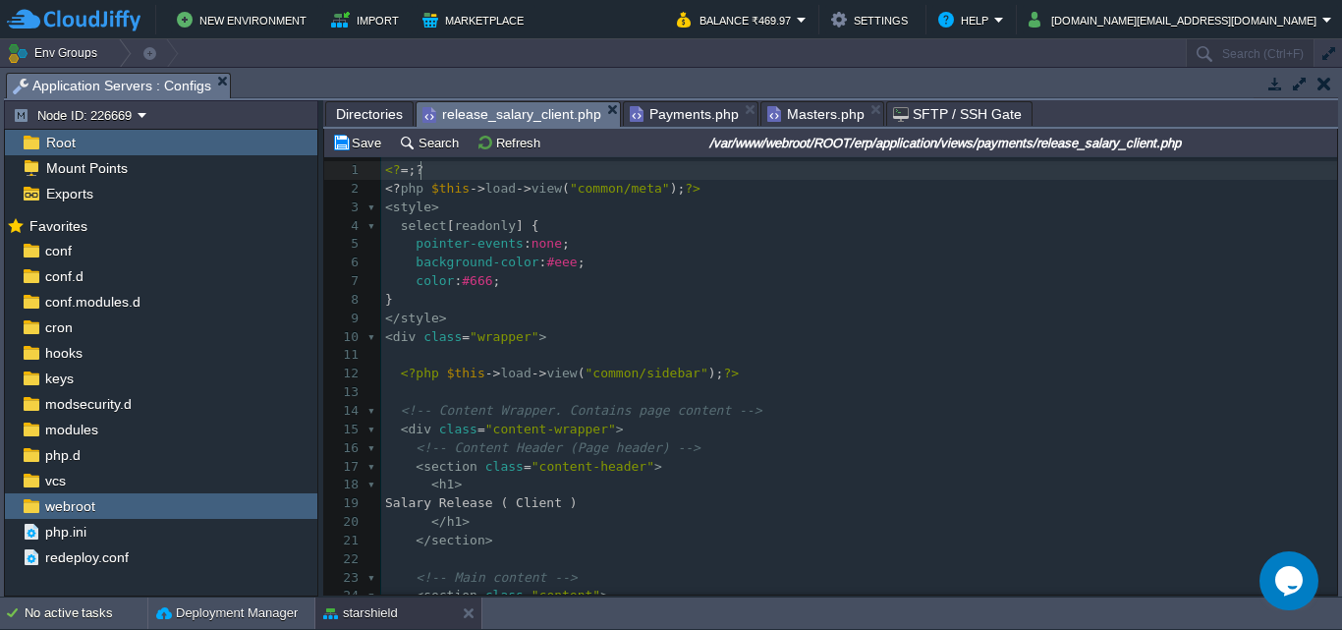
type textarea "<?=;?>"
paste textarea ";"
type textarea "php ;?>"
click at [439, 169] on span "//print_r($employees);exit;;" at bounding box center [538, 169] width 215 height 15
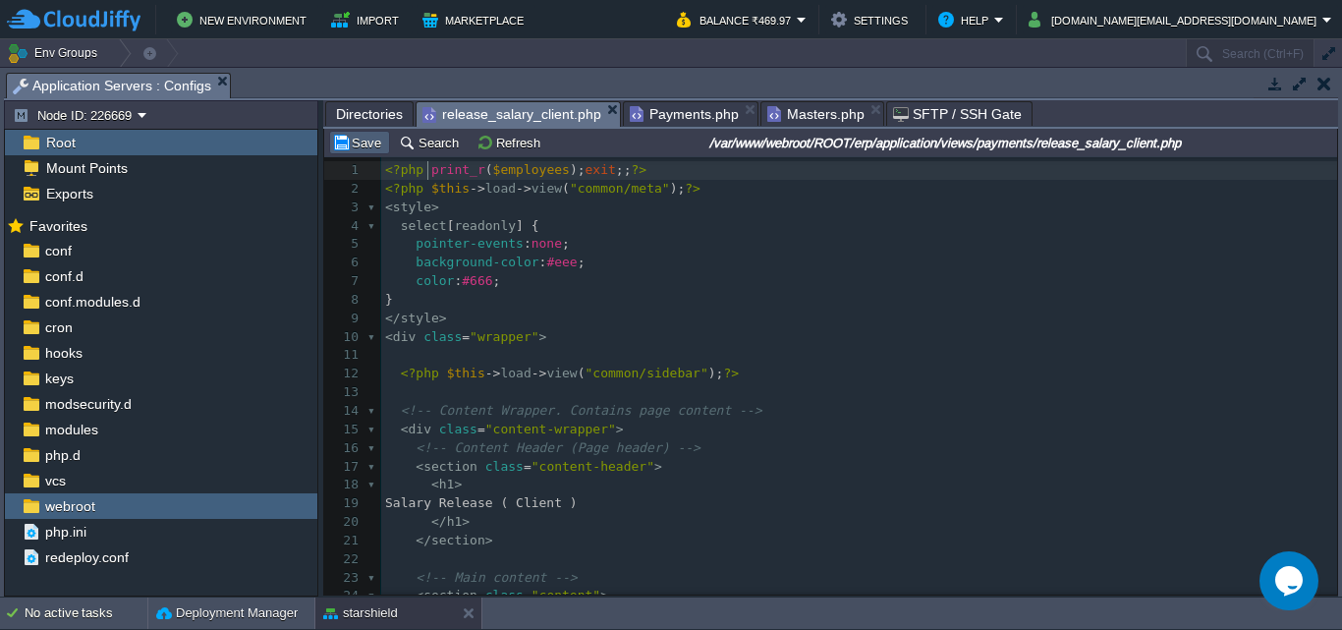
click at [352, 148] on button "Save" at bounding box center [359, 143] width 55 height 18
click at [795, 118] on span "Masters.php" at bounding box center [815, 114] width 97 height 24
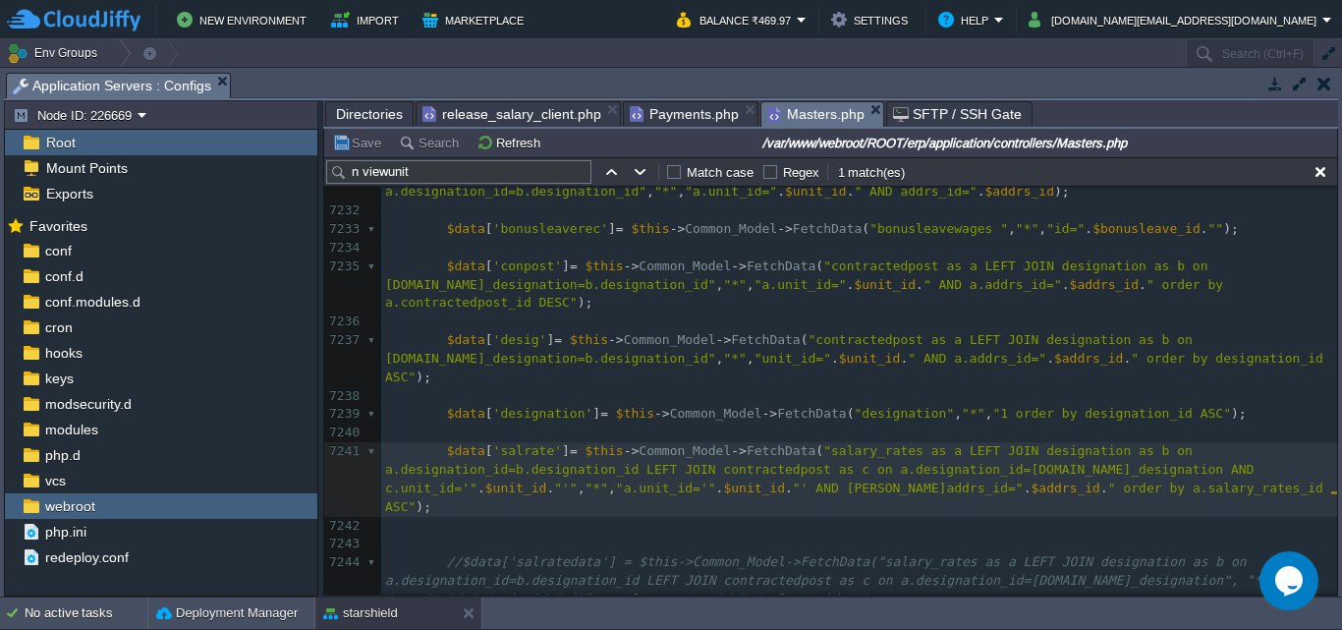
scroll to position [147611, 0]
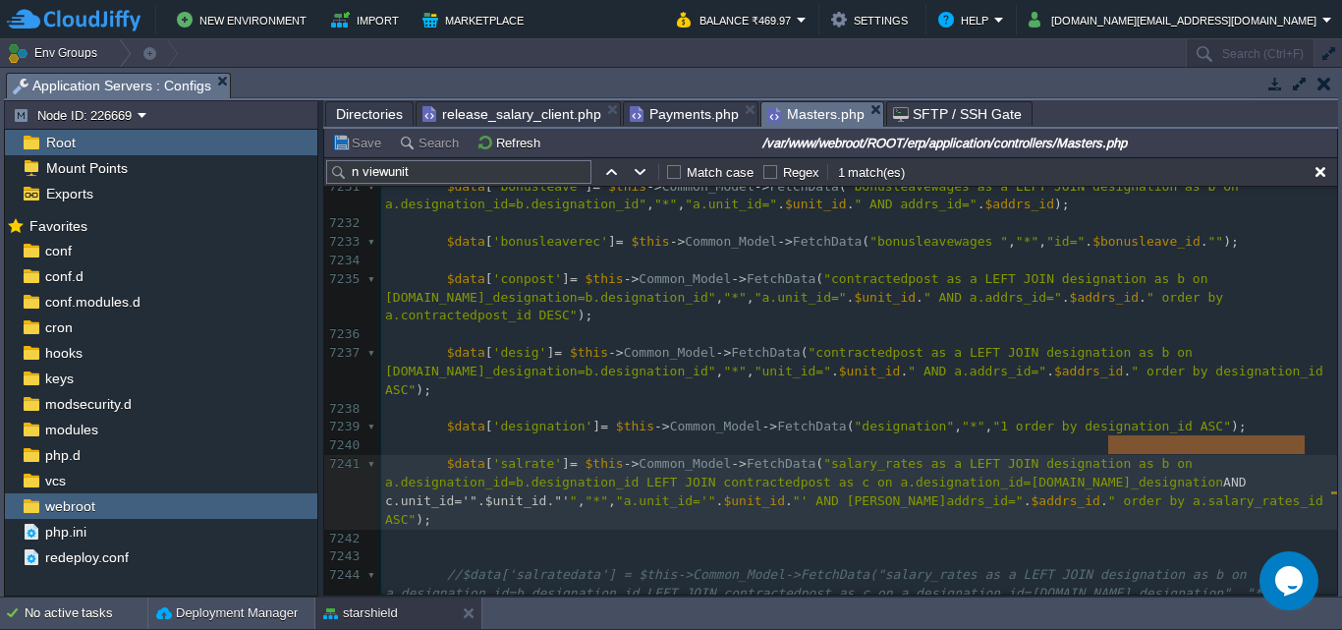
type textarea "AND c.unit_id='".$unit_id."'""
drag, startPoint x: 1107, startPoint y: 448, endPoint x: 1310, endPoint y: 442, distance: 202.5
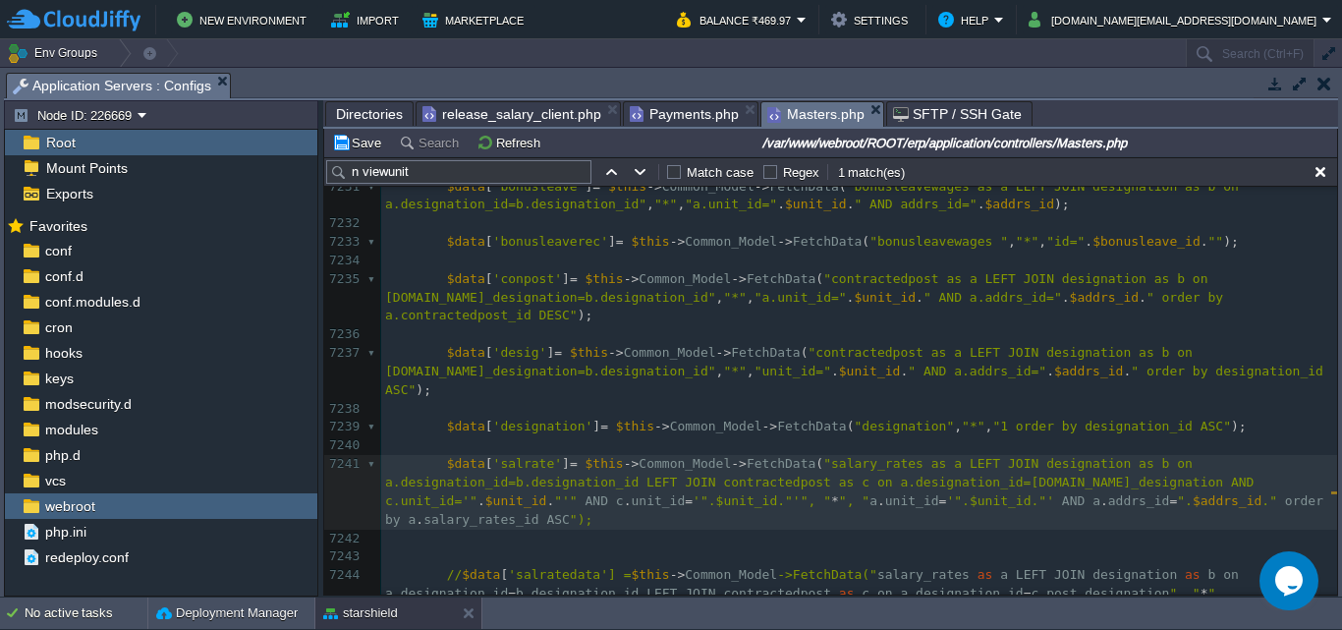
click at [1313, 443] on div "xxxxxxxxxx 7215 $data = array (); 7216 $data [ 'unit_id' ] = $unit_id ; 7217 $d…" at bounding box center [859, 353] width 956 height 944
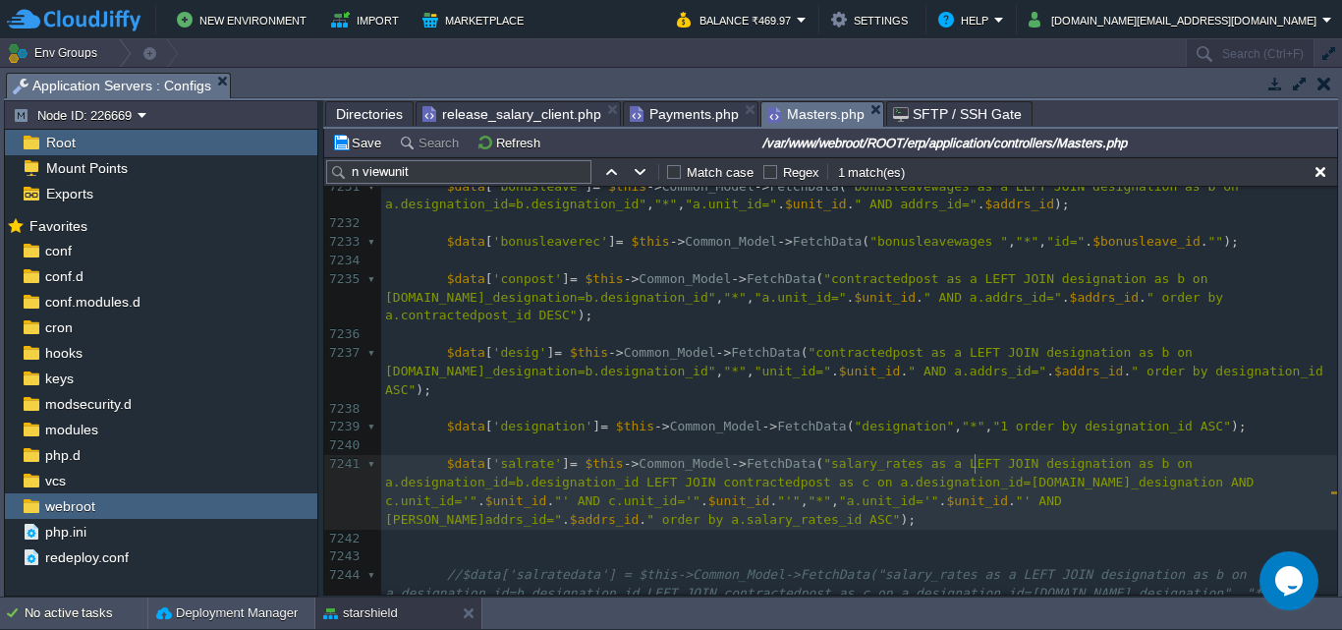
click at [639, 512] on span "$addrs_id" at bounding box center [604, 519] width 69 height 15
type textarea "$addrs_id"
type textarea "unit_id"
paste textarea
type textarea "$unit_id"
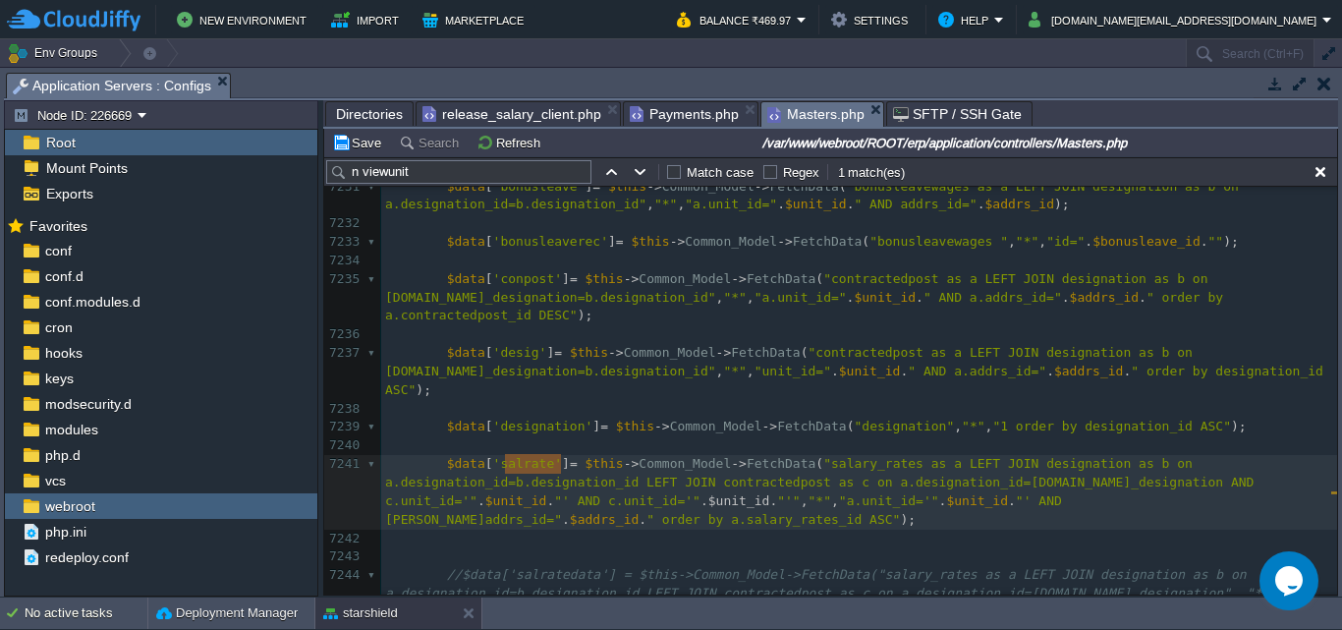
paste textarea
click at [457, 475] on div "xxxxxxxxxx 7215 $data = array (); 7216 $data [ 'unit_id' ] = $unit_id ; 7217 $d…" at bounding box center [859, 353] width 956 height 944
type textarea "unit_id"
type textarea "addrs_id"
drag, startPoint x: 569, startPoint y: 462, endPoint x: 515, endPoint y: 462, distance: 54.0
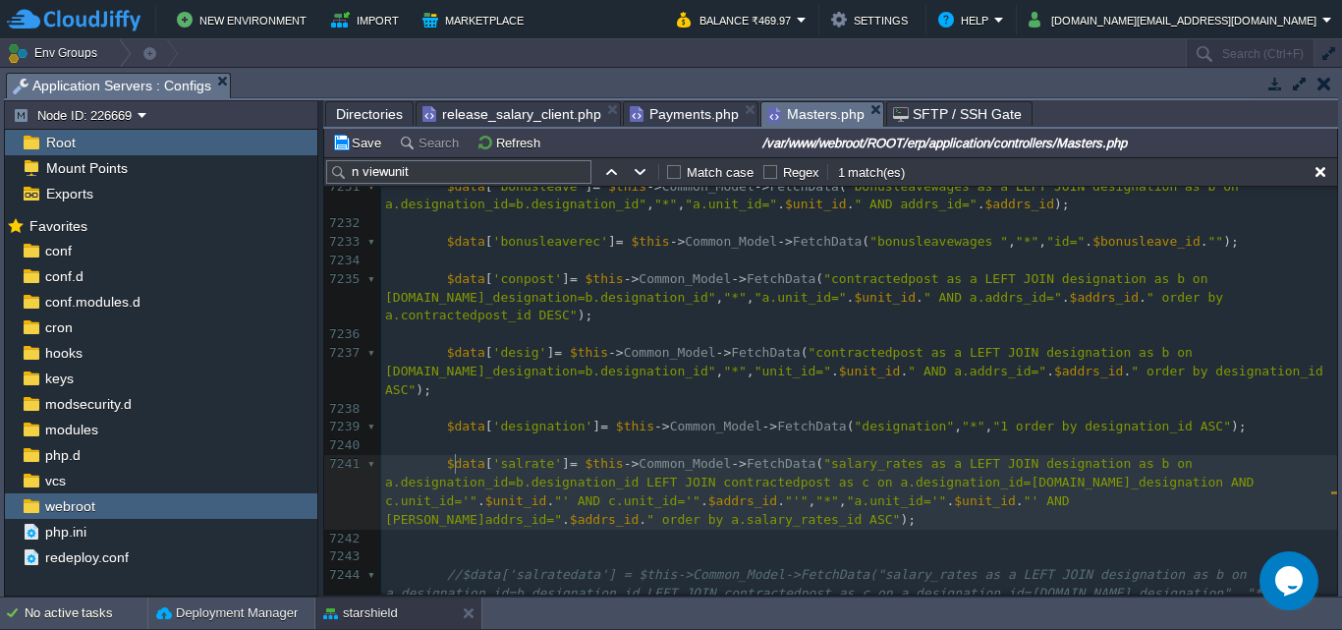
type textarea "unit_id"
paste textarea
click at [595, 462] on div "xxxxxxxxxx 7215 $data = array (); 7216 $data [ 'unit_id' ] = $unit_id ; 7217 $d…" at bounding box center [859, 353] width 956 height 944
click at [554, 493] on span ""' AND c.addrs_id='"" at bounding box center [631, 500] width 154 height 15
type textarea "addrs_id"
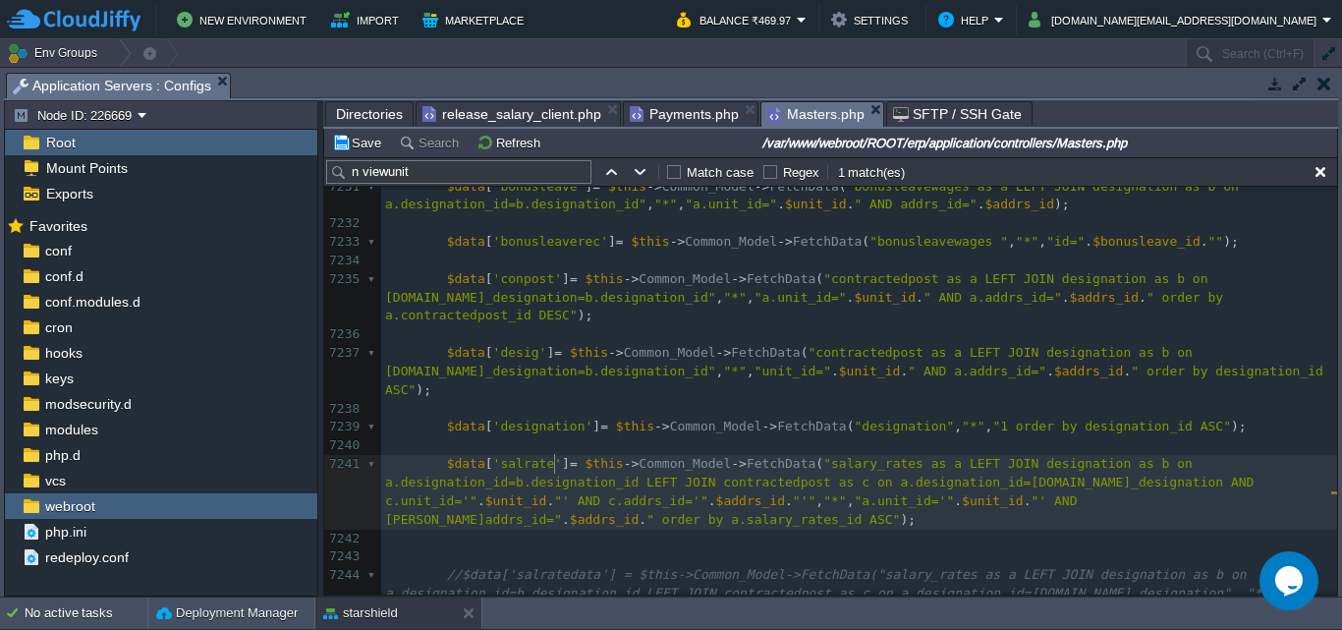
type textarea "$addrs_id"
click at [351, 149] on button "Save" at bounding box center [359, 143] width 55 height 18
click at [522, 117] on span "release_salary_client.php" at bounding box center [511, 114] width 179 height 24
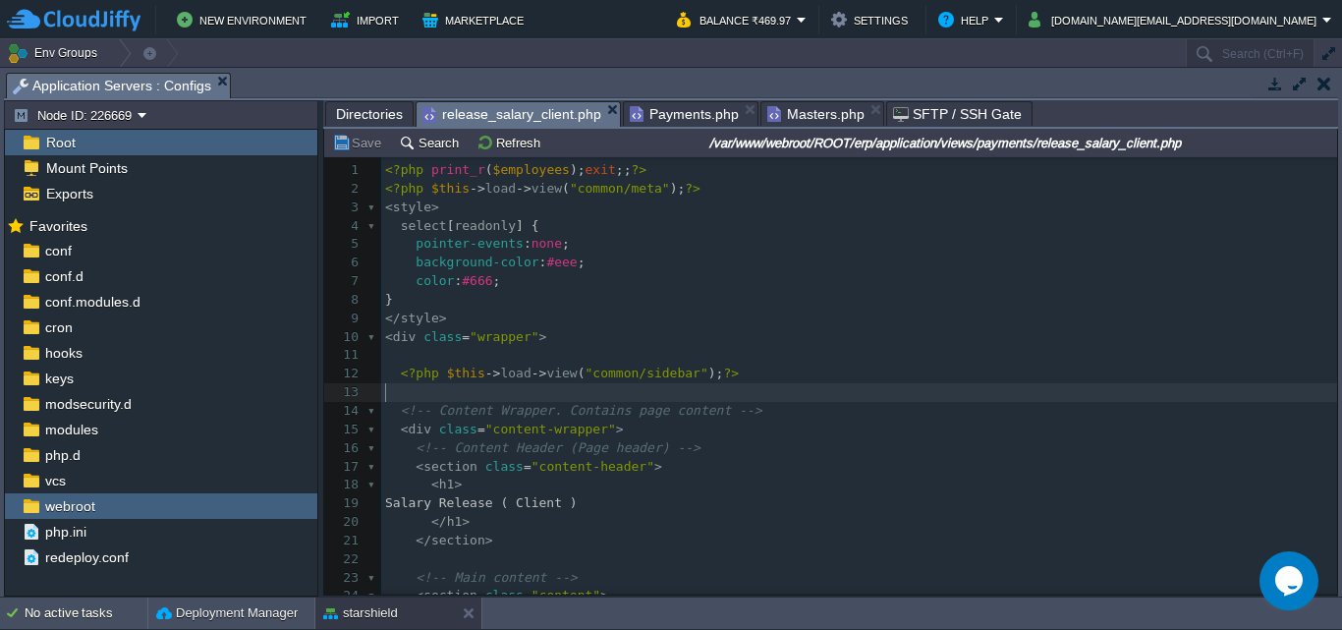
click at [762, 386] on pre "​" at bounding box center [859, 392] width 956 height 19
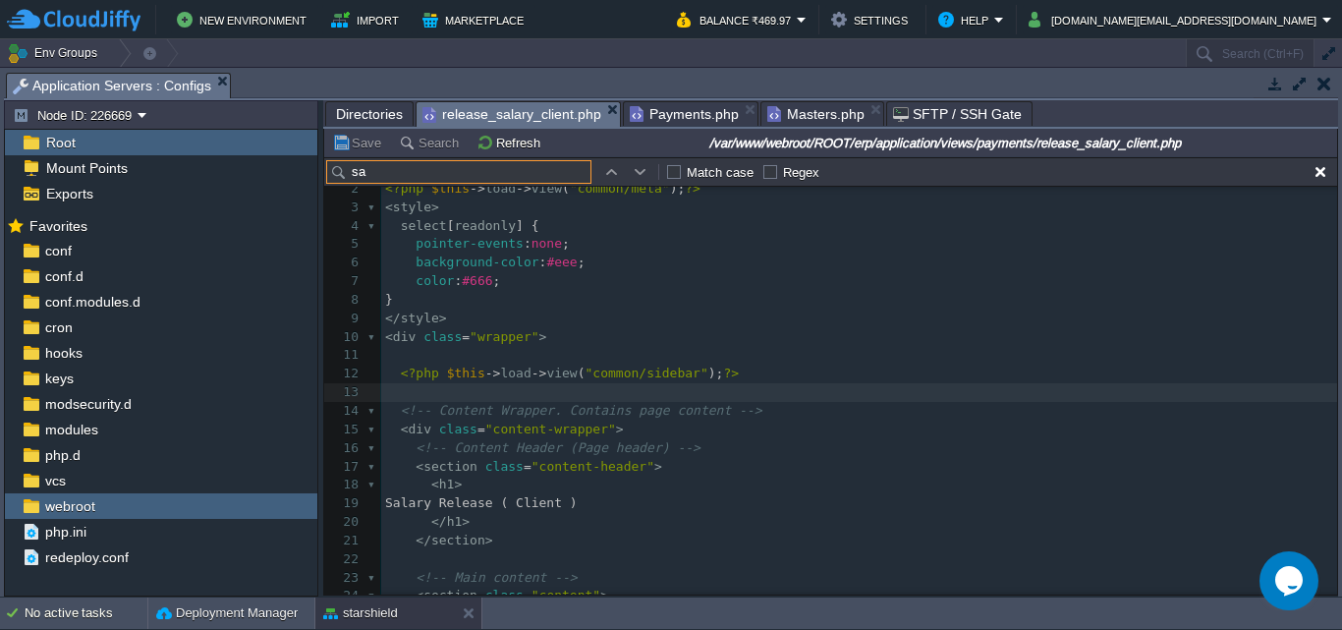
scroll to position [0, 0]
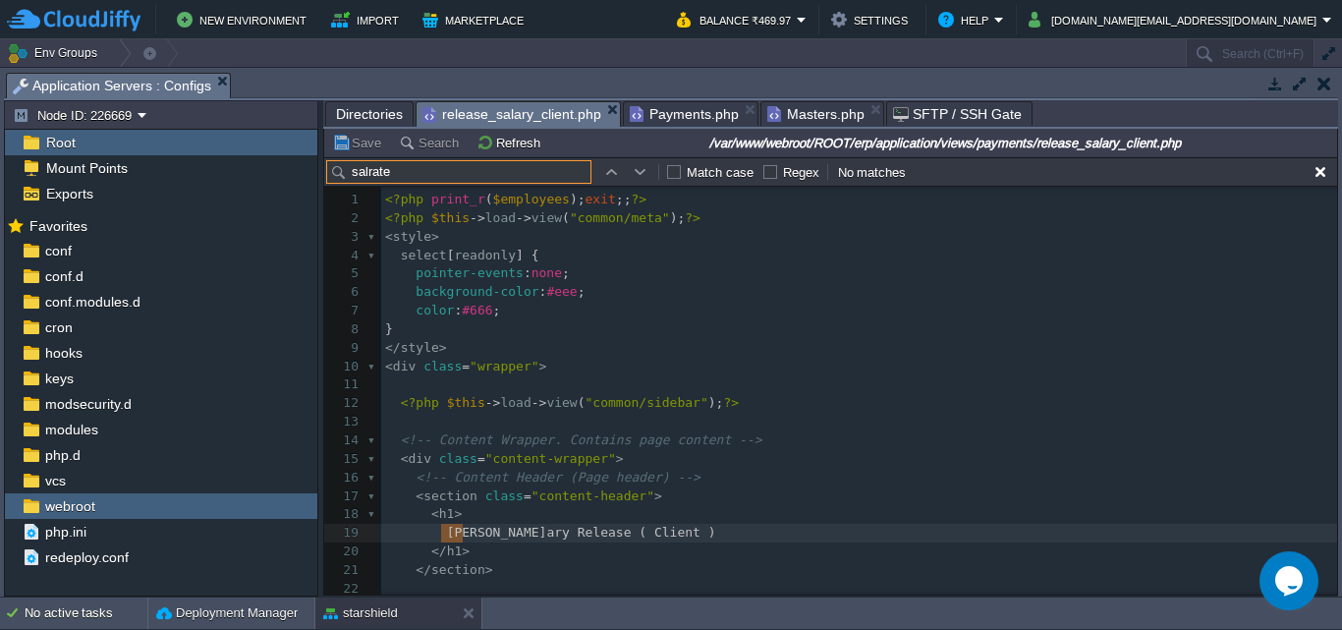
drag, startPoint x: 397, startPoint y: 171, endPoint x: 348, endPoint y: 171, distance: 49.1
click at [348, 171] on input "salrate" at bounding box center [458, 172] width 265 height 24
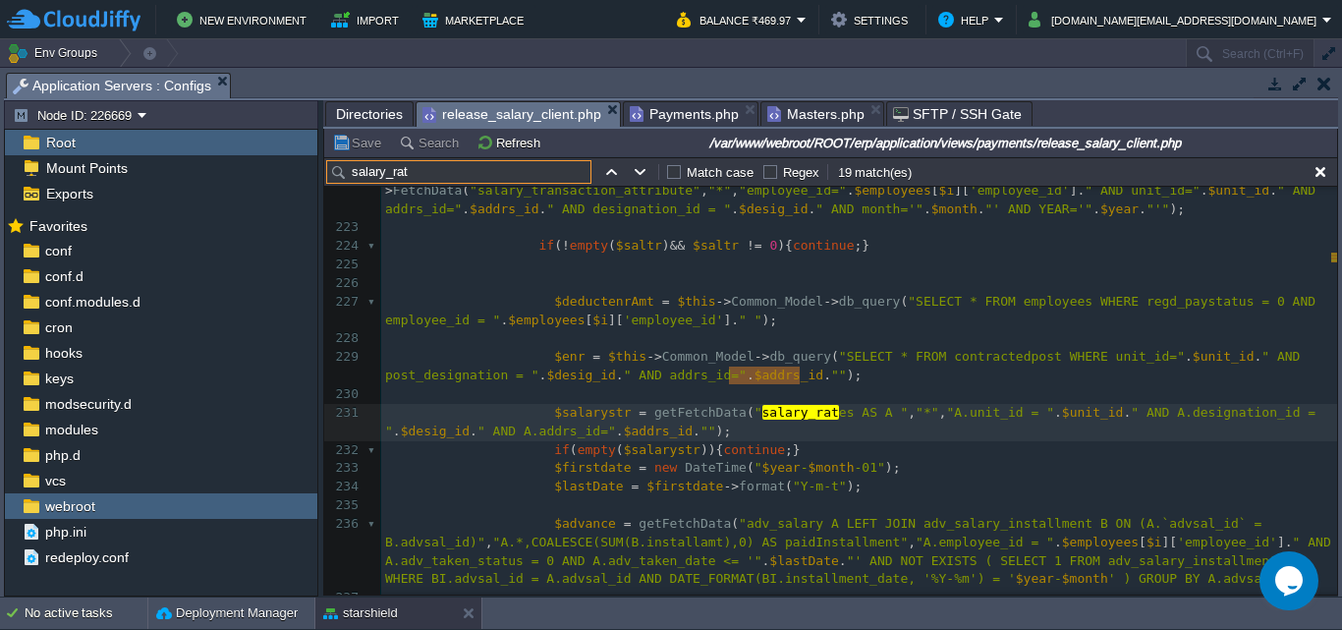
scroll to position [4309, 0]
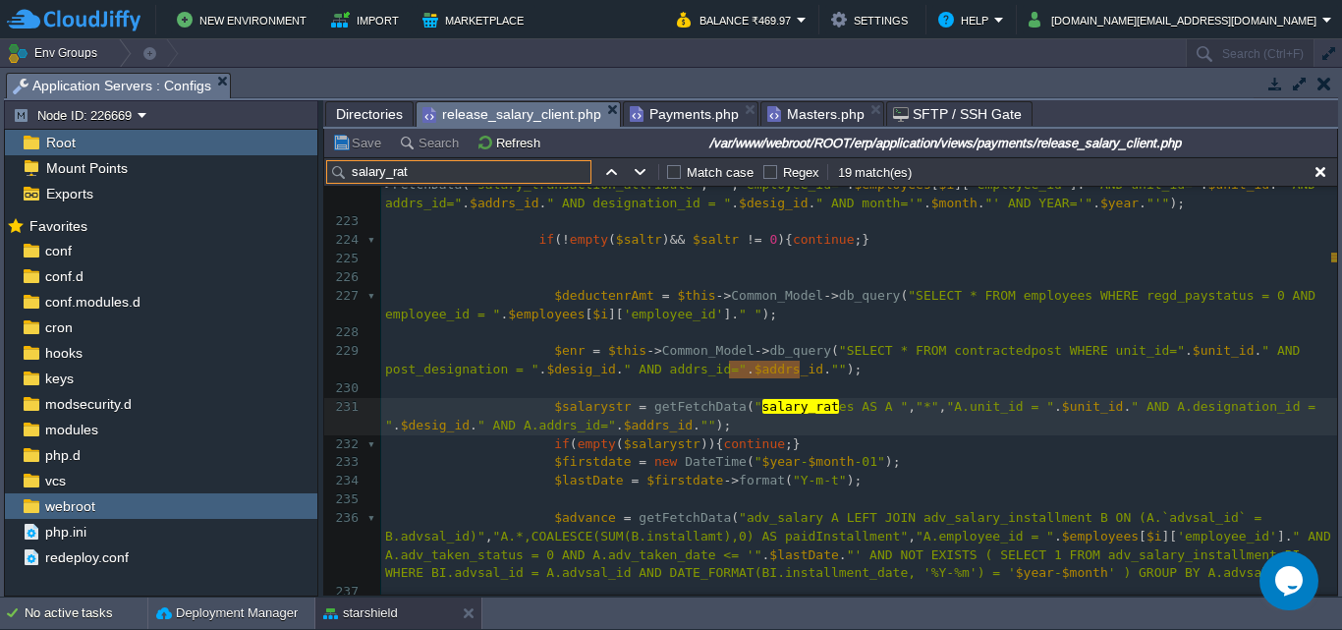
type input "salary_rat"
type textarea "designation_id"
type textarea "$desig_id"
click at [558, 418] on span "AND A.addrs_id="" at bounding box center [554, 425] width 123 height 15
type textarea "addrs_id"
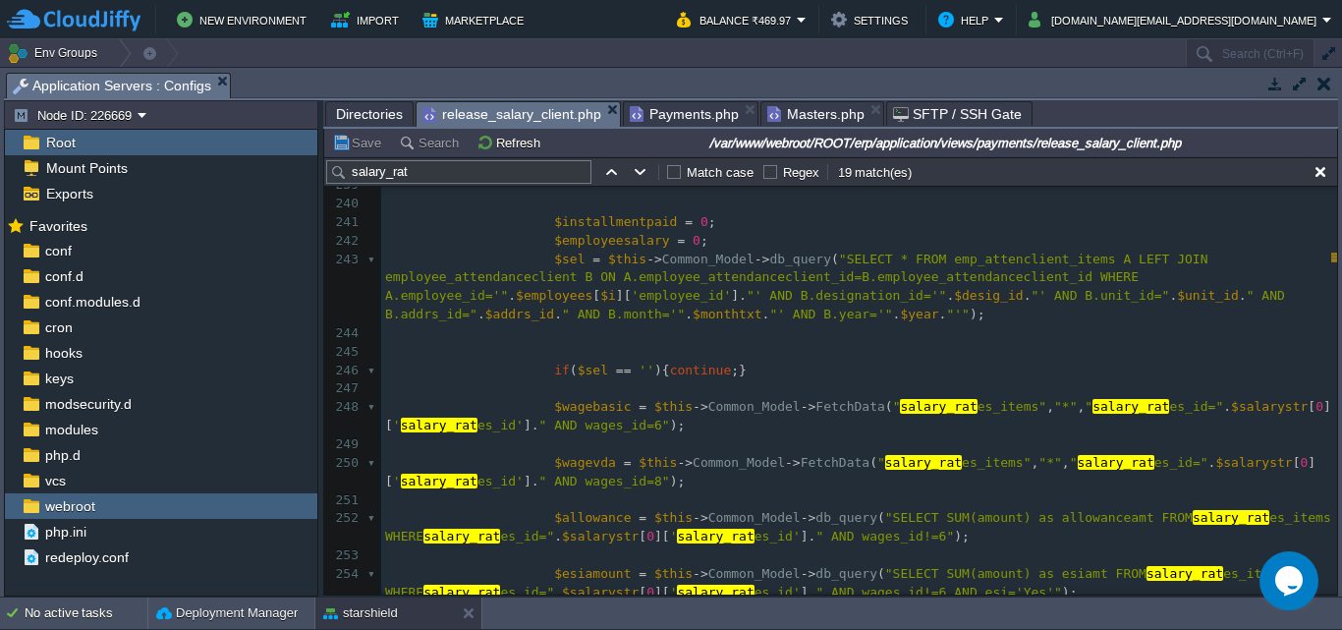
scroll to position [4703, 0]
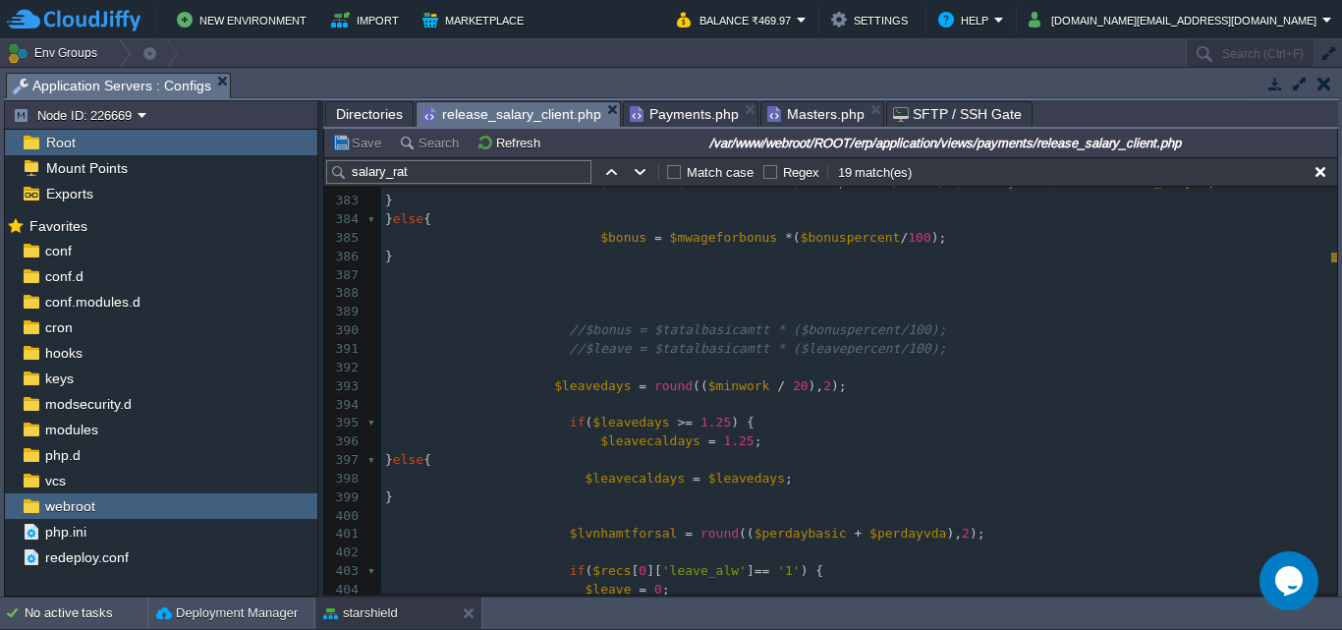
click at [699, 317] on pre "​" at bounding box center [859, 312] width 956 height 19
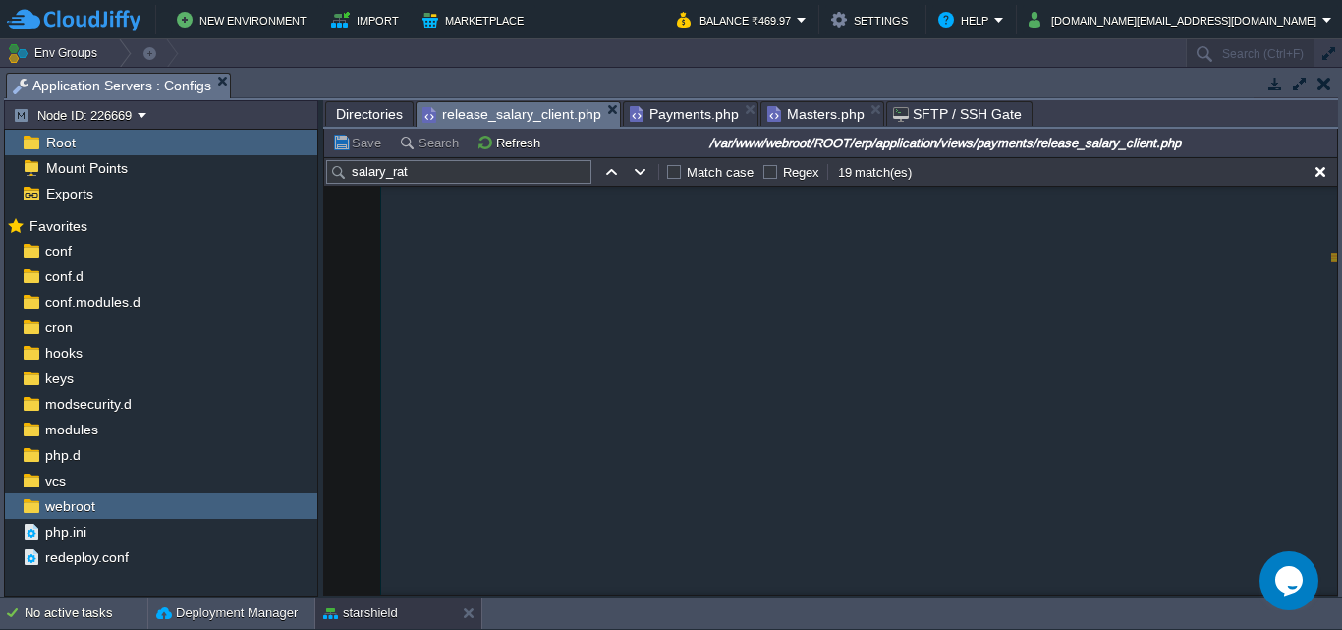
scroll to position [0, 0]
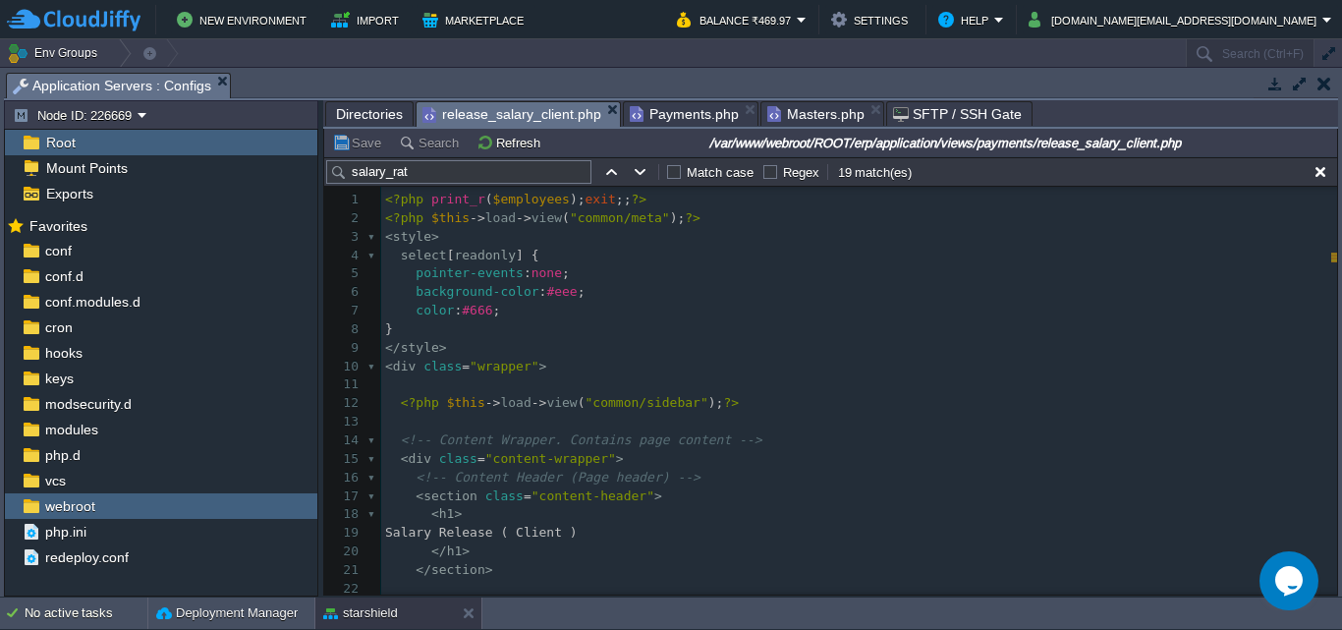
click at [428, 204] on div "x ​ 1 <?php print_r ( $employees ); exit ;; ?> 2 <?php $this -> load -> view ( …" at bounding box center [859, 478] width 956 height 574
type textarea "//"
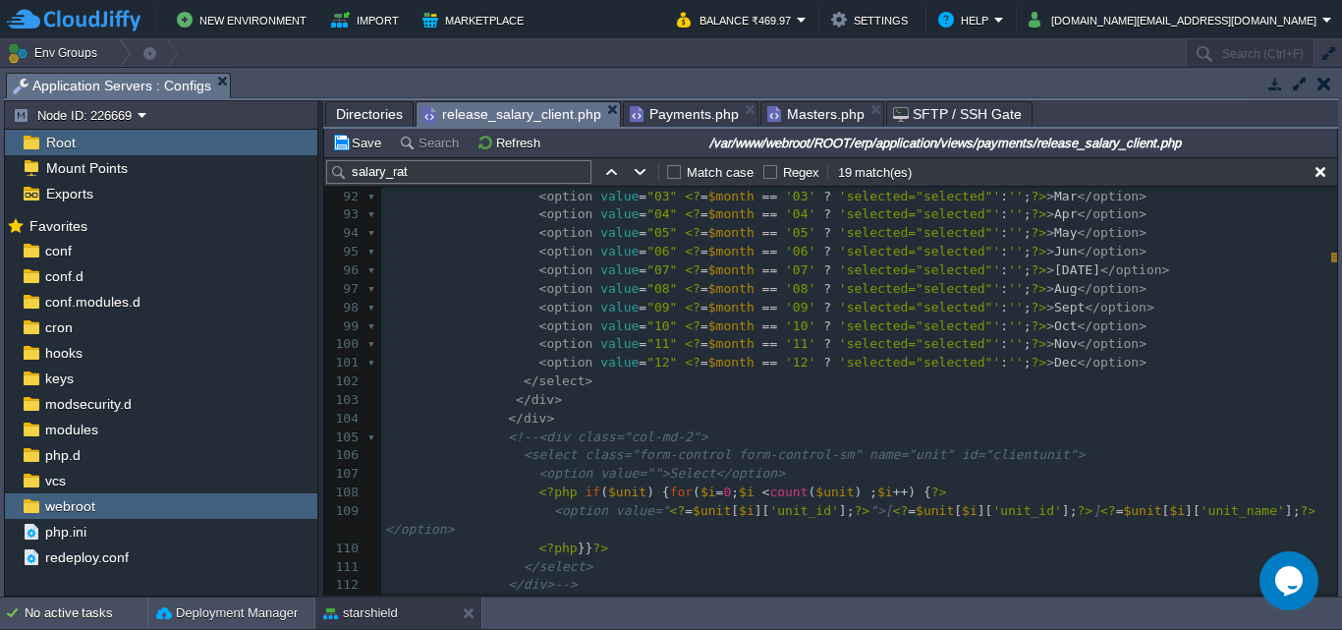
scroll to position [1825, 0]
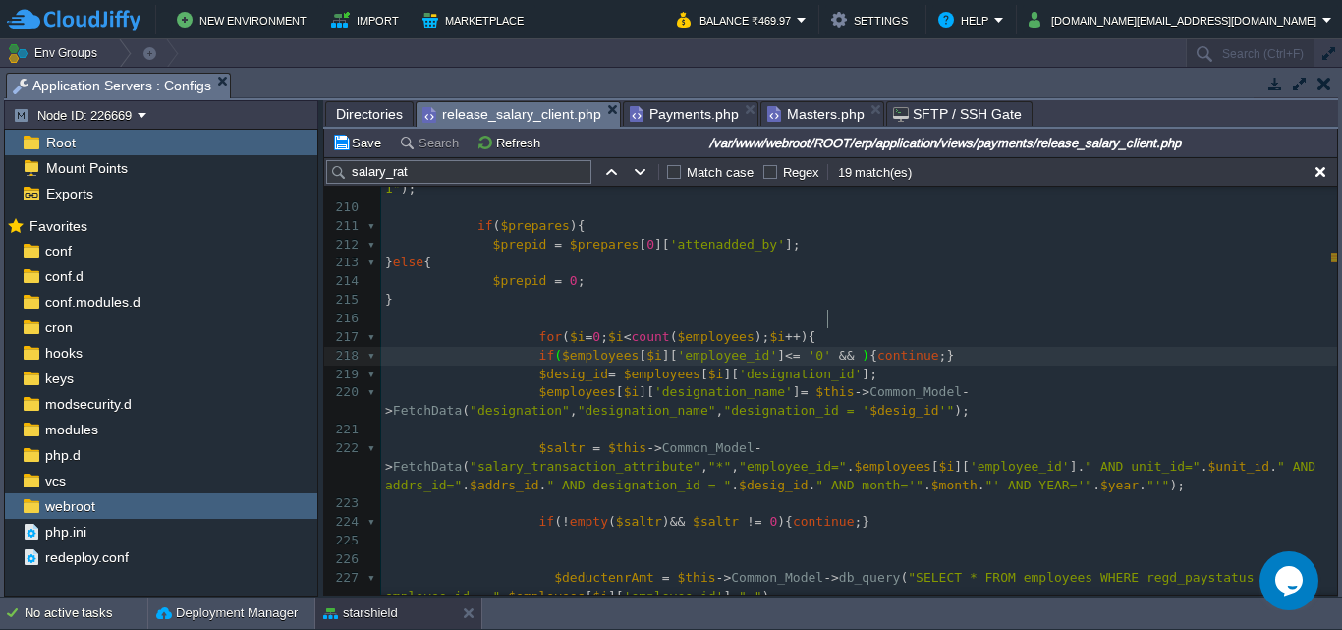
type textarea "&& %"
type textarea "$i < 42"
type textarea "1"
type textarea "="
click at [347, 144] on button "Save" at bounding box center [359, 143] width 55 height 18
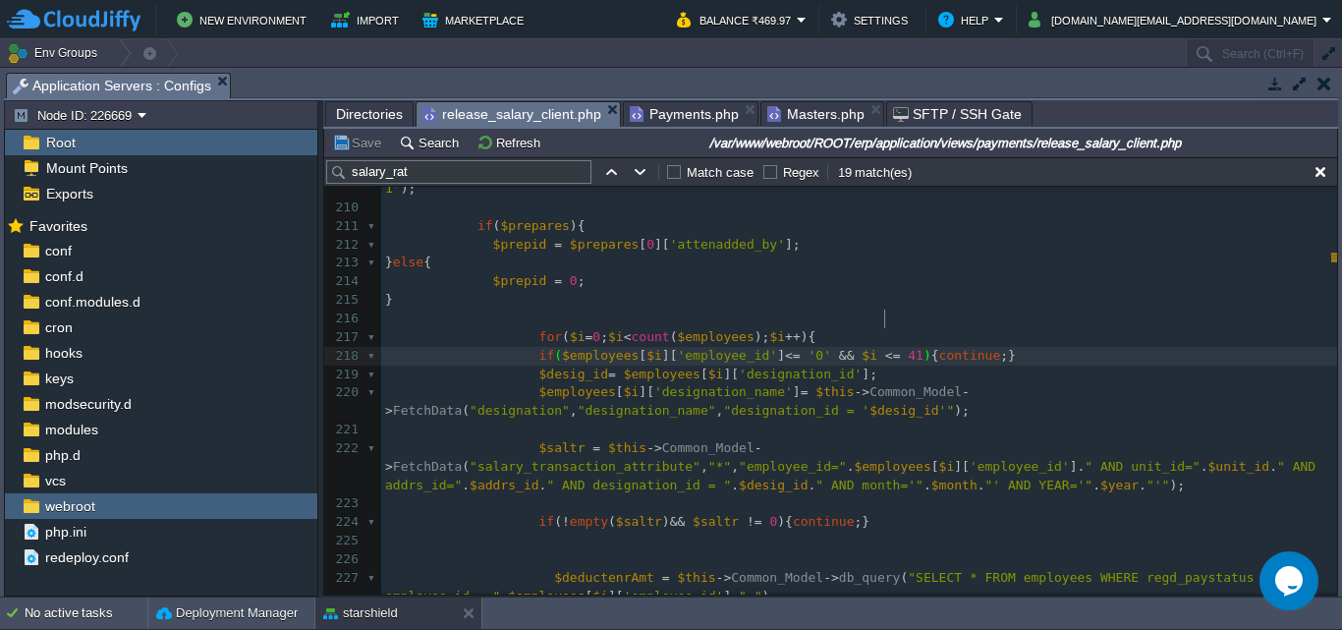
scroll to position [7, 0]
type textarea "0"
type textarea "39"
click at [365, 145] on button "Save" at bounding box center [359, 143] width 55 height 18
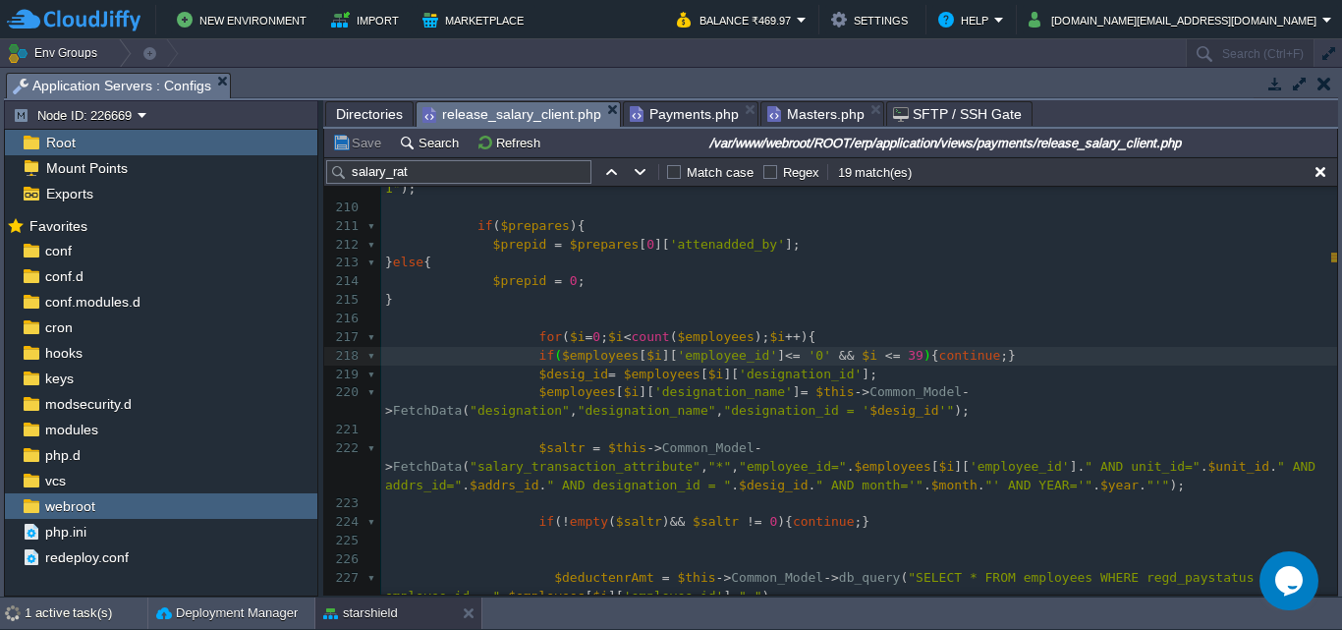
scroll to position [7, 14]
type textarea "\\"
type textarea "||"
click at [856, 319] on div "x $epfsetamount = $this -> Common_Model -> db_query ( "SELECT SUM(amount) as ep…" at bounding box center [859, 355] width 956 height 1129
type textarea "-"
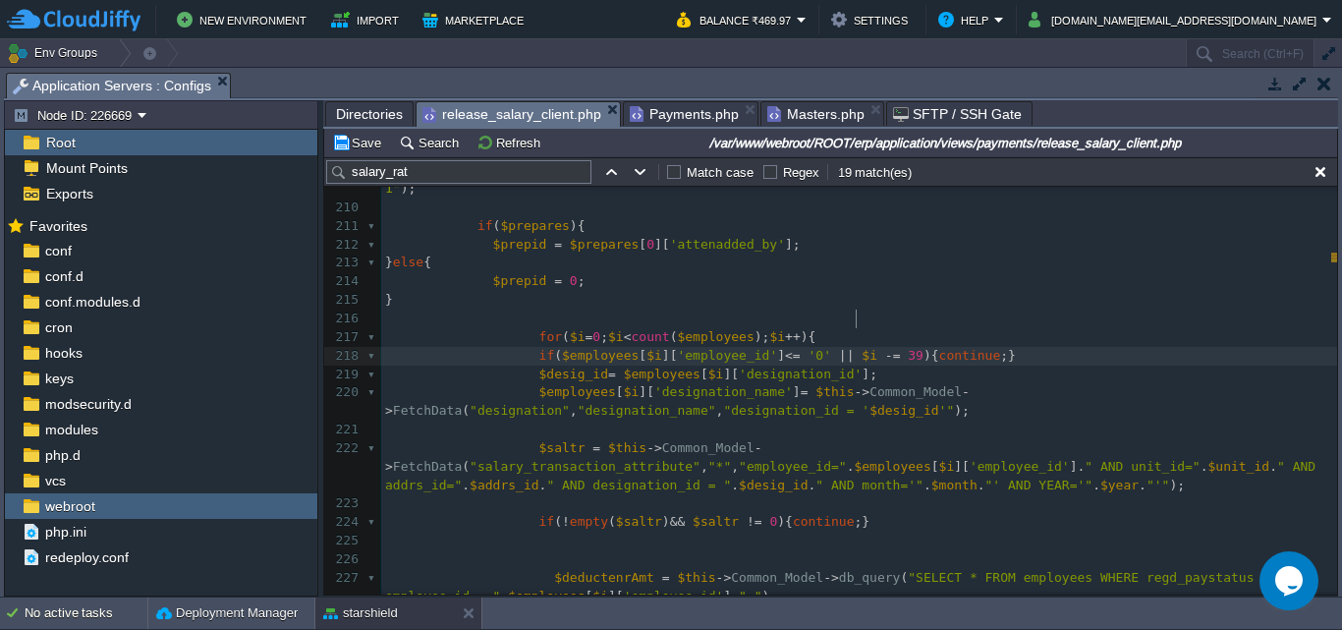
scroll to position [7, 7]
type textarea "="
click at [343, 138] on button "Save" at bounding box center [359, 143] width 55 height 18
type textarea "2"
click at [359, 146] on button "Save" at bounding box center [359, 143] width 55 height 18
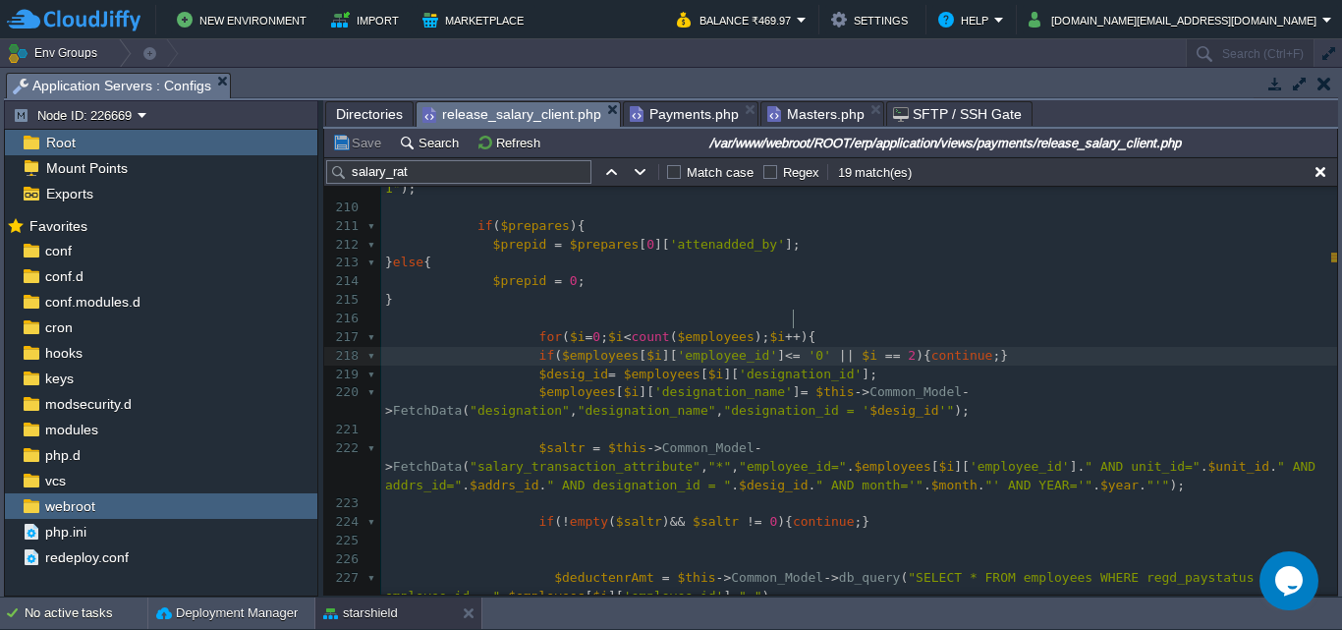
scroll to position [7, 0]
type textarea "39"
type textarea "1"
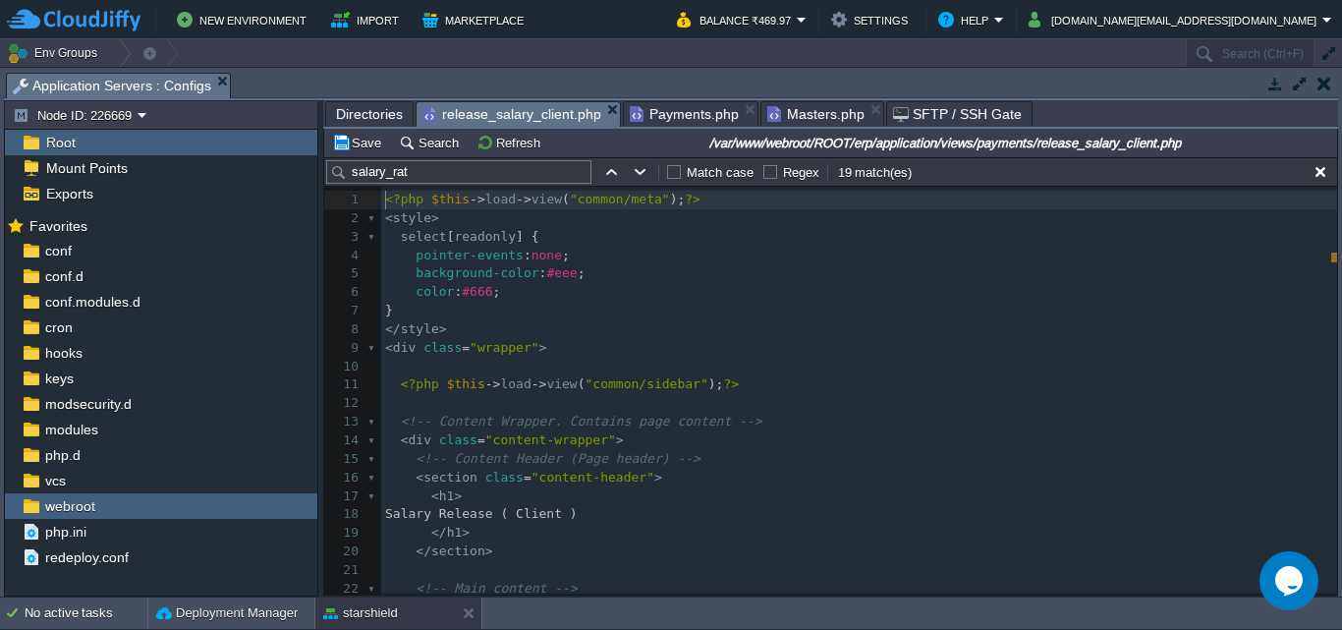
type textarea "print_r($employees);exit;"
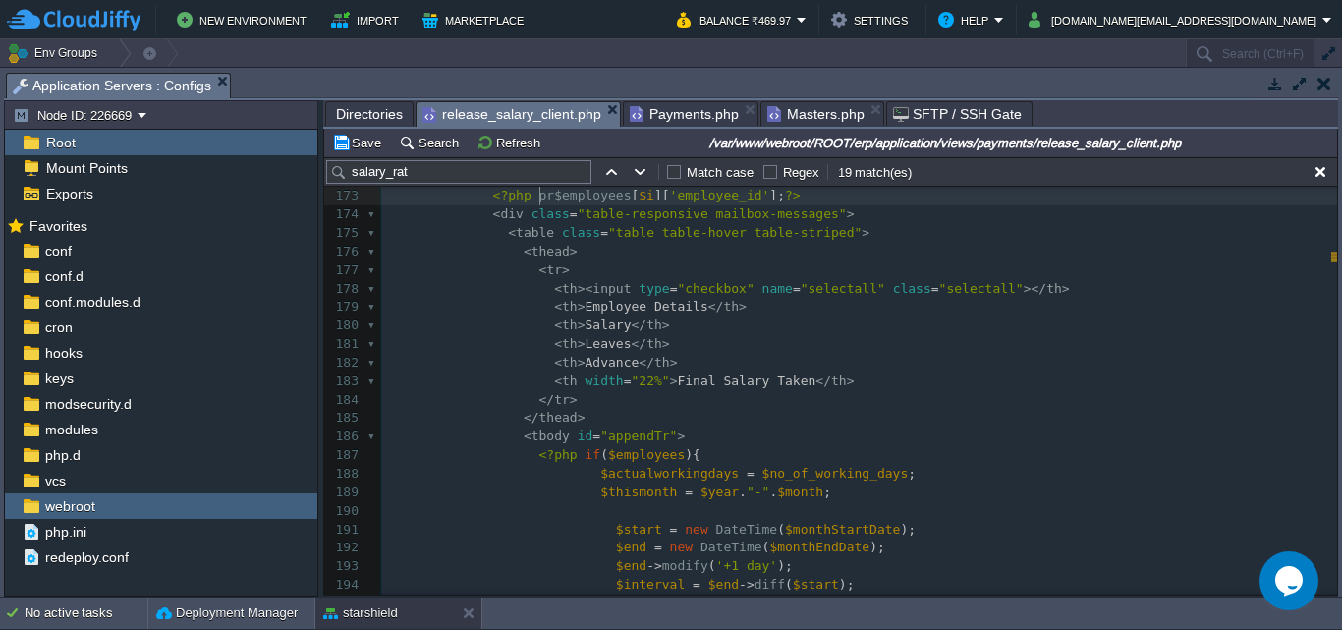
type textarea "11"
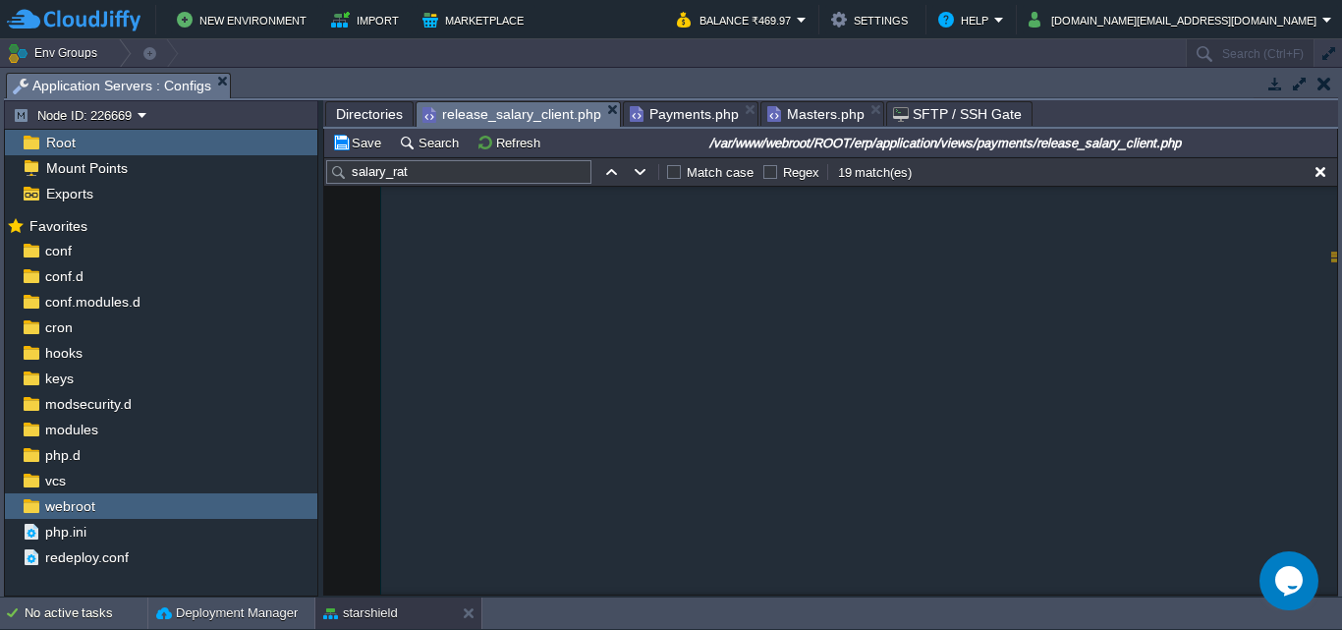
scroll to position [14074, 0]
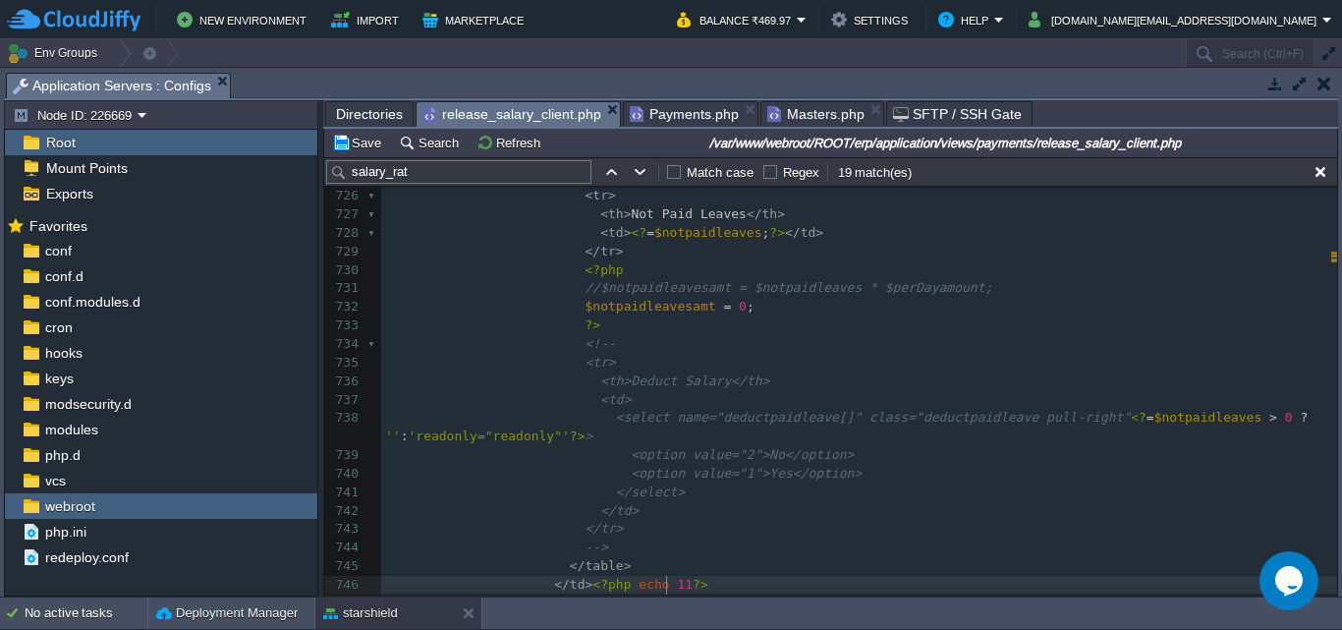
type textarea ";exit;"
type textarea "<?php echo 11;exit;?>"
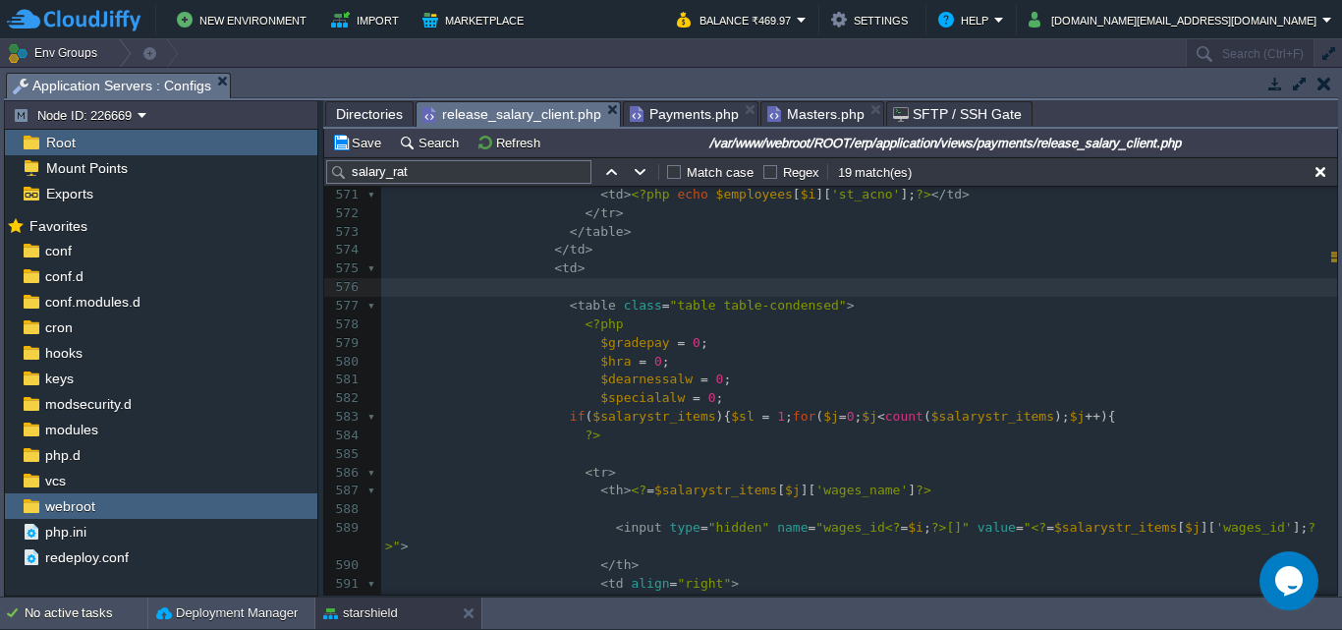
scroll to position [11046, 0]
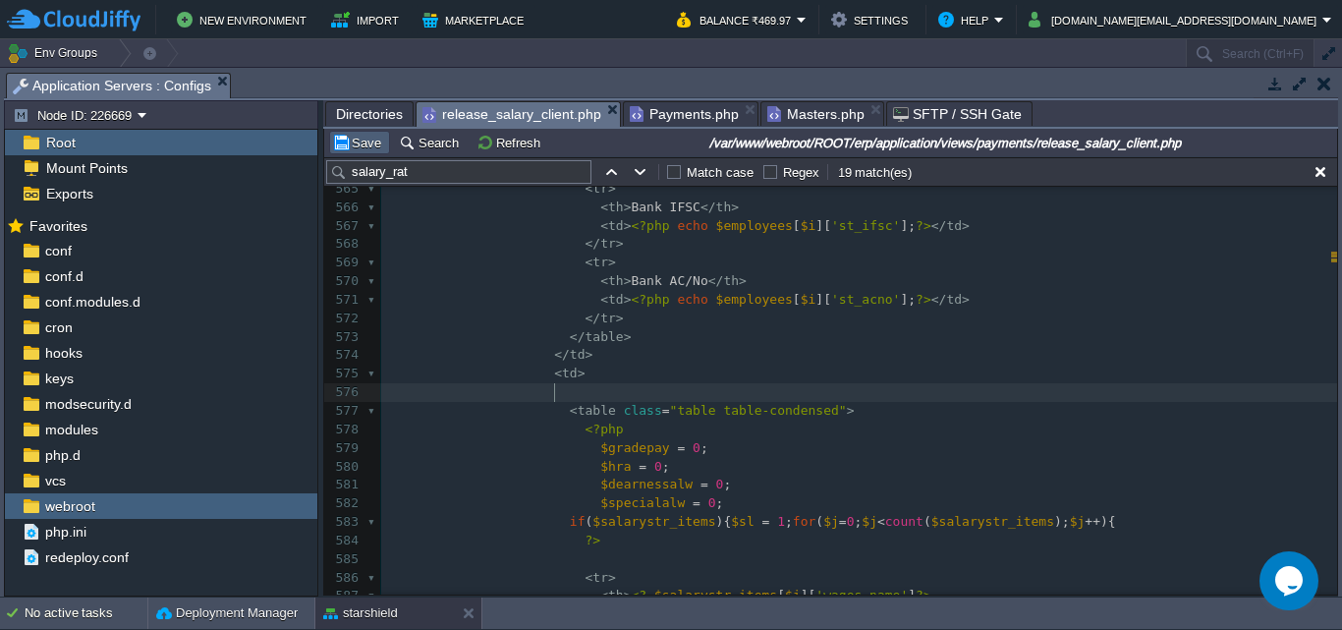
click at [355, 148] on button "Save" at bounding box center [359, 143] width 55 height 18
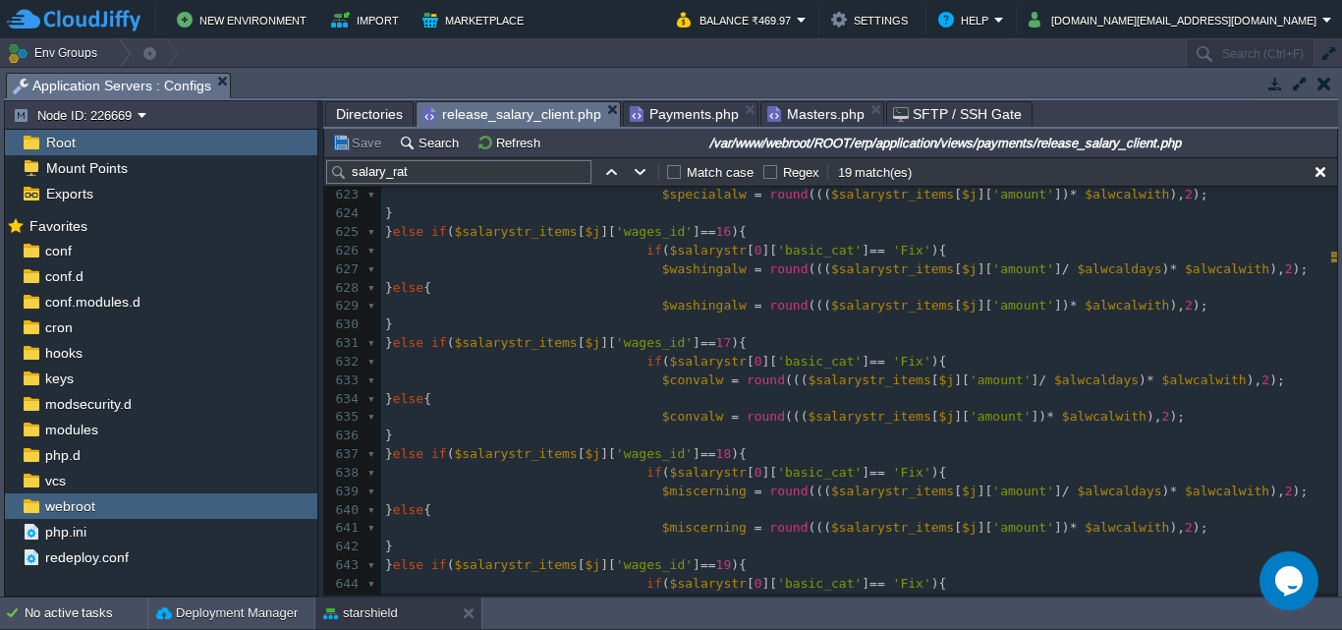
scroll to position [12224, 0]
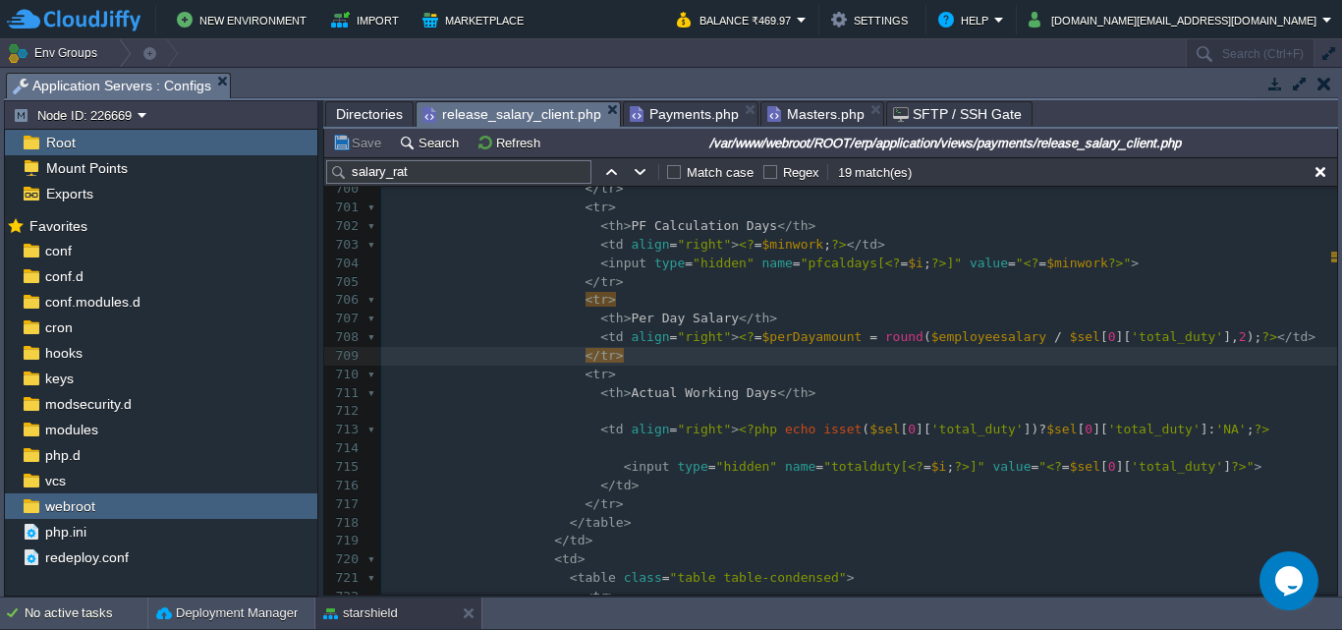
click at [776, 338] on span "$perDayamount" at bounding box center [812, 336] width 100 height 15
type textarea "$perDayamount"
type textarea "$employeesalary"
type textarea "total_duty"
click at [1123, 358] on pre "</ tr >" at bounding box center [859, 356] width 956 height 19
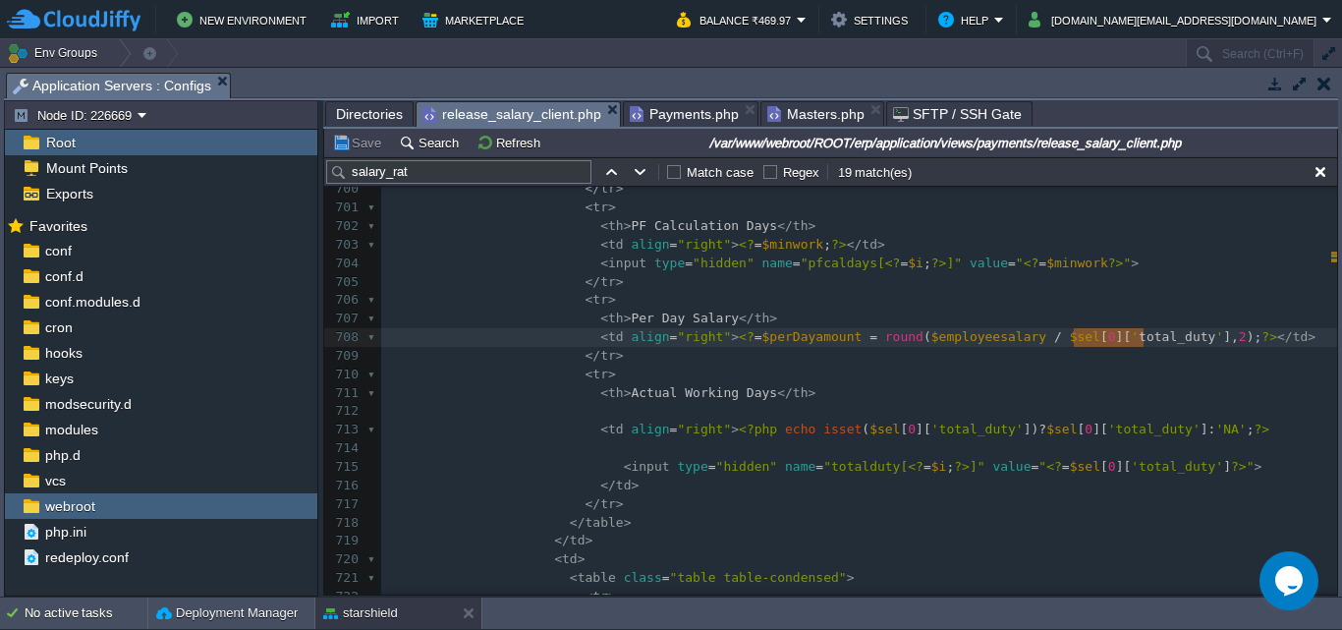
type textarea ">"
drag, startPoint x: 1123, startPoint y: 356, endPoint x: 1118, endPoint y: 347, distance: 10.1
click at [1109, 340] on div "x 679 </ td > 680 </ tr > 681 < tr > 682 < th > NH wages </ th > 683 < td align…" at bounding box center [859, 329] width 956 height 1074
type textarea "total_duty"
type textarea "$sel"
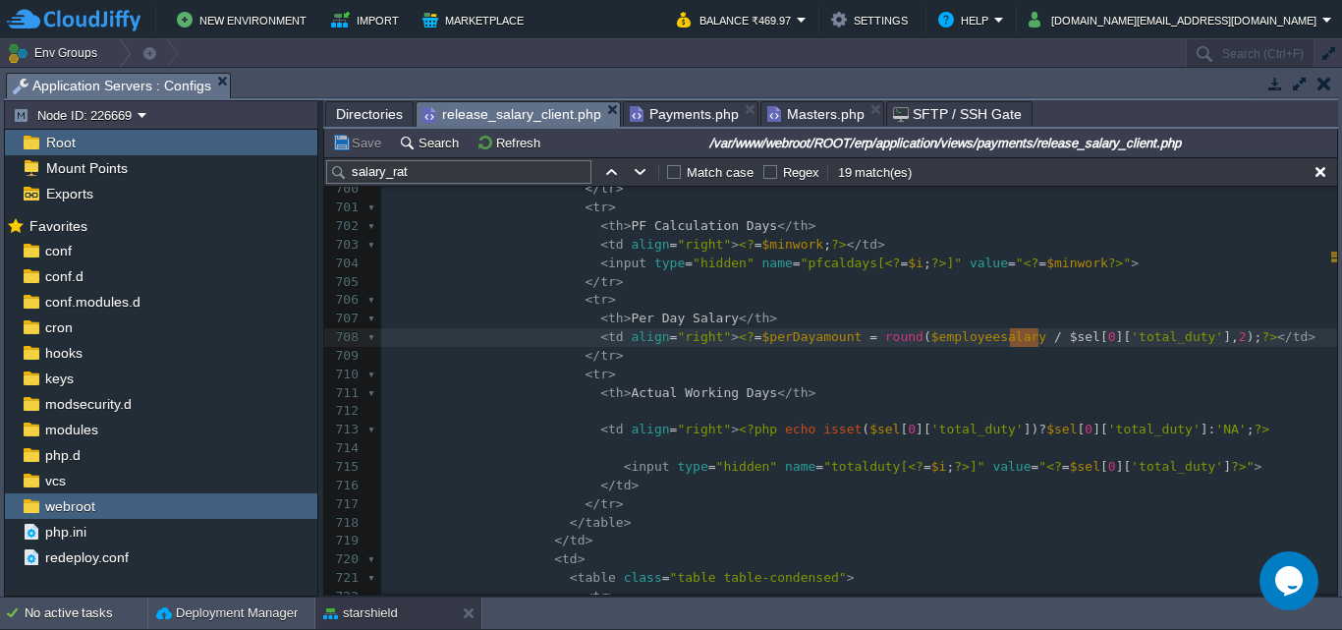
type input "$sel"
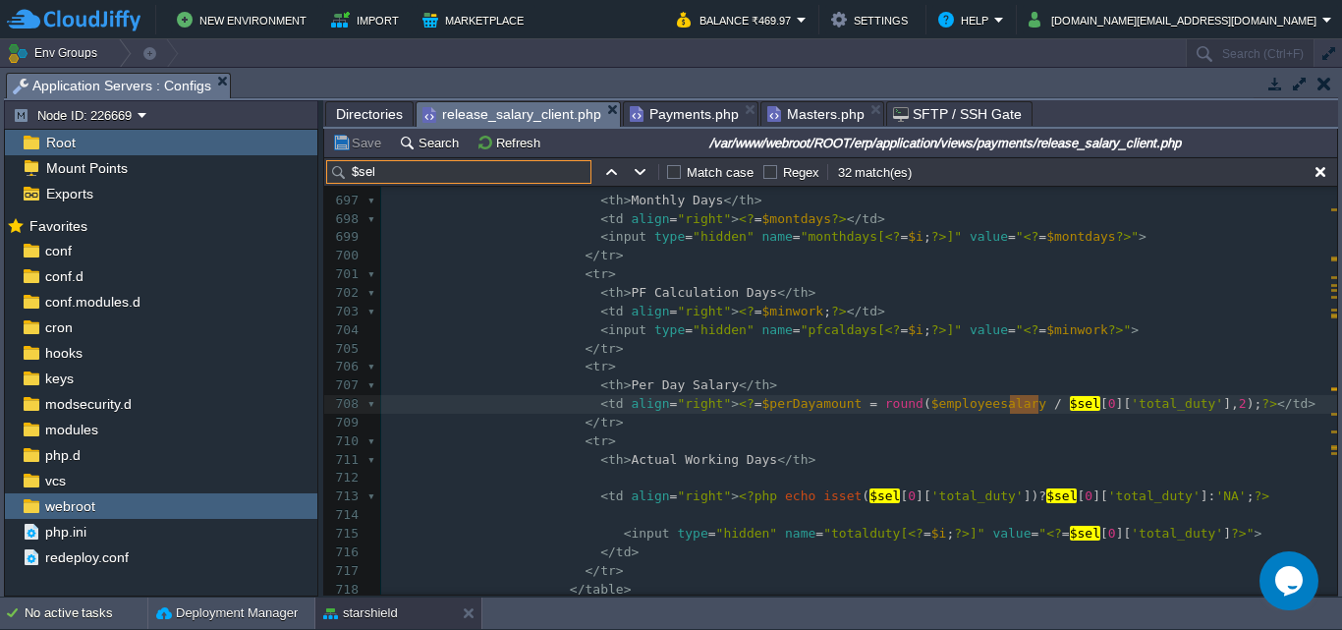
scroll to position [13501, 0]
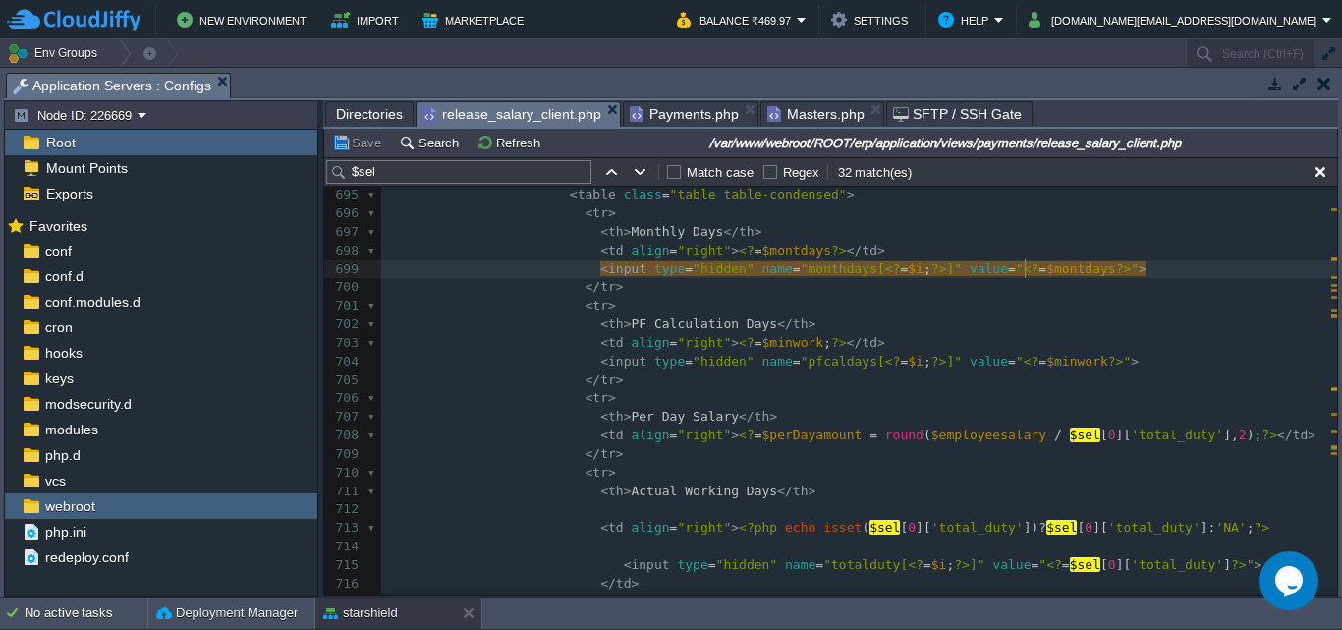
type textarea "$montdays"
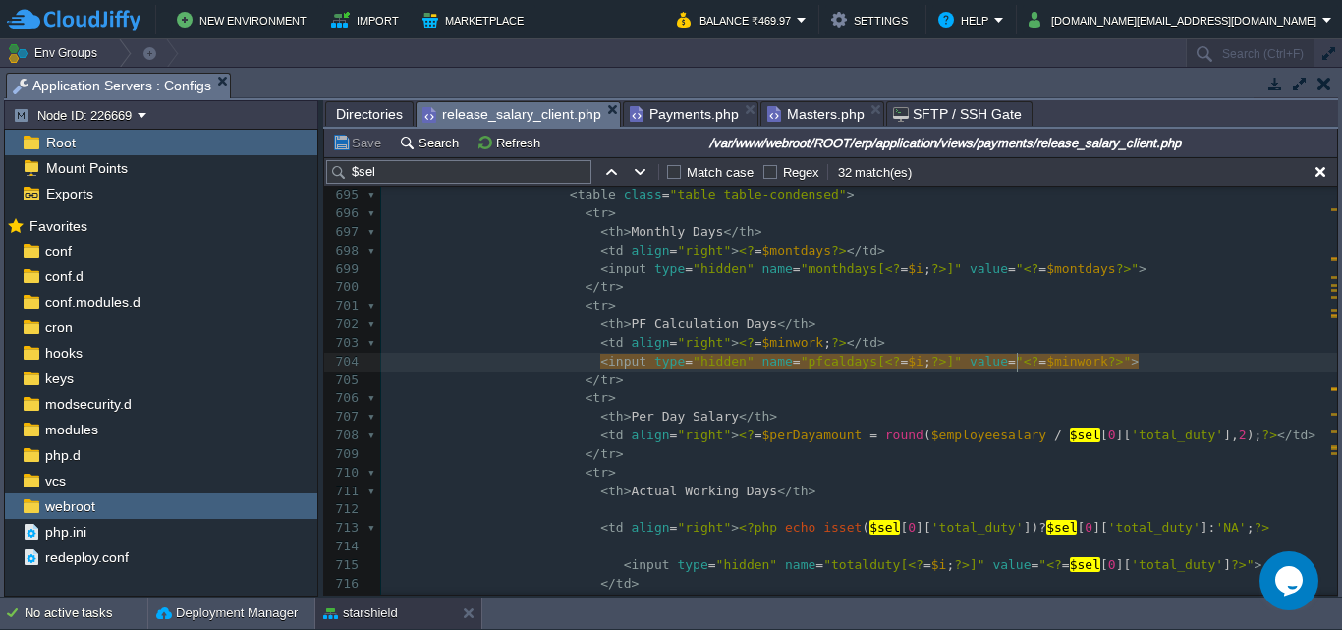
type textarea "$minwork"
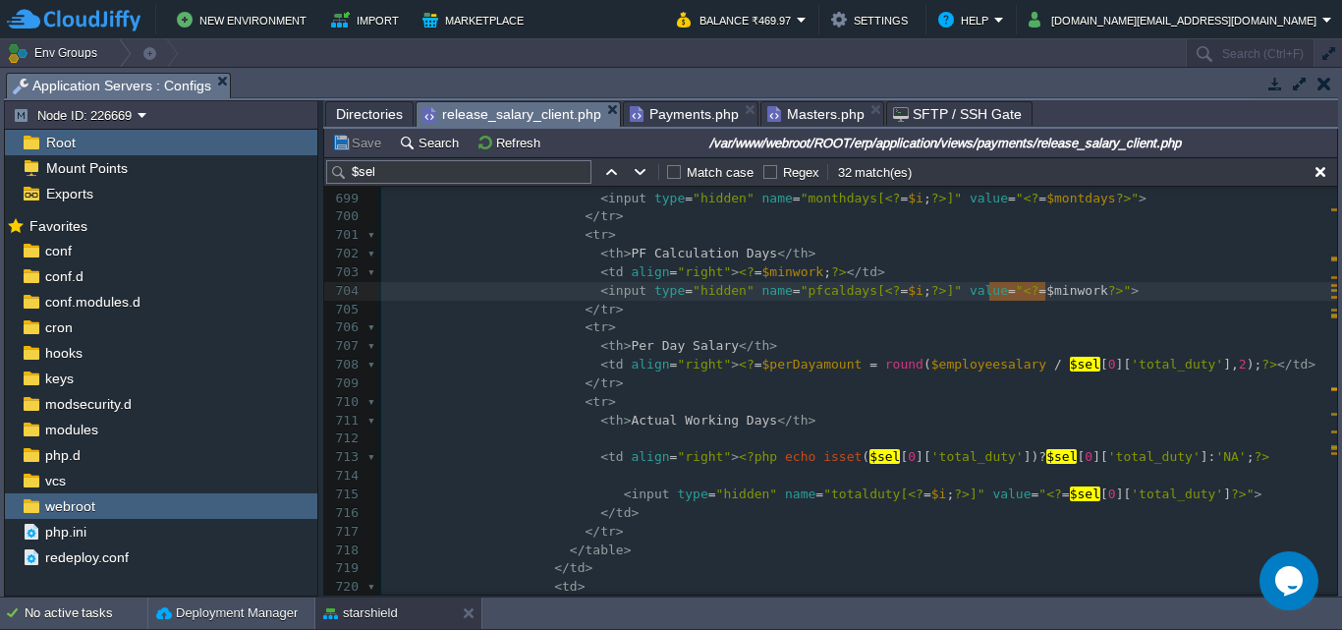
scroll to position [13599, 0]
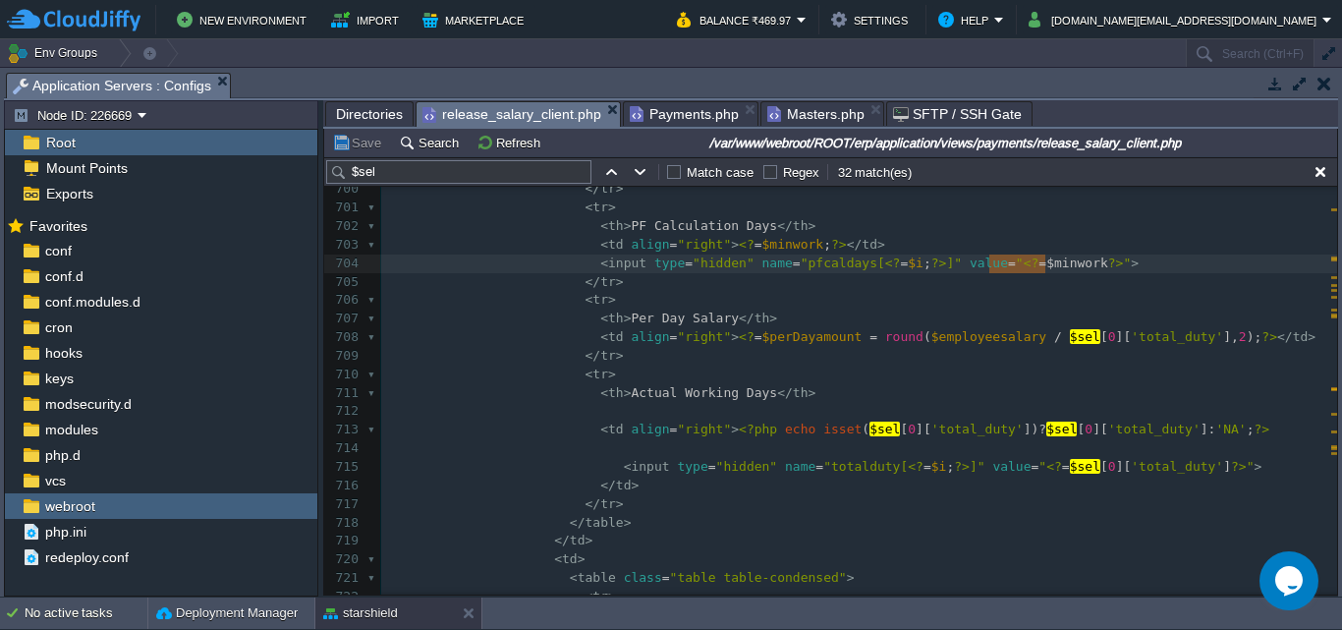
click at [1096, 343] on div "x < td align = "right" >< input type = "text" name = "penalty[ <? = $i ; ?> ]" …" at bounding box center [859, 338] width 956 height 870
type textarea "total_duty"
click at [947, 338] on div "x < td align = "right" >< input type = "text" name = "penalty[ <? = $i ; ?> ]" …" at bounding box center [859, 338] width 956 height 870
type textarea "$employeesalary"
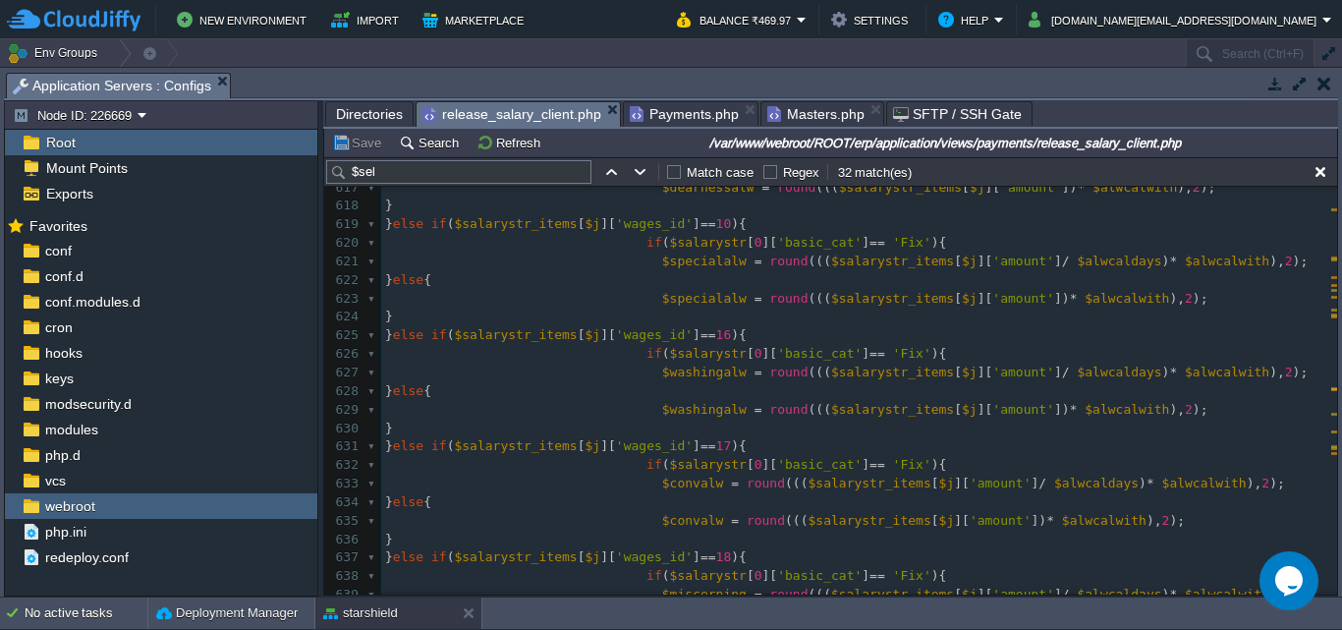
scroll to position [11715, 0]
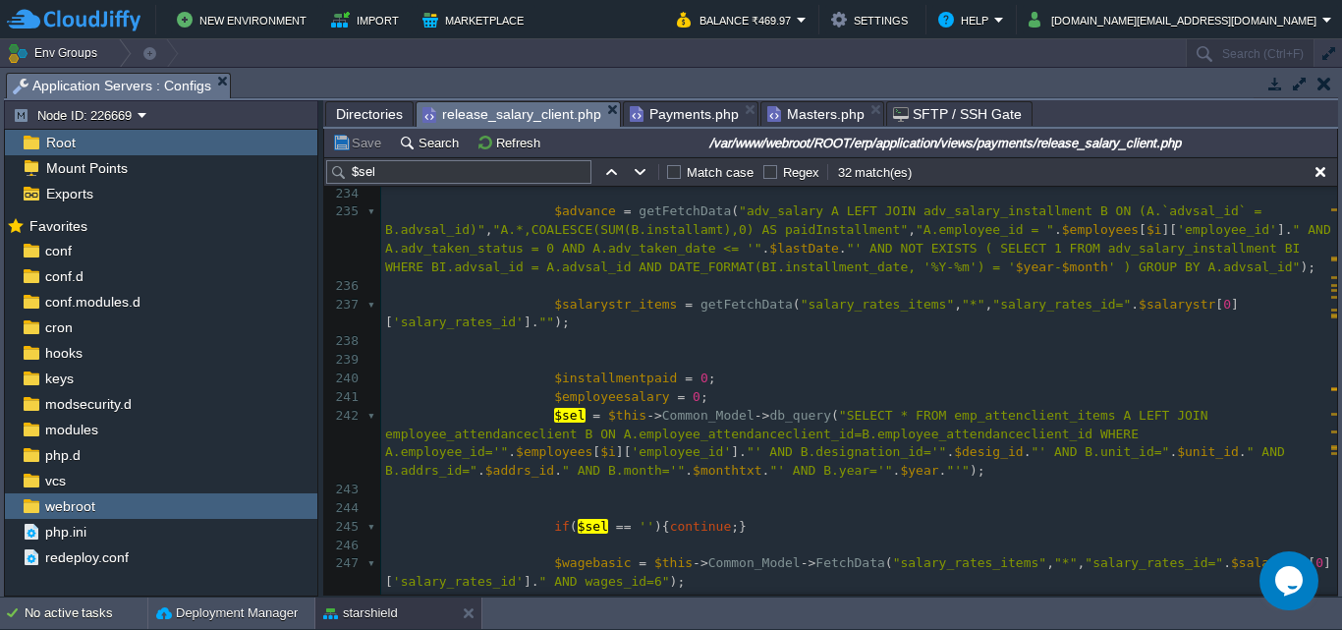
click at [639, 527] on span "''" at bounding box center [647, 526] width 16 height 15
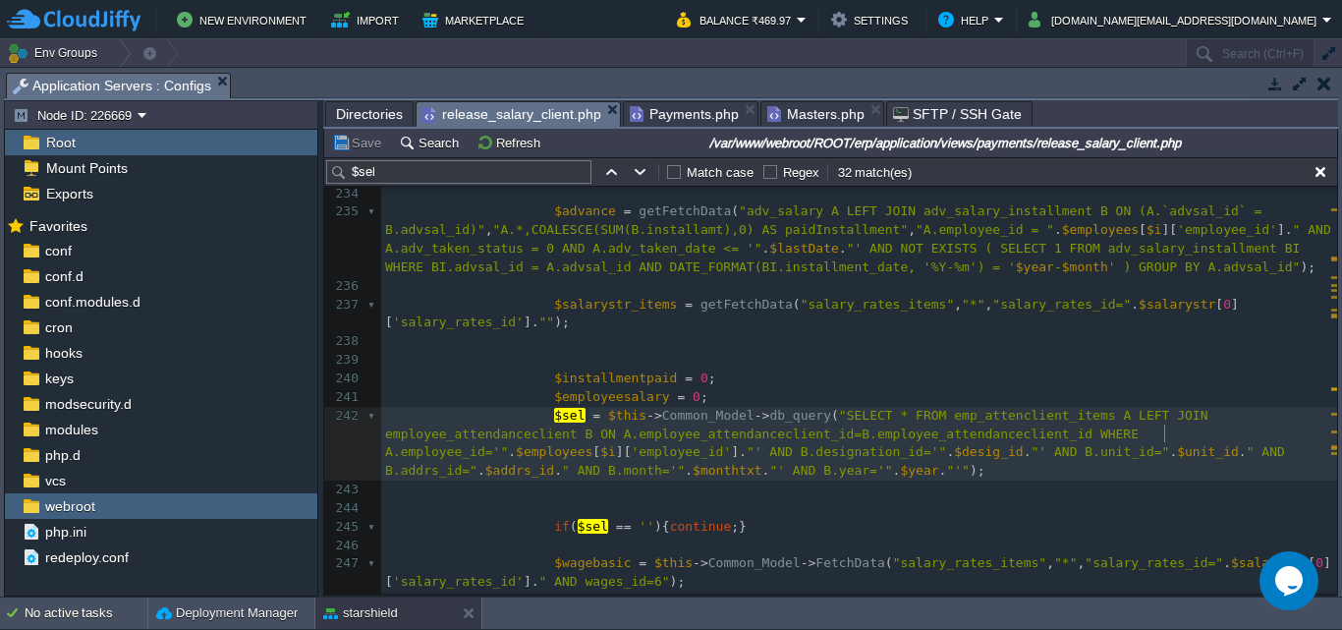
click at [1166, 440] on div "x < td align = "right" > <? = $perDayamount = round ( $employeesalary / $sel [ …" at bounding box center [859, 508] width 956 height 1129
type textarea "employee_id"
click at [1244, 380] on pre "$installmentpaid = 0 ;" at bounding box center [859, 378] width 956 height 19
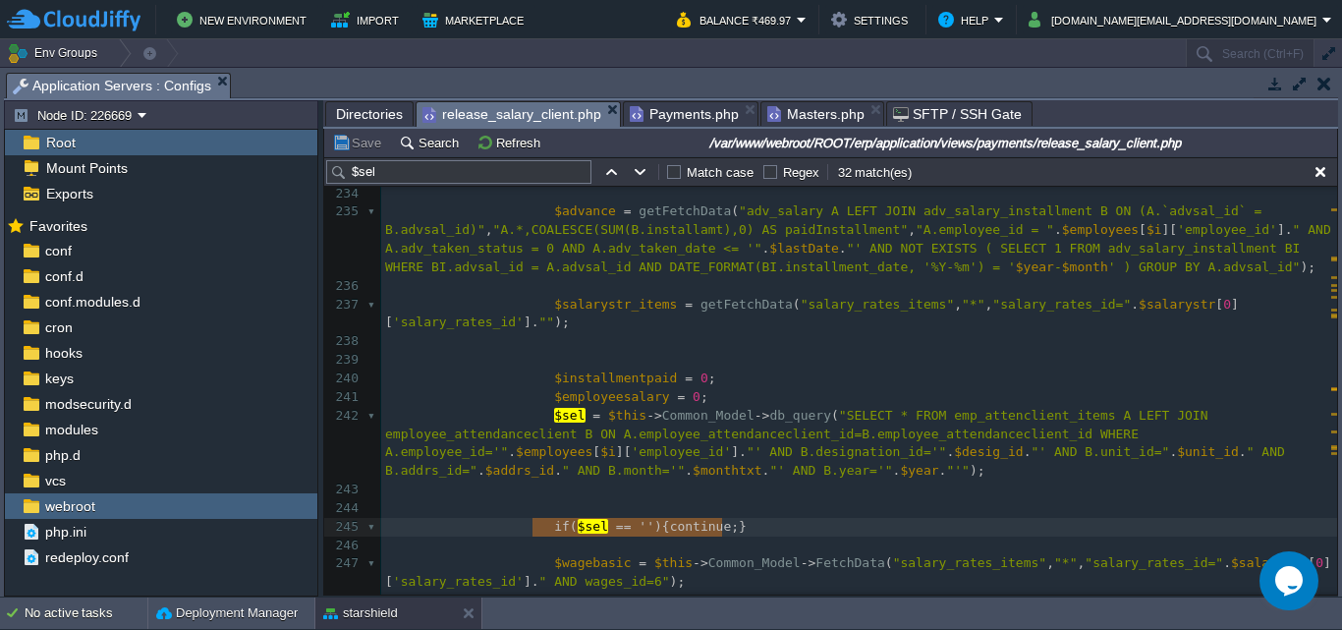
type textarea "if($sel == ''){ continue;}"
drag, startPoint x: 741, startPoint y: 524, endPoint x: 540, endPoint y: 525, distance: 200.4
paste textarea "'"
type textarea "== ''"
drag, startPoint x: 674, startPoint y: 527, endPoint x: 638, endPoint y: 532, distance: 36.7
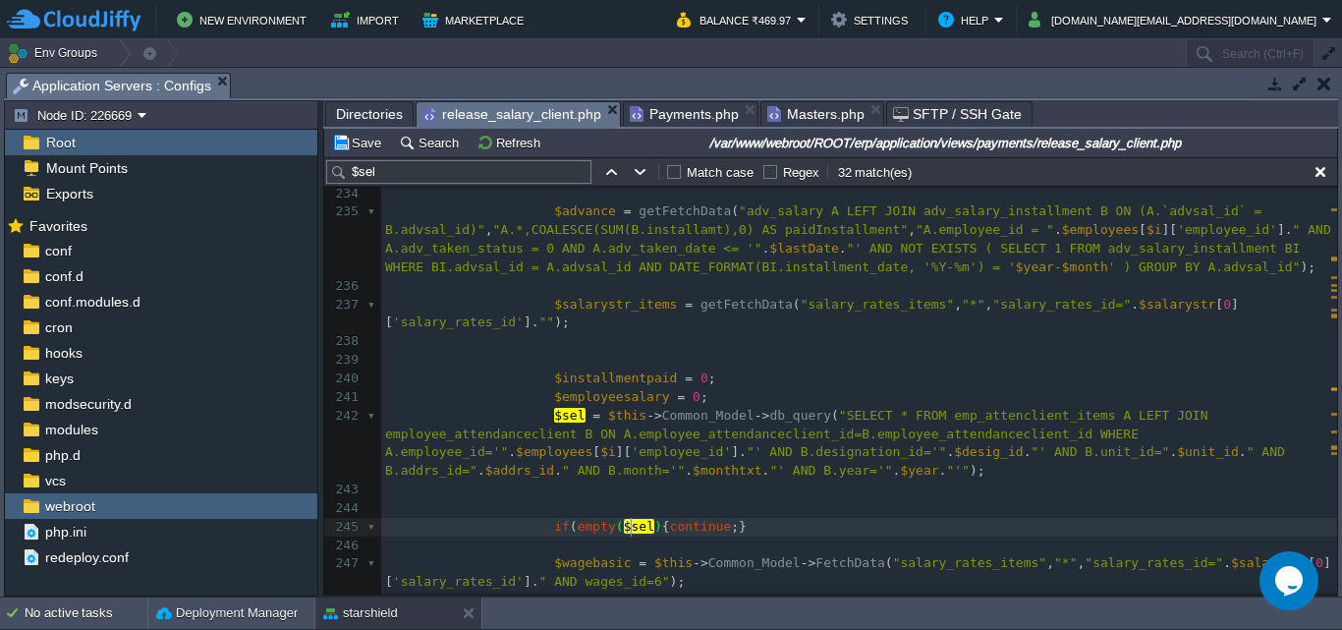
type textarea ")"
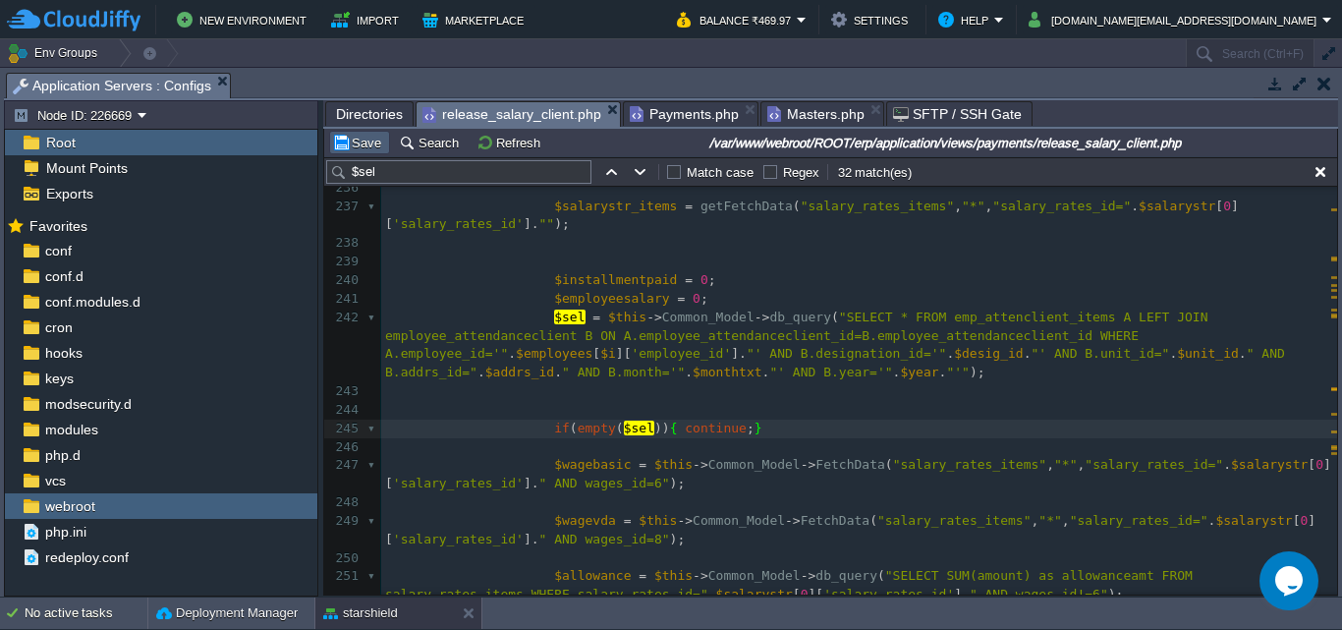
click at [357, 144] on button "Save" at bounding box center [359, 143] width 55 height 18
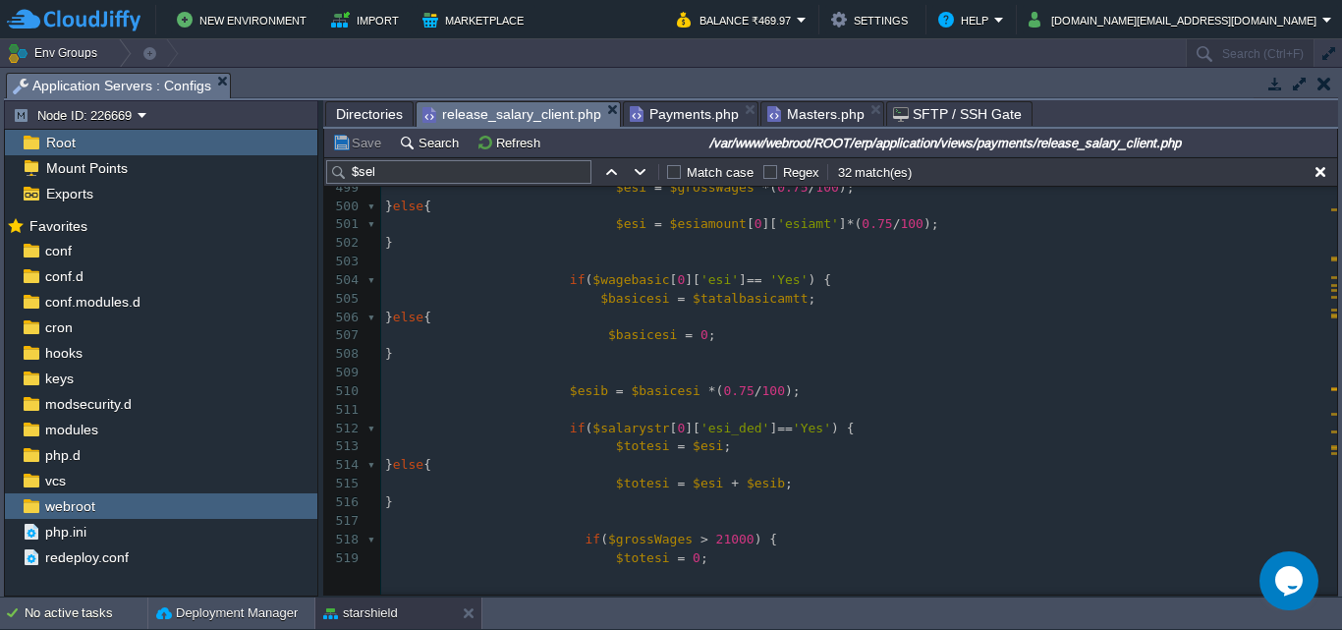
scroll to position [9837, 0]
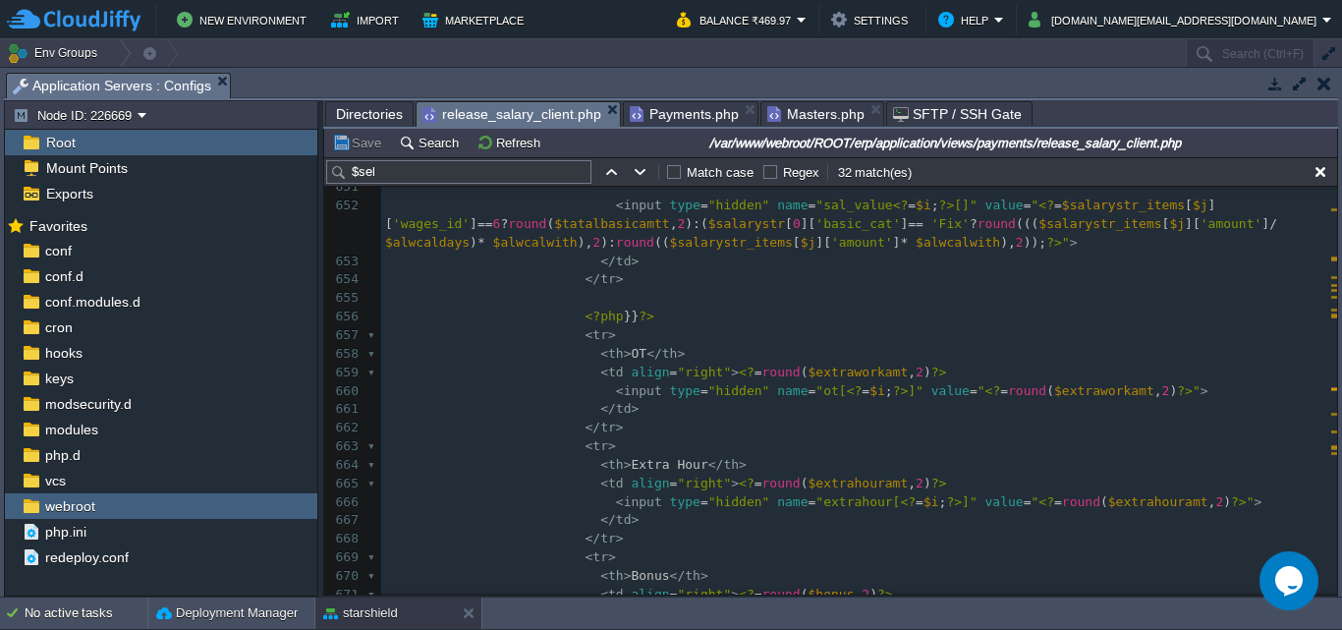
click at [626, 270] on pre "</ td >" at bounding box center [859, 261] width 956 height 19
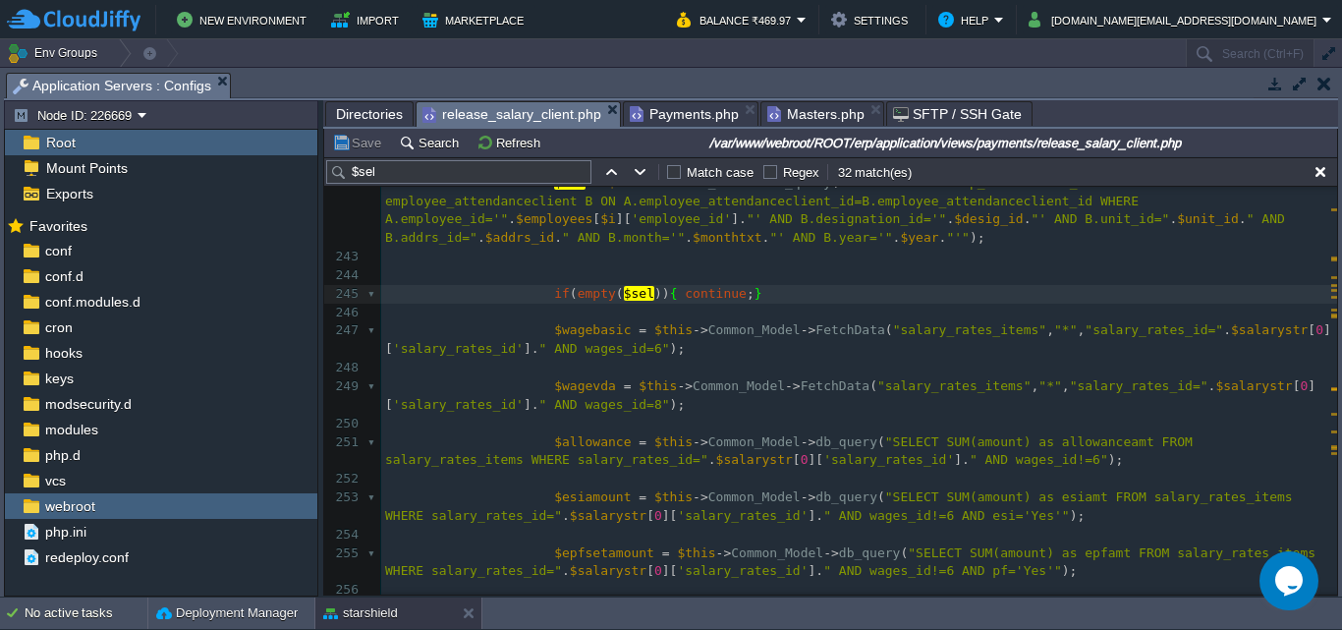
click at [548, 313] on pre "​" at bounding box center [859, 313] width 956 height 19
type textarea "echo $employees[]"
type textarea "0"
type textarea "[]"
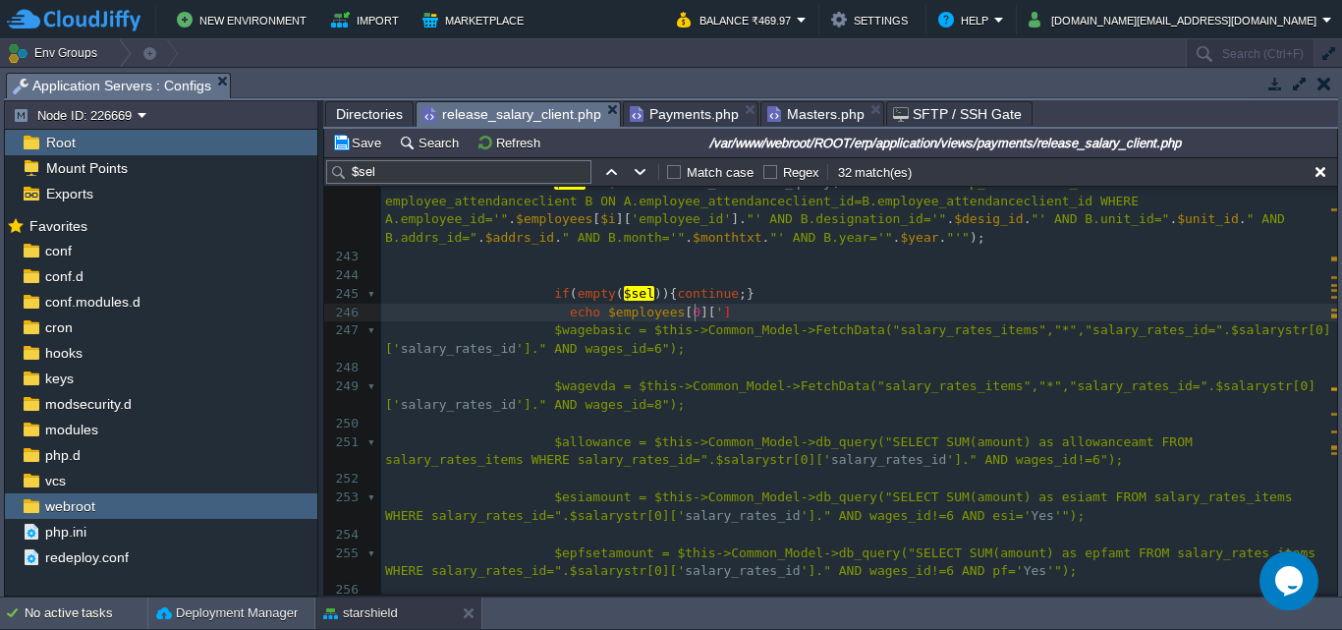
type textarea "''"
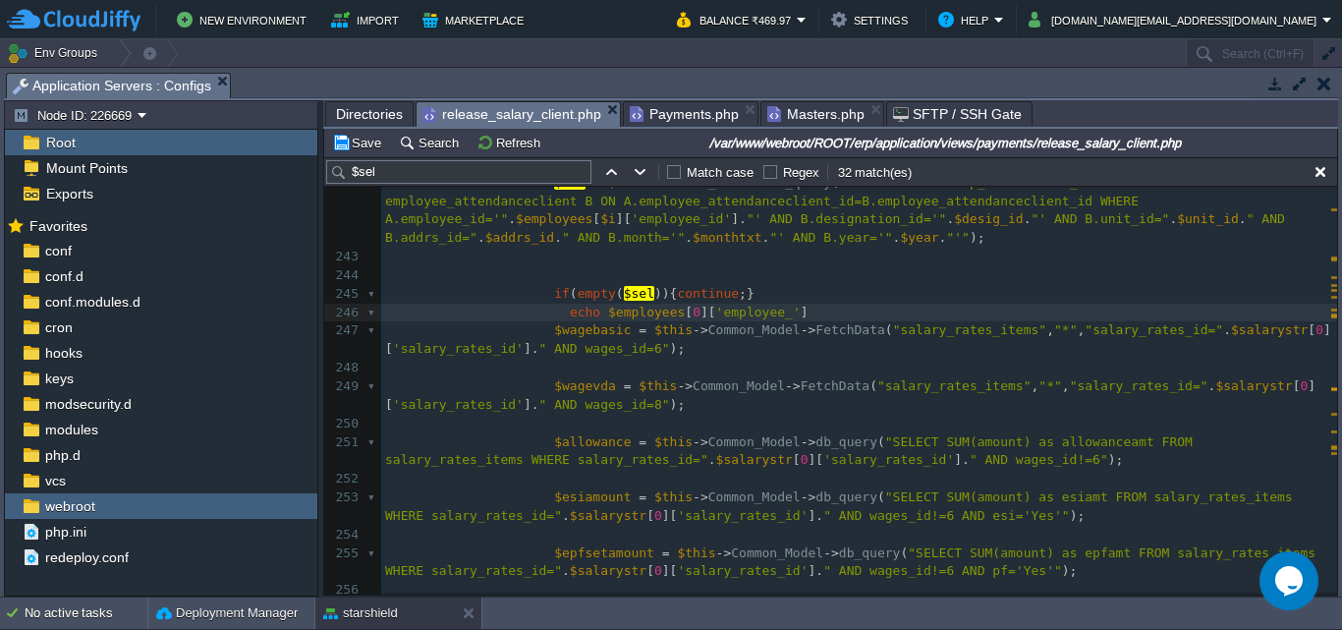
type textarea "employee_id"
type textarea ";"
click at [354, 147] on button "Save" at bounding box center [359, 143] width 55 height 18
type textarea "$i"
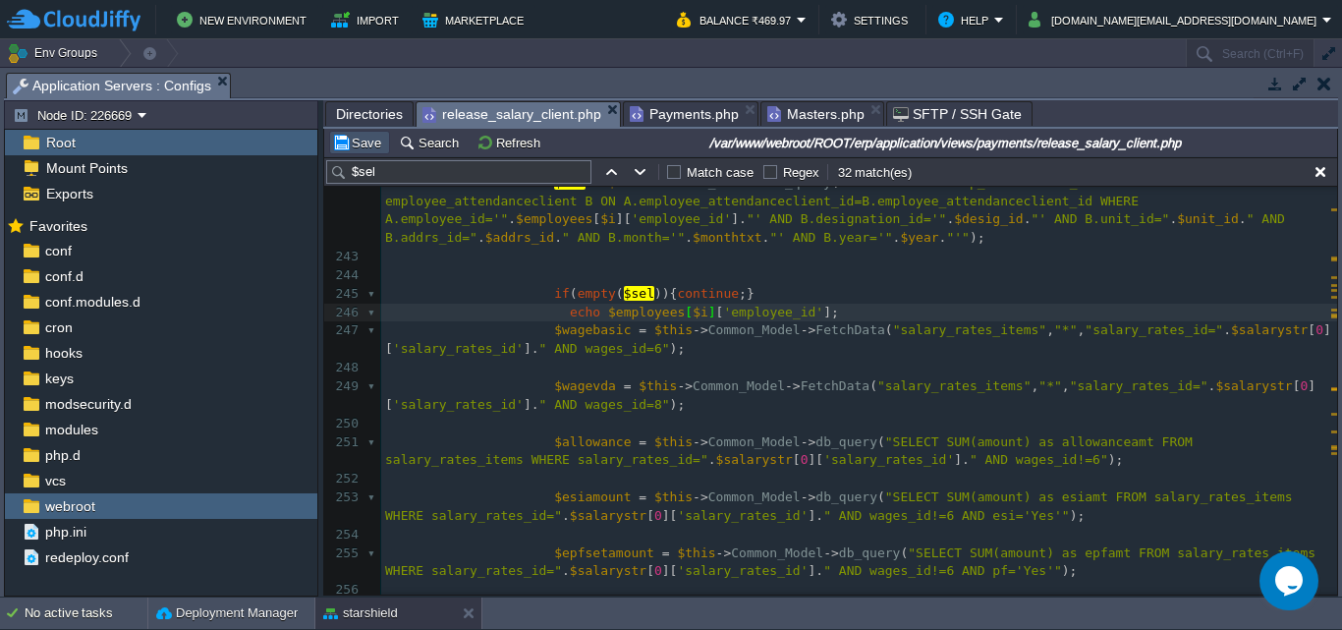
click at [364, 151] on button "Save" at bounding box center [359, 143] width 55 height 18
type textarea "||"
paste textarea
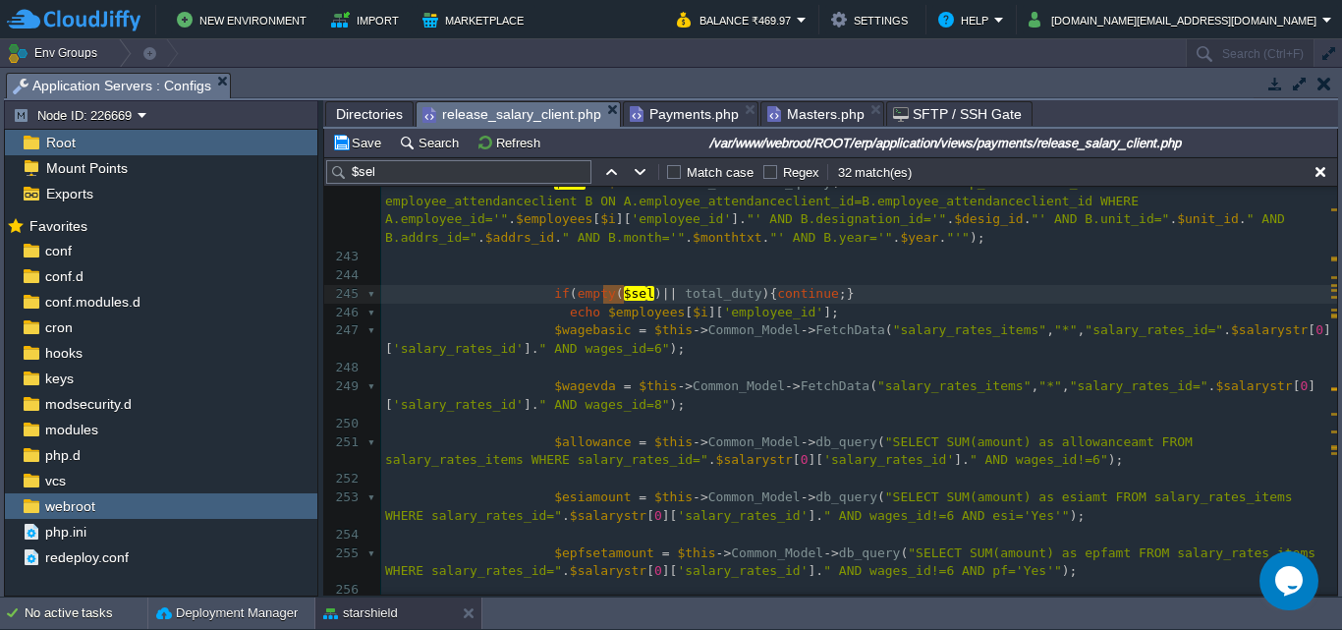
type textarea "$sel"
drag, startPoint x: 601, startPoint y: 293, endPoint x: 630, endPoint y: 293, distance: 28.5
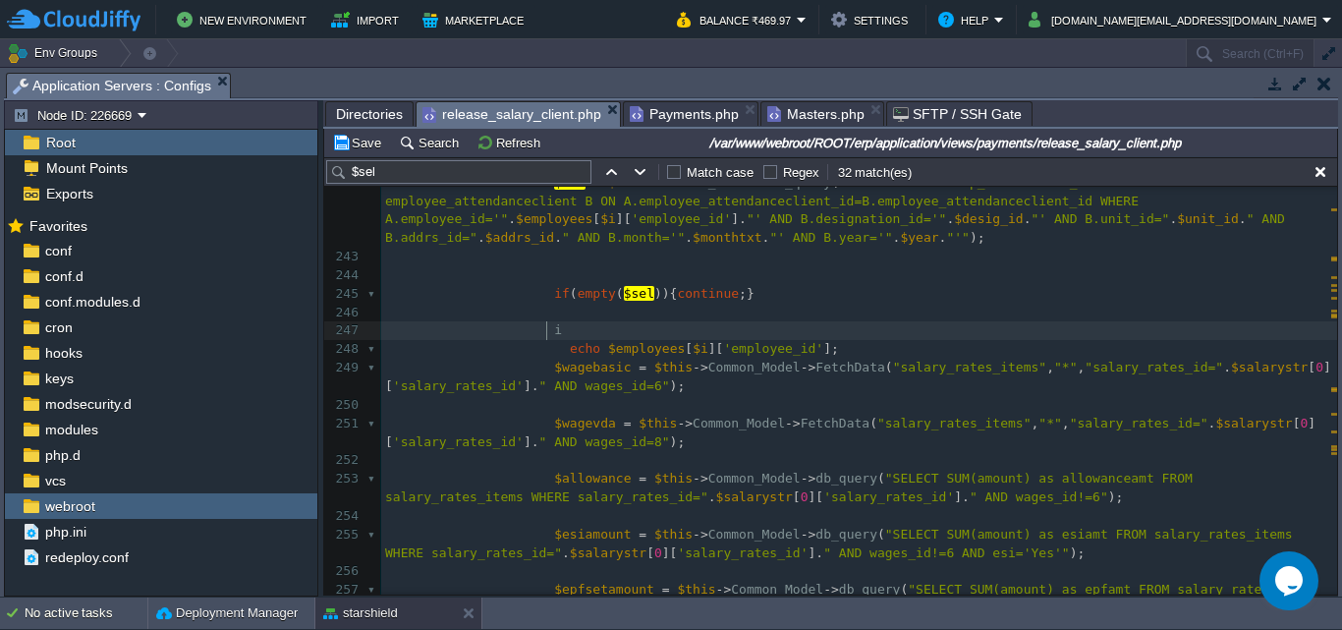
scroll to position [7, 13]
type textarea "if()"
paste textarea "["
type textarea "[]"
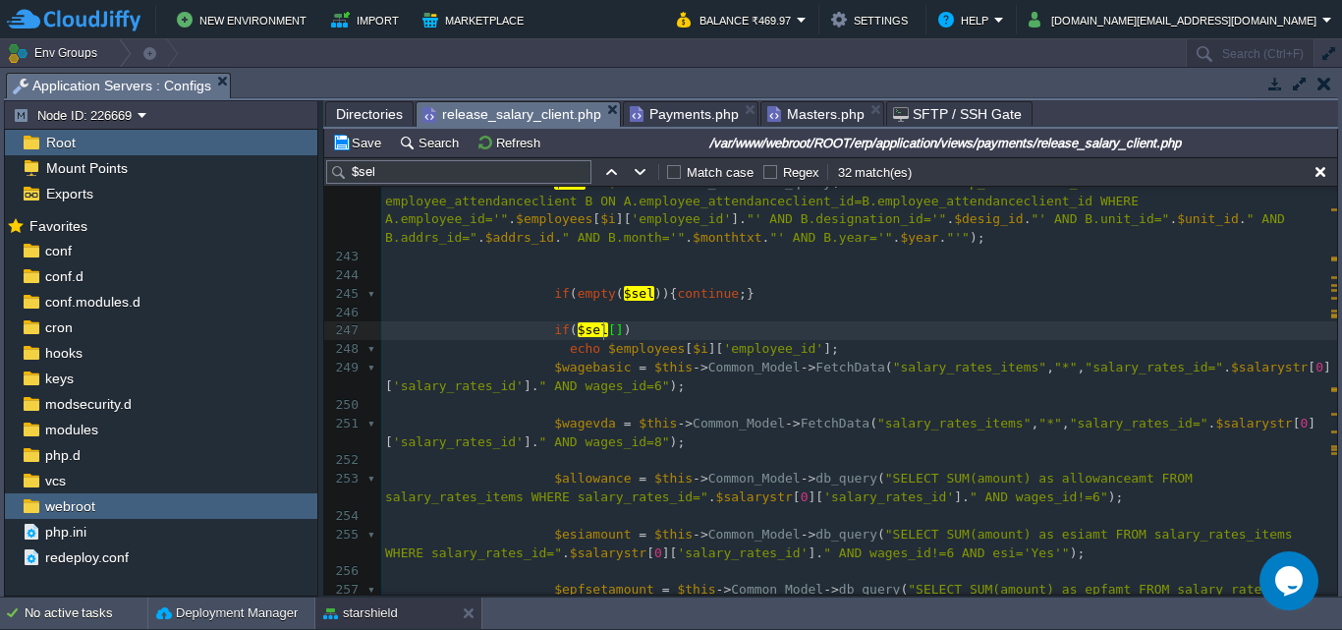
scroll to position [7, 13]
type textarea "0"
type textarea "[]"
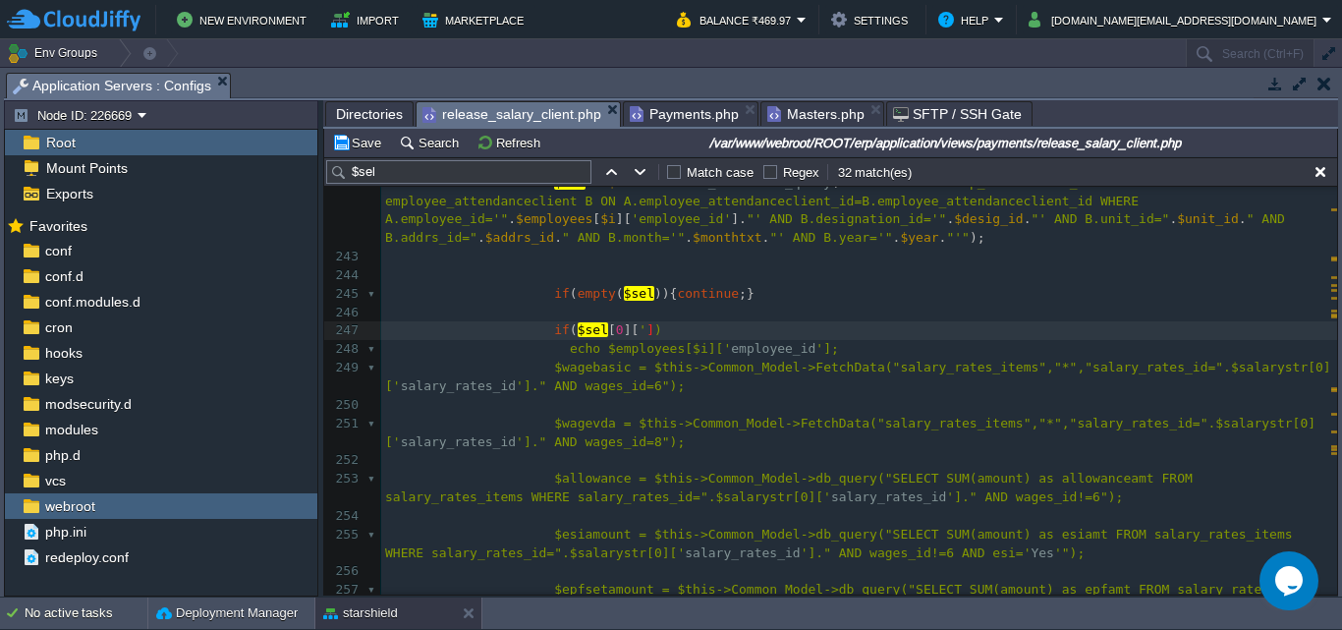
type textarea "''"
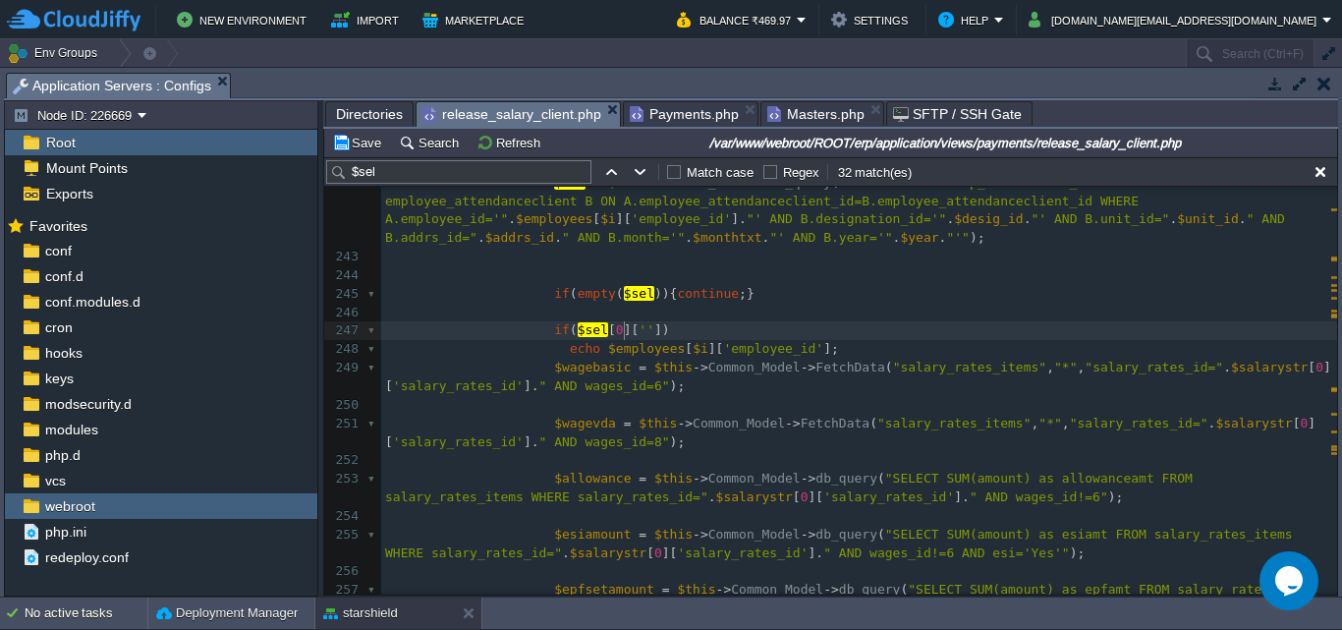
paste textarea
type textarea "=="
type textarea "< 0"
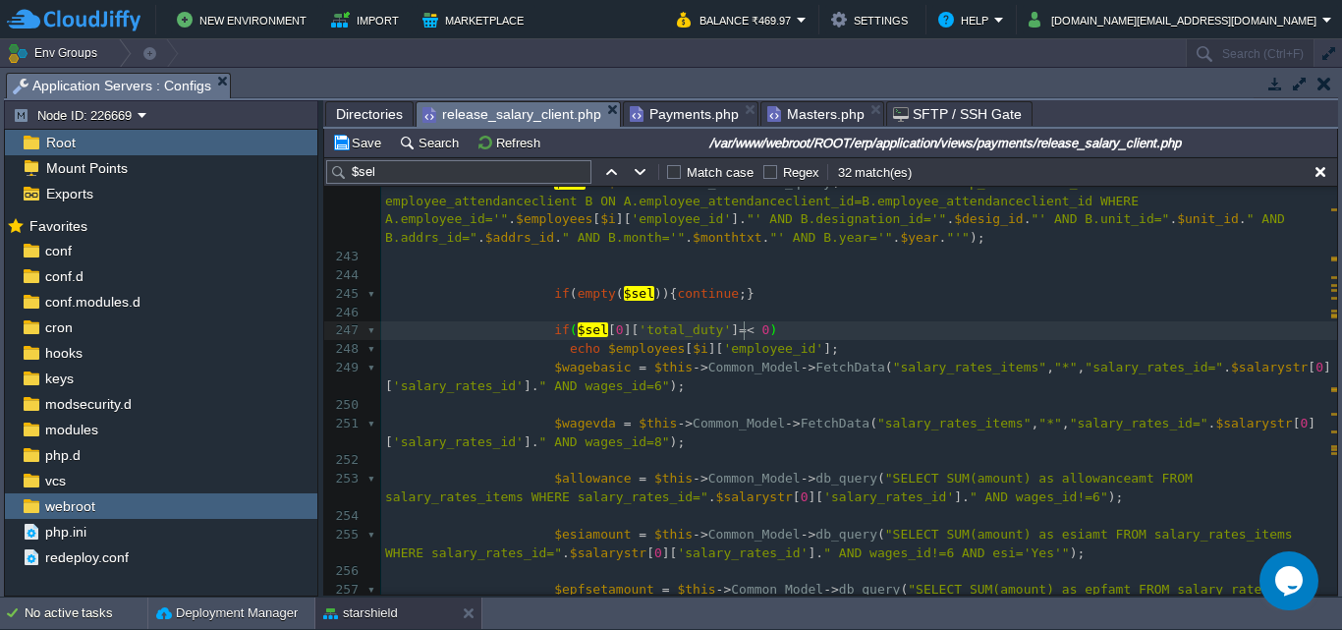
scroll to position [7, 20]
click at [715, 331] on div "x < td align = "right" >< input type = "text" name = "penalty[ <? = $i ; ?> ]" …" at bounding box center [859, 415] width 956 height 1000
type textarea "<"
type textarea "{}"
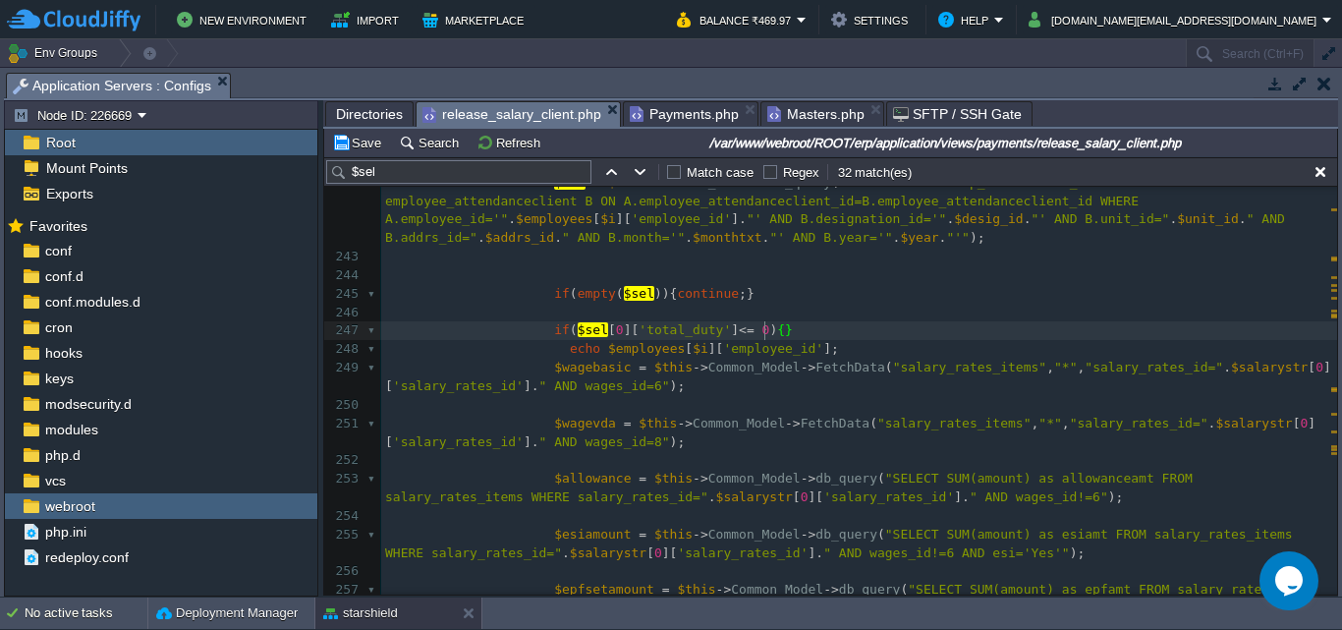
scroll to position [7, 14]
click at [702, 300] on div "x < td align = "right" >< input type = "text" name = "penalty[ <? = $i ; ?> ]" …" at bounding box center [859, 415] width 956 height 1000
type textarea "continue"
paste textarea ";"
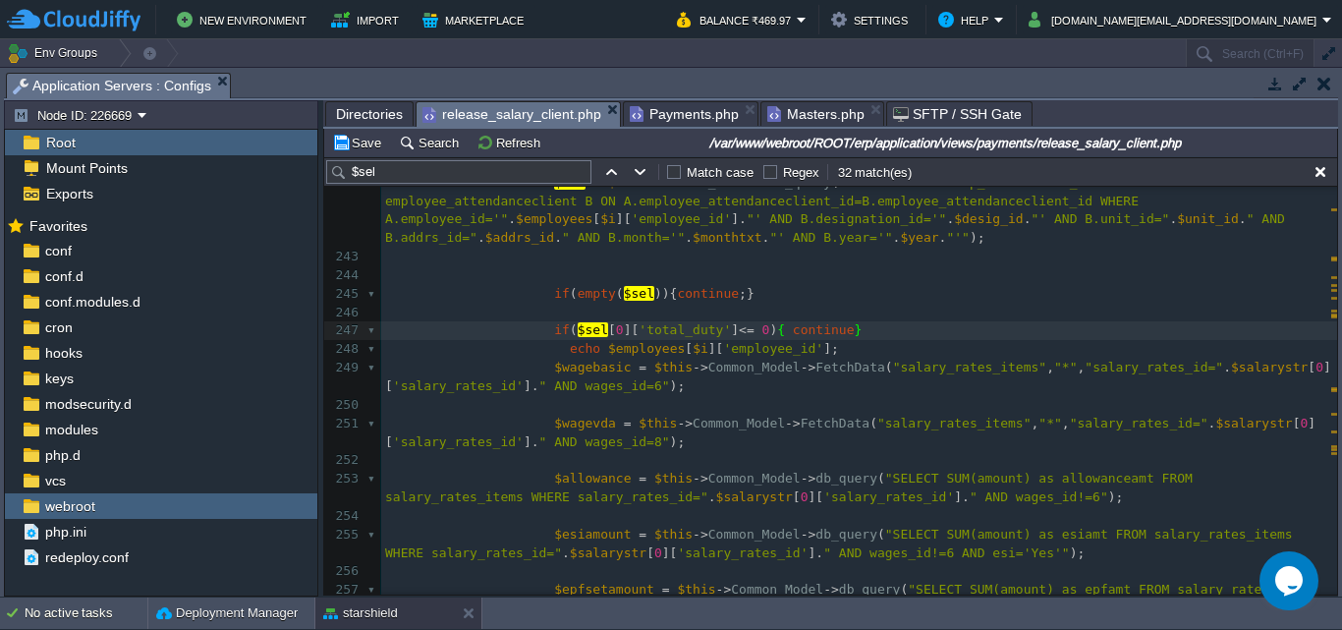
type textarea ";"
type textarea "echo $employees[$i]['employee_id'];"
drag, startPoint x: 571, startPoint y: 353, endPoint x: 791, endPoint y: 346, distance: 220.2
click at [360, 154] on td "Save" at bounding box center [359, 143] width 61 height 24
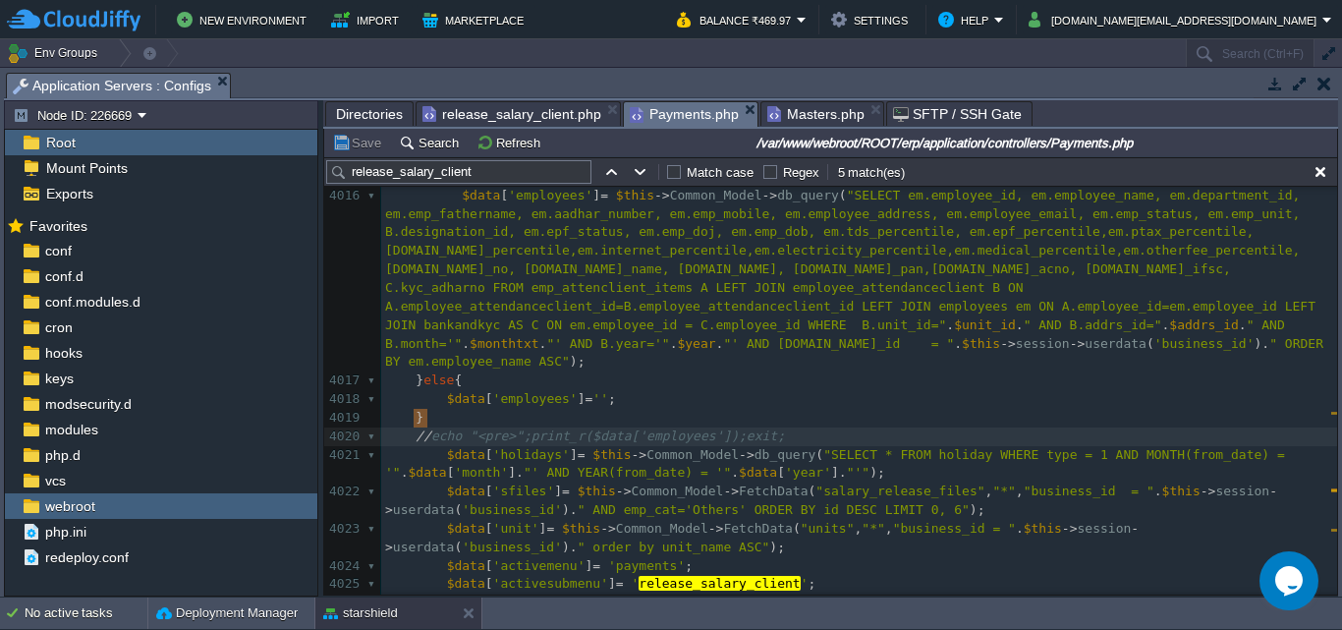
click at [707, 114] on span "Payments.php" at bounding box center [684, 114] width 109 height 25
click at [807, 115] on span "Masters.php" at bounding box center [815, 114] width 97 height 24
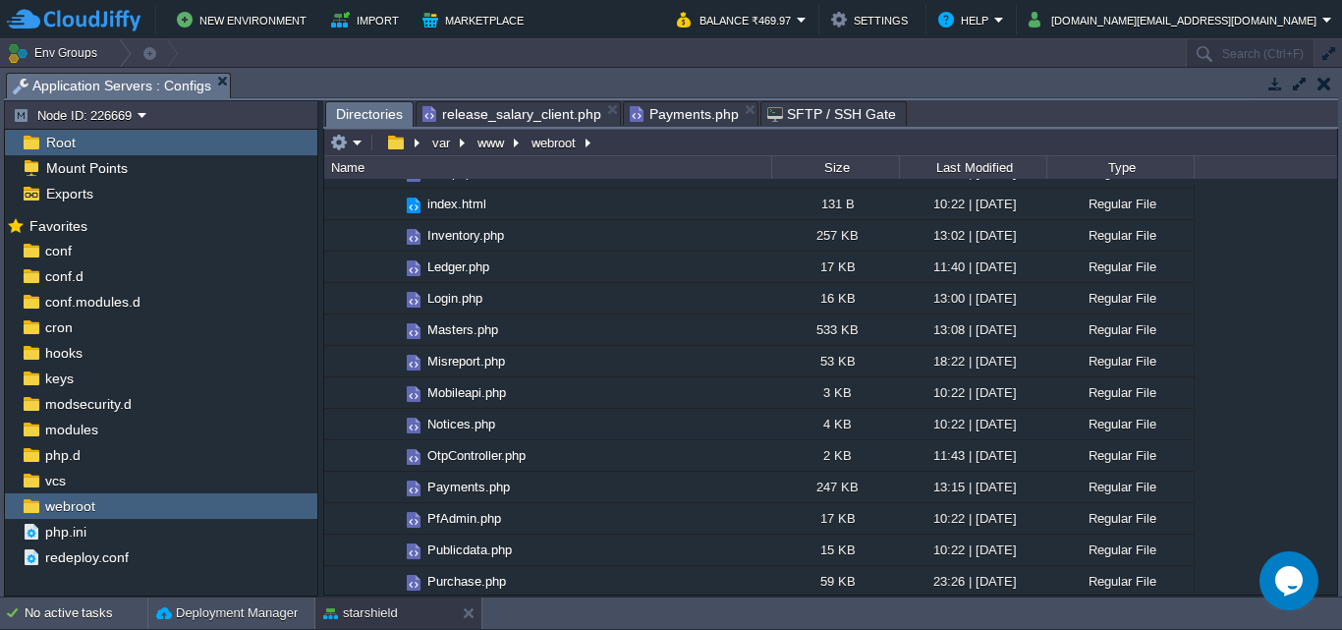
click at [684, 112] on span "Payments.php" at bounding box center [684, 114] width 109 height 24
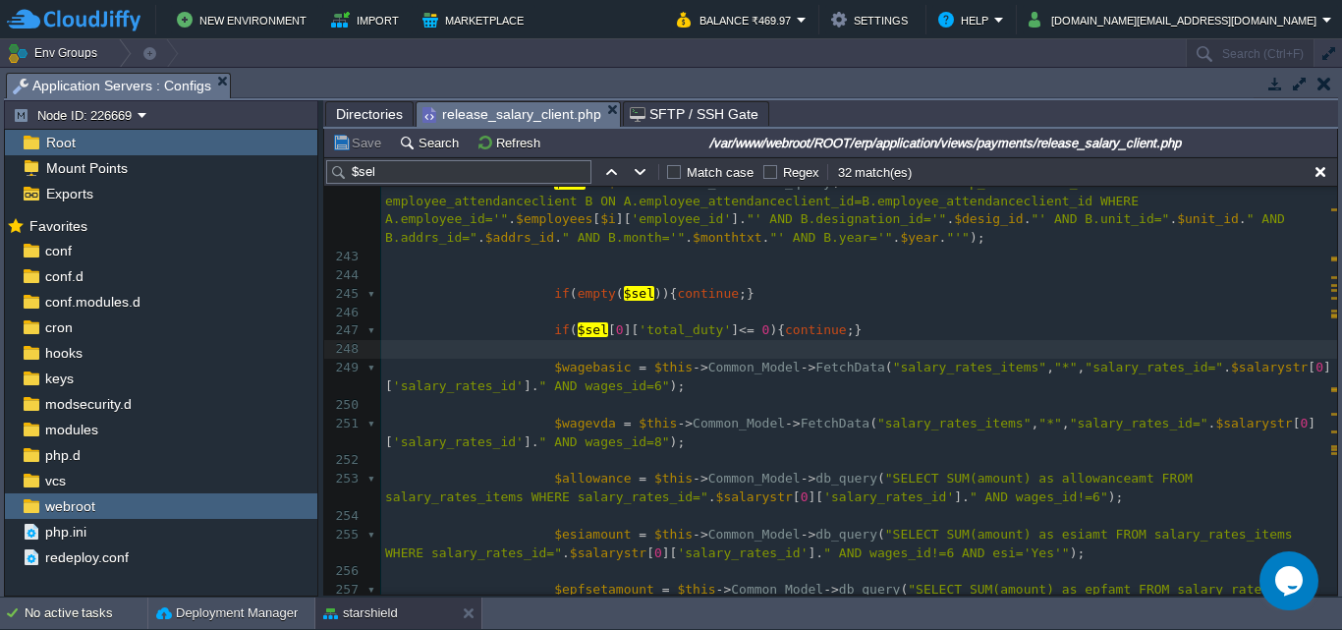
click at [541, 106] on span "release_salary_client.php" at bounding box center [511, 114] width 179 height 25
